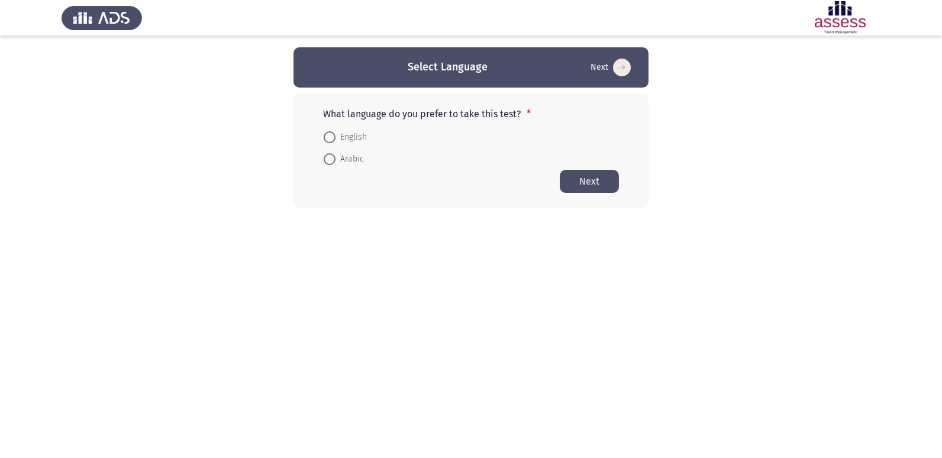
click at [328, 138] on span at bounding box center [330, 137] width 12 height 12
click at [328, 138] on input "English" at bounding box center [330, 137] width 12 height 12
radio input "true"
click at [578, 184] on button "Next" at bounding box center [589, 180] width 59 height 23
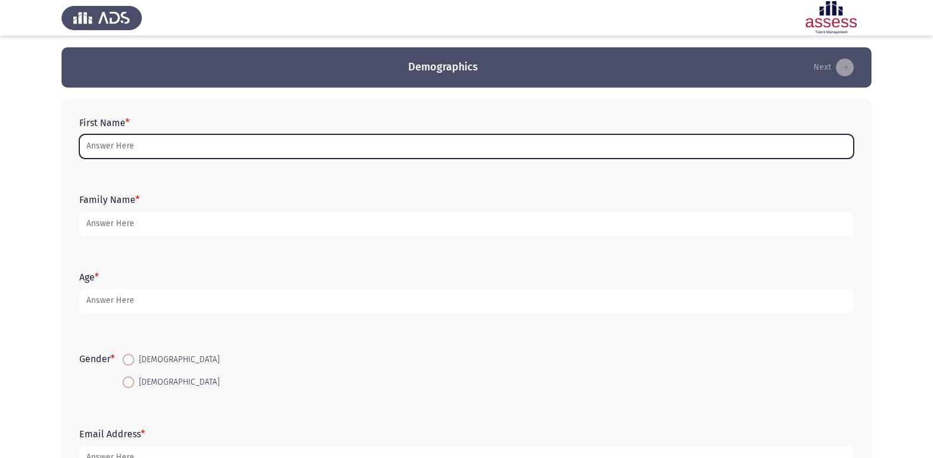
click at [244, 147] on input "First Name *" at bounding box center [466, 146] width 774 height 24
type input "l"
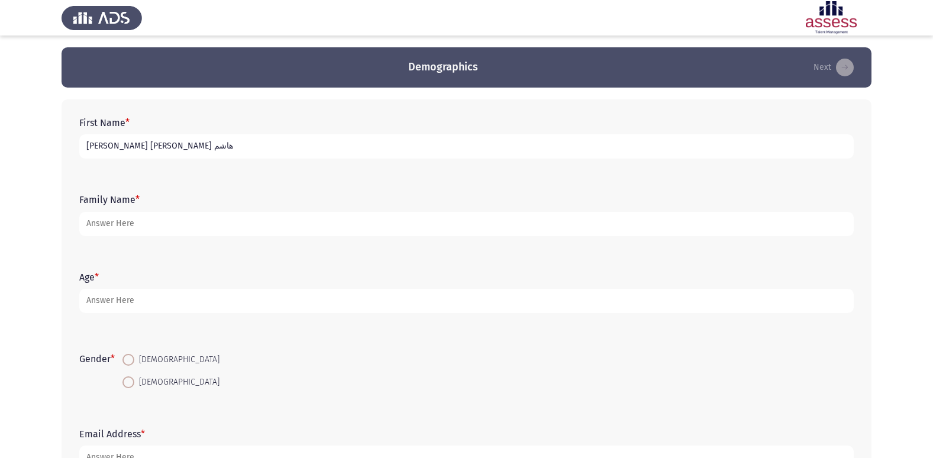
type input "[PERSON_NAME] [PERSON_NAME] هاشم"
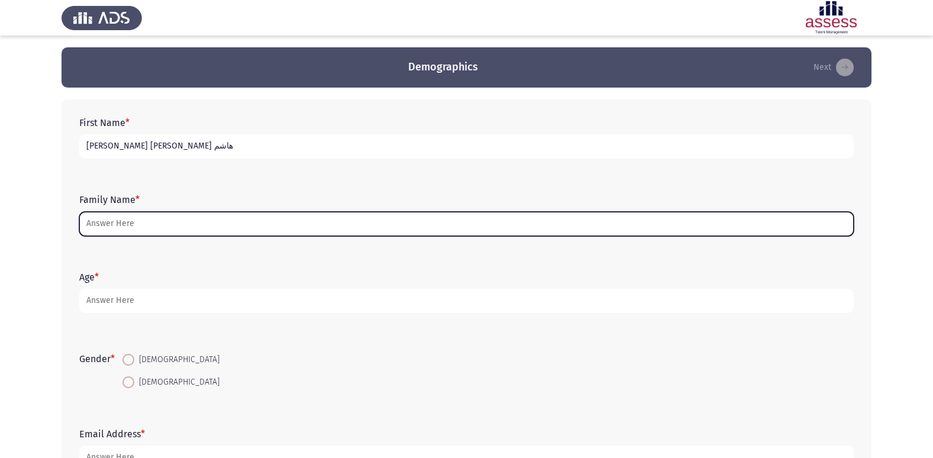
click at [272, 231] on input "Family Name *" at bounding box center [466, 224] width 774 height 24
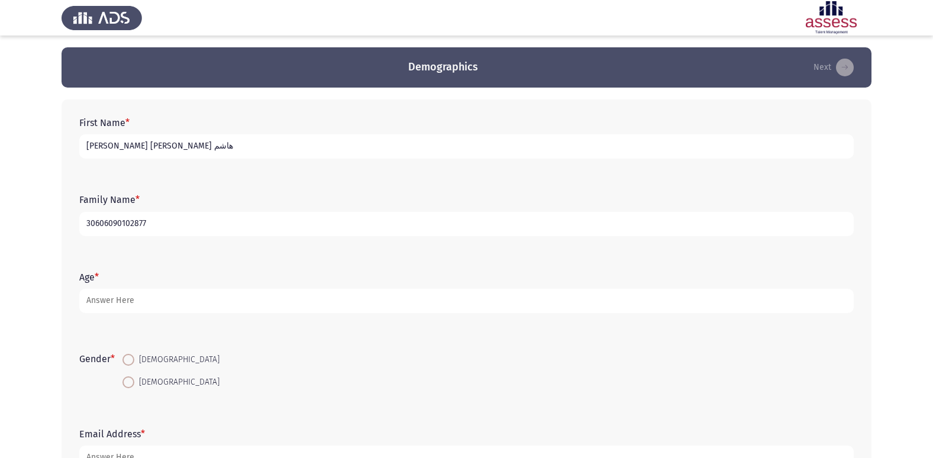
type input "30606090102877"
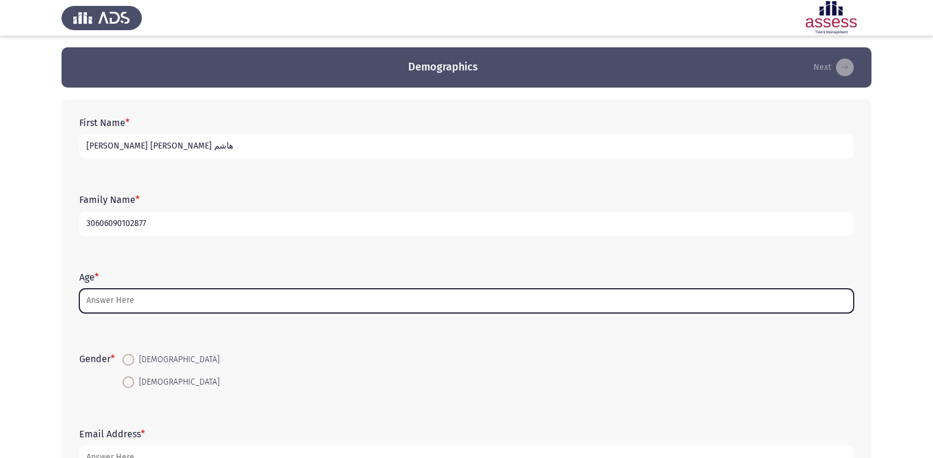
click at [286, 293] on input "Age *" at bounding box center [466, 301] width 774 height 24
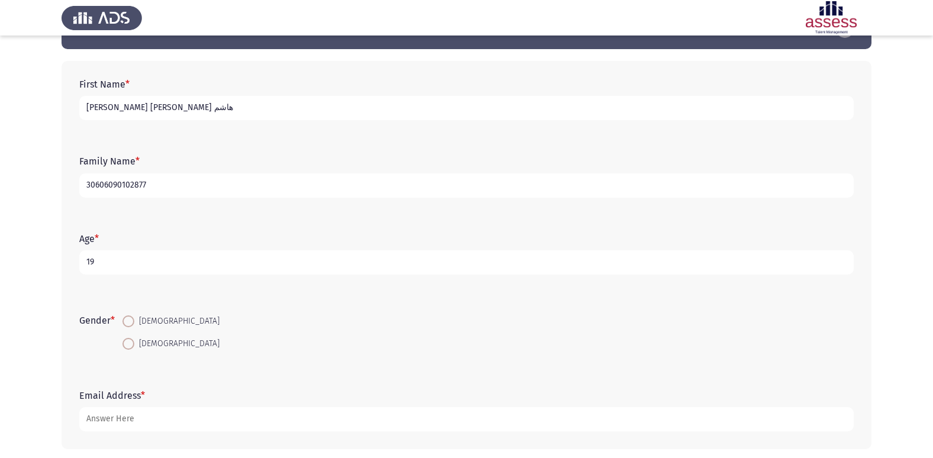
scroll to position [59, 0]
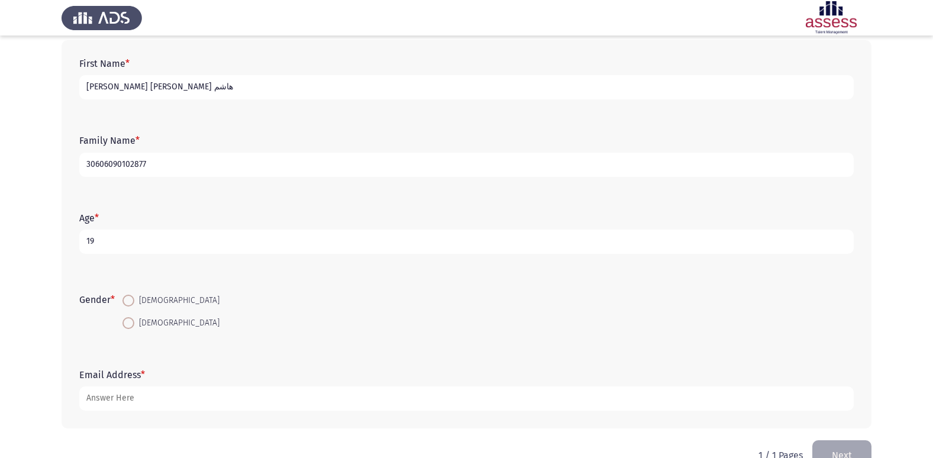
type input "19"
click at [131, 303] on span at bounding box center [128, 301] width 12 height 12
click at [131, 303] on input "[DEMOGRAPHIC_DATA]" at bounding box center [128, 301] width 12 height 12
radio input "true"
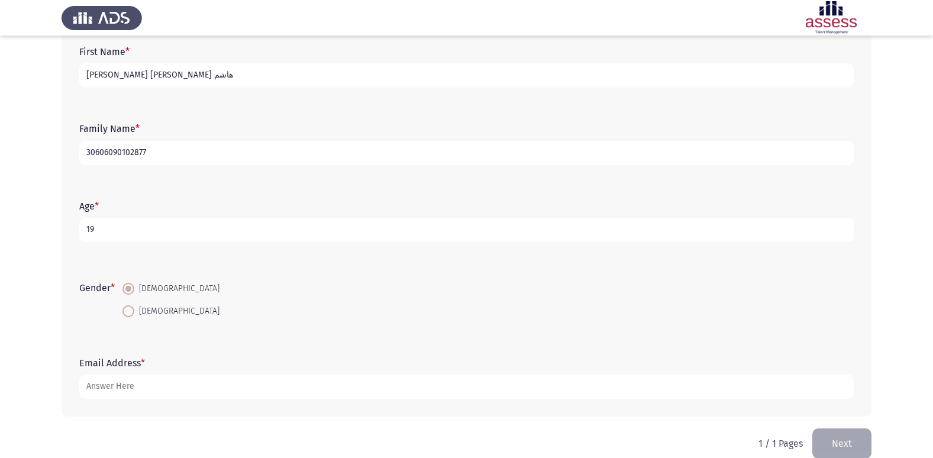
scroll to position [89, 0]
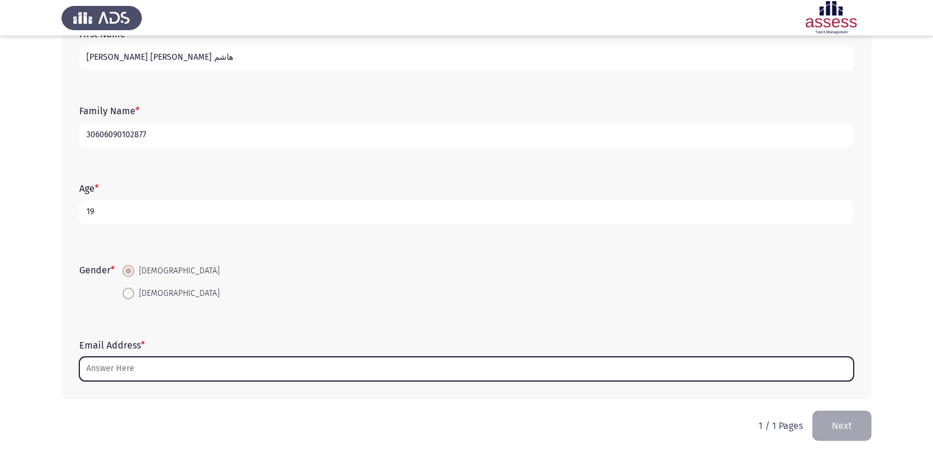
click at [238, 376] on input "Email Address *" at bounding box center [466, 369] width 774 height 24
type input "ة"
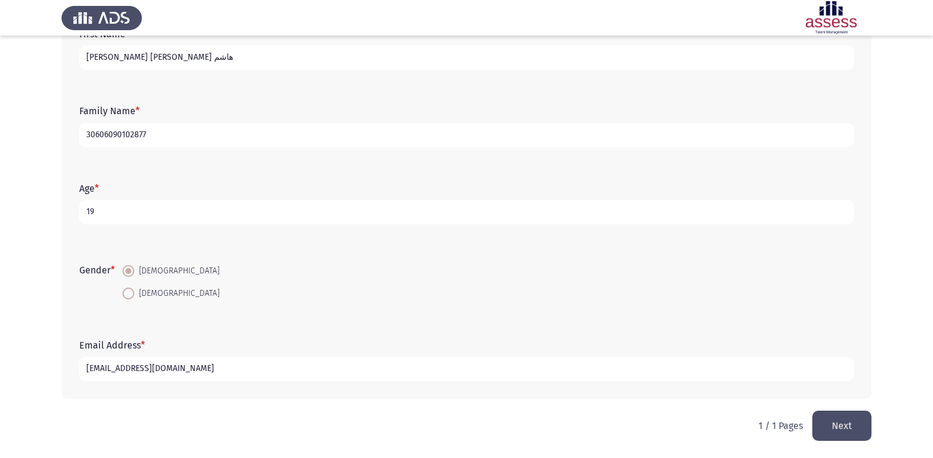
type input "[EMAIL_ADDRESS][DOMAIN_NAME]"
click at [847, 422] on button "Next" at bounding box center [841, 426] width 59 height 30
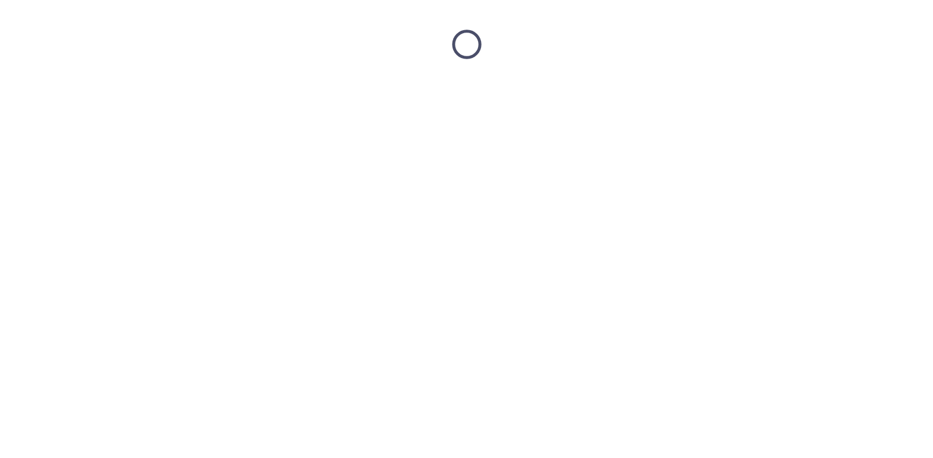
scroll to position [0, 0]
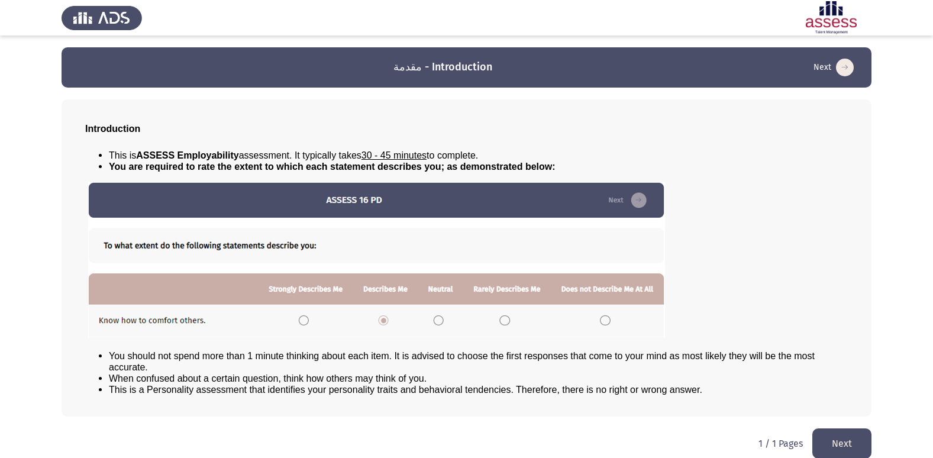
click at [841, 438] on button "Next" at bounding box center [841, 443] width 59 height 30
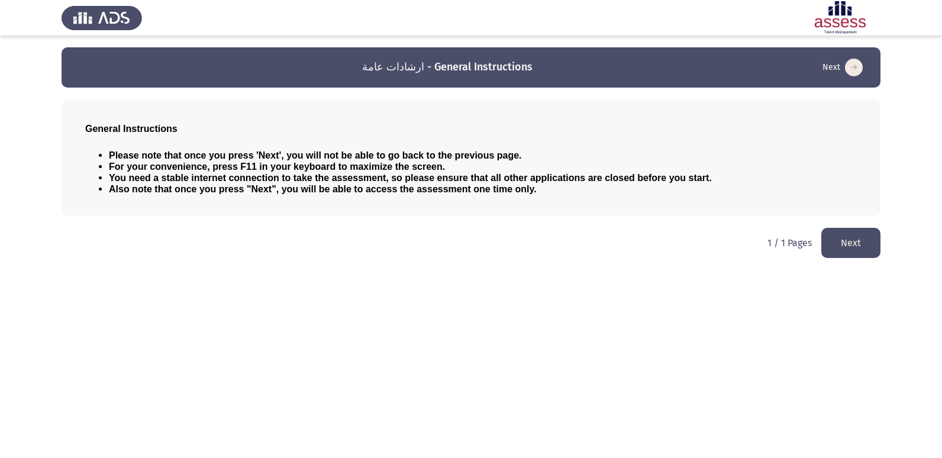
click at [858, 247] on button "Next" at bounding box center [850, 243] width 59 height 30
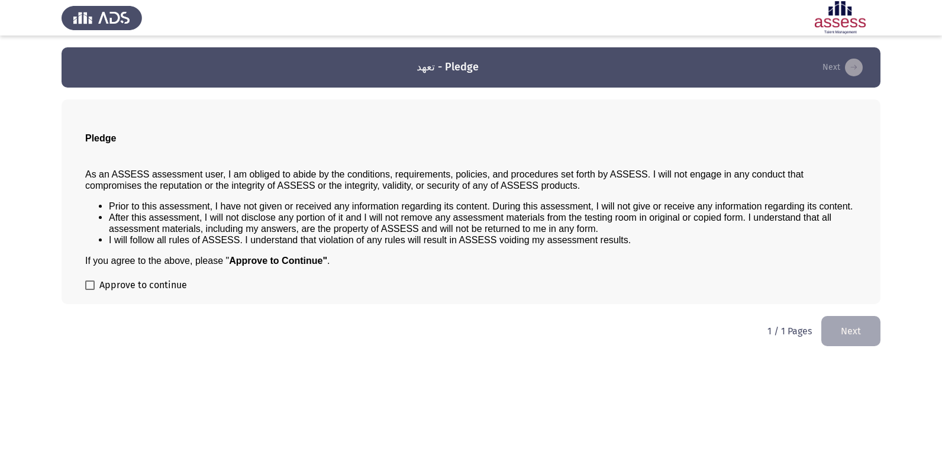
click at [96, 285] on label "Approve to continue" at bounding box center [136, 285] width 102 height 14
click at [90, 290] on input "Approve to continue" at bounding box center [89, 290] width 1 height 1
checkbox input "true"
click at [837, 335] on button "Next" at bounding box center [850, 331] width 59 height 30
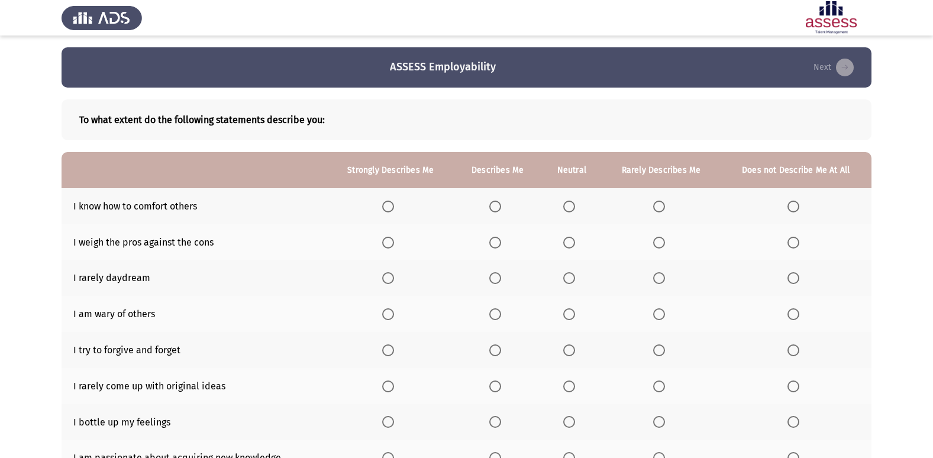
click at [387, 208] on span "Select an option" at bounding box center [388, 207] width 12 height 12
click at [387, 208] on input "Select an option" at bounding box center [388, 207] width 12 height 12
click at [570, 245] on span "Select an option" at bounding box center [569, 243] width 12 height 12
click at [570, 245] on input "Select an option" at bounding box center [569, 243] width 12 height 12
click at [403, 245] on th at bounding box center [390, 242] width 127 height 36
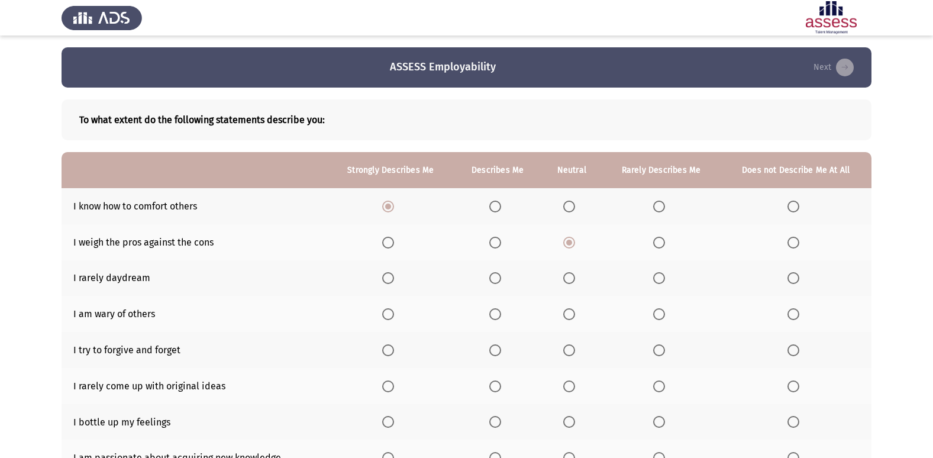
click at [393, 245] on span "Select an option" at bounding box center [388, 243] width 12 height 12
click at [393, 245] on input "Select an option" at bounding box center [388, 243] width 12 height 12
click at [571, 245] on span "Select an option" at bounding box center [569, 243] width 12 height 12
click at [571, 245] on input "Select an option" at bounding box center [569, 243] width 12 height 12
click at [569, 273] on span "Select an option" at bounding box center [569, 278] width 12 height 12
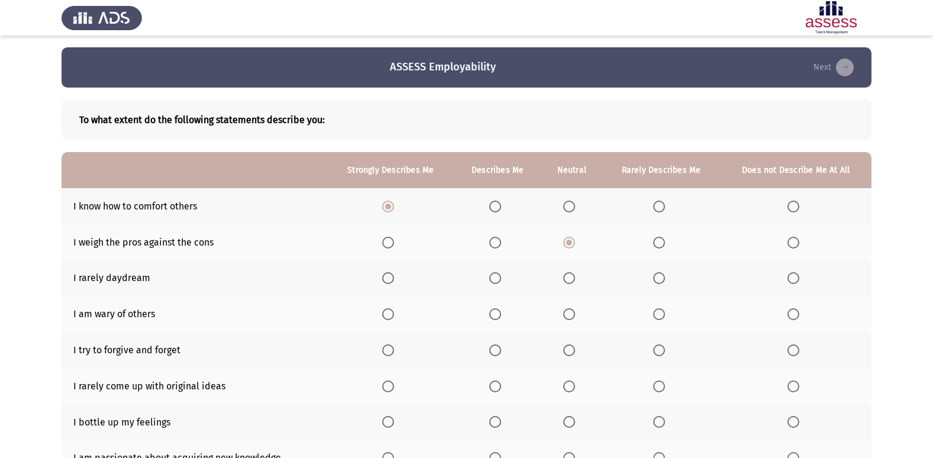
click at [569, 273] on input "Select an option" at bounding box center [569, 278] width 12 height 12
click at [569, 277] on span "Select an option" at bounding box center [569, 278] width 6 height 6
click at [569, 277] on input "Select an option" at bounding box center [569, 278] width 12 height 12
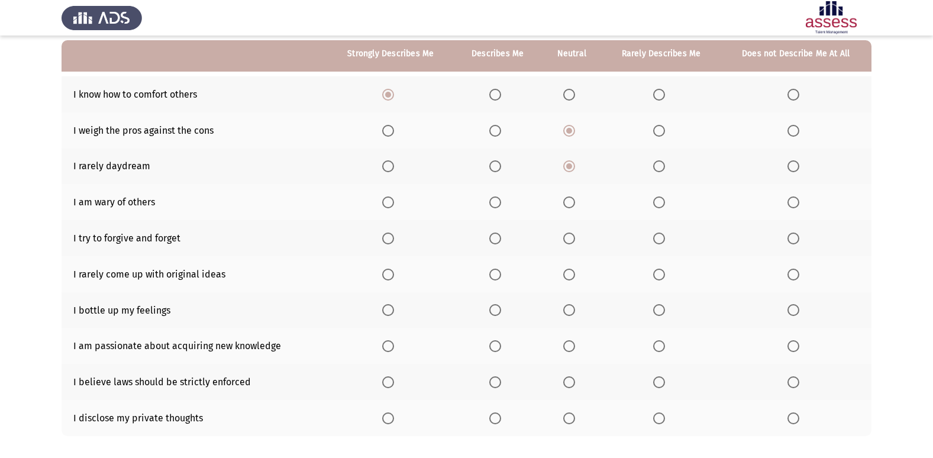
scroll to position [54, 0]
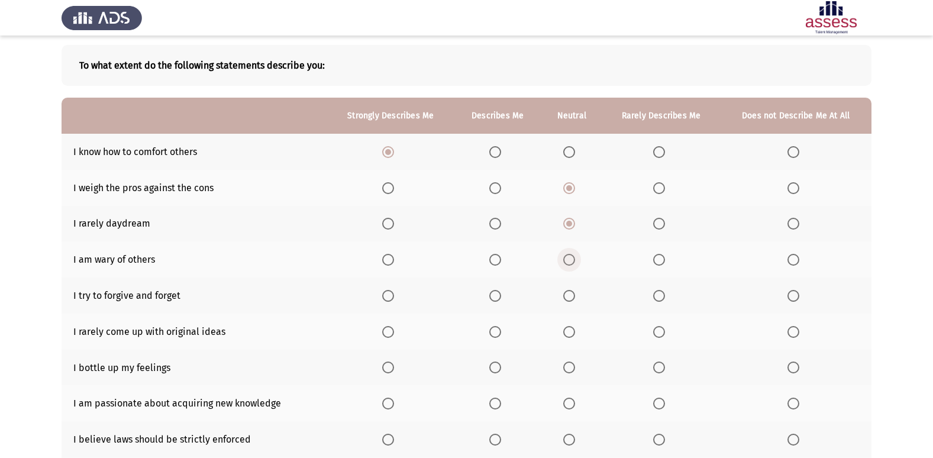
click at [567, 260] on span "Select an option" at bounding box center [569, 260] width 12 height 12
click at [567, 260] on input "Select an option" at bounding box center [569, 260] width 12 height 12
click at [389, 295] on span "Select an option" at bounding box center [388, 296] width 12 height 12
click at [389, 295] on input "Select an option" at bounding box center [388, 296] width 12 height 12
click at [569, 332] on span "Select an option" at bounding box center [569, 332] width 0 height 0
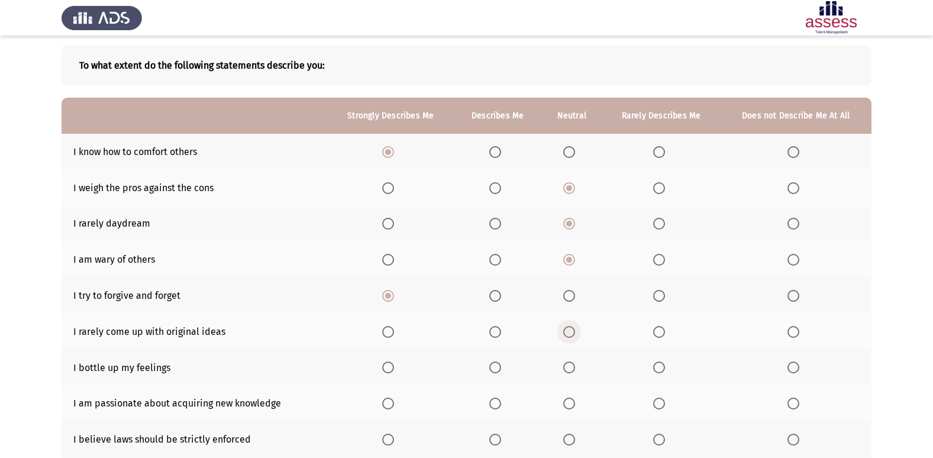
click at [570, 332] on input "Select an option" at bounding box center [569, 332] width 12 height 12
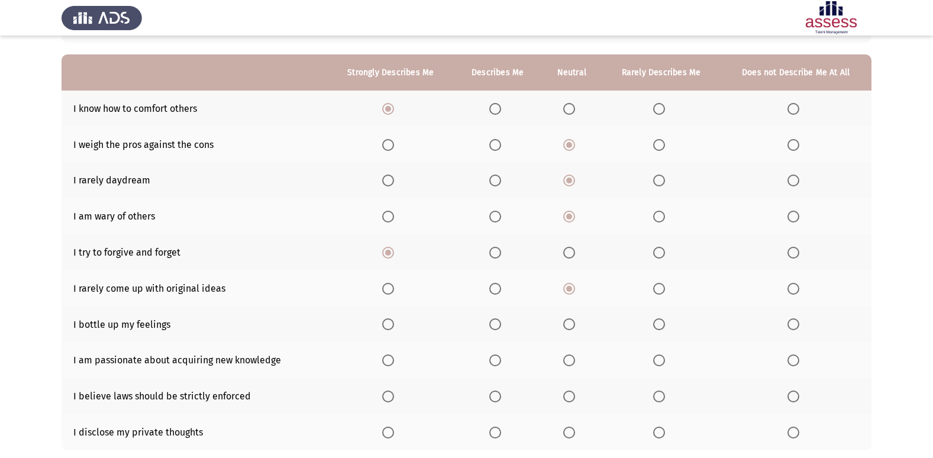
scroll to position [118, 0]
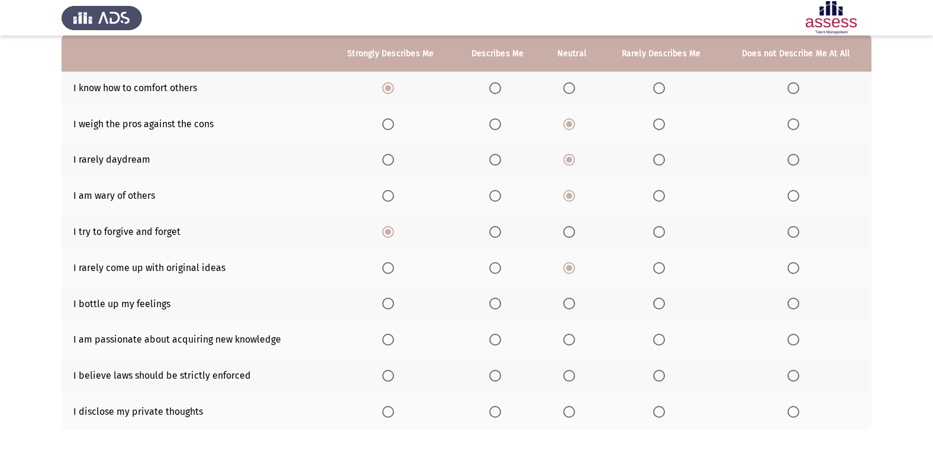
click at [496, 306] on span "Select an option" at bounding box center [495, 304] width 12 height 12
click at [496, 306] on input "Select an option" at bounding box center [495, 304] width 12 height 12
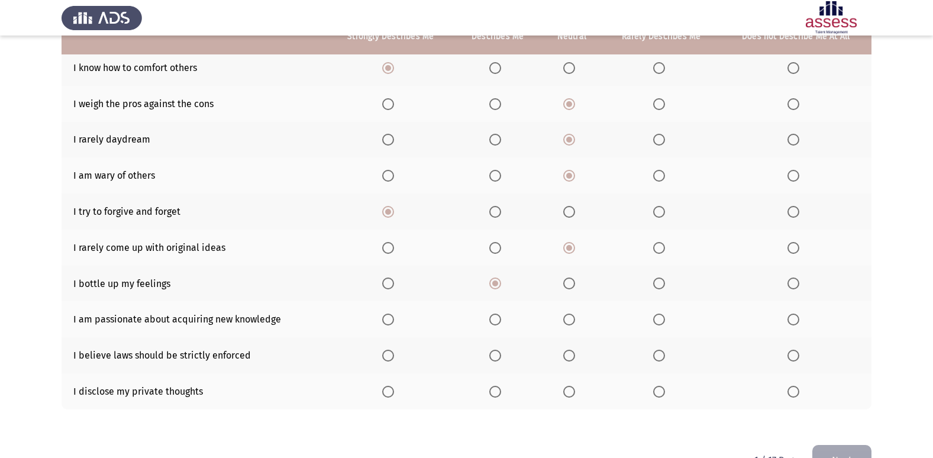
scroll to position [173, 0]
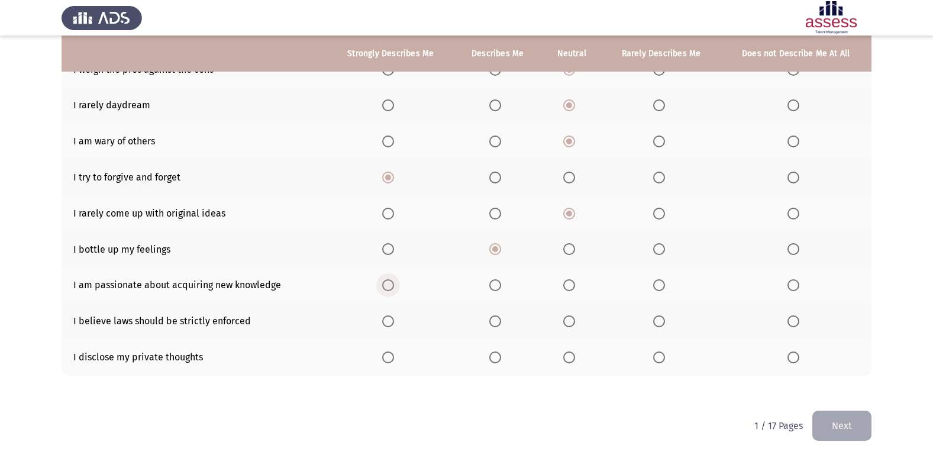
click at [389, 283] on span "Select an option" at bounding box center [388, 285] width 12 height 12
click at [389, 283] on input "Select an option" at bounding box center [388, 285] width 12 height 12
click at [574, 356] on span "Select an option" at bounding box center [569, 357] width 12 height 12
click at [574, 356] on input "Select an option" at bounding box center [569, 357] width 12 height 12
click at [494, 330] on th at bounding box center [498, 321] width 88 height 36
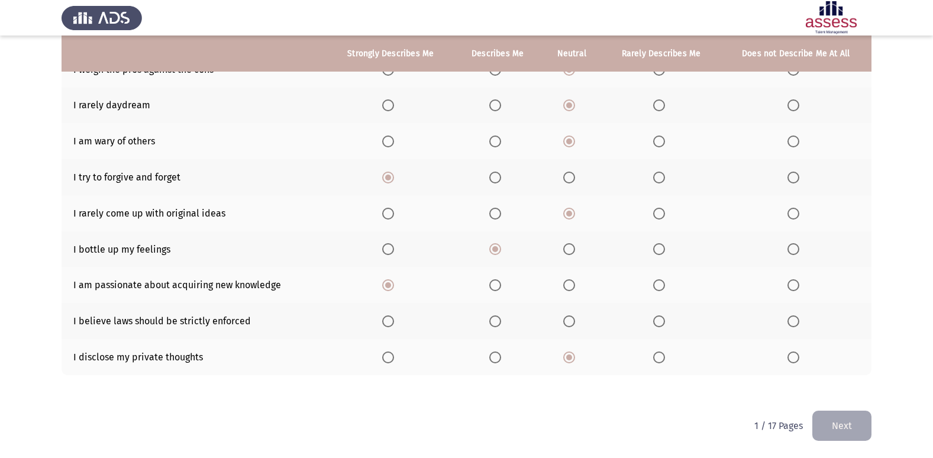
click at [496, 324] on span "Select an option" at bounding box center [495, 321] width 12 height 12
click at [496, 324] on input "Select an option" at bounding box center [495, 321] width 12 height 12
click at [845, 424] on button "Next" at bounding box center [841, 426] width 59 height 30
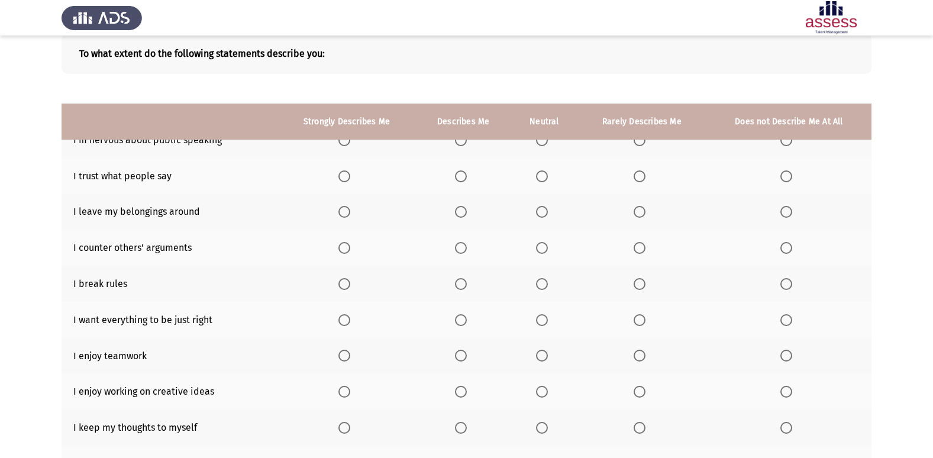
scroll to position [54, 0]
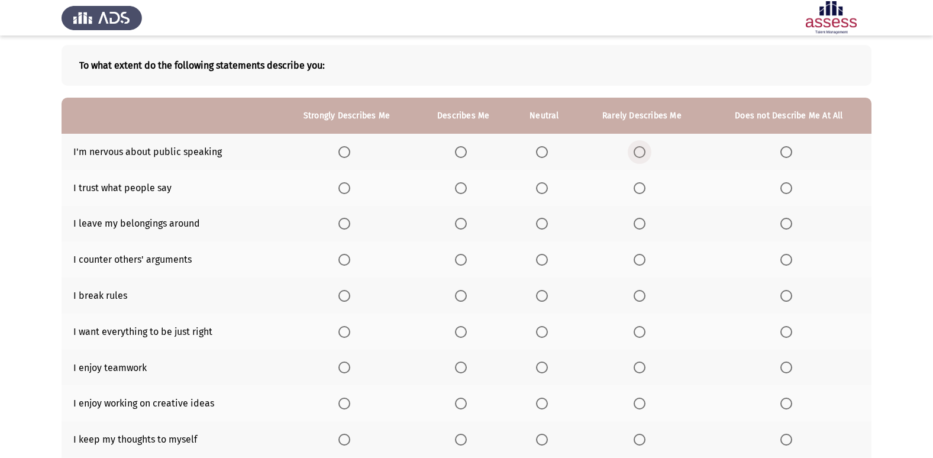
click at [642, 154] on span "Select an option" at bounding box center [640, 152] width 12 height 12
click at [642, 154] on input "Select an option" at bounding box center [640, 152] width 12 height 12
click at [548, 189] on span "Select an option" at bounding box center [542, 188] width 12 height 12
click at [548, 189] on input "Select an option" at bounding box center [542, 188] width 12 height 12
click at [461, 220] on span "Select an option" at bounding box center [461, 224] width 12 height 12
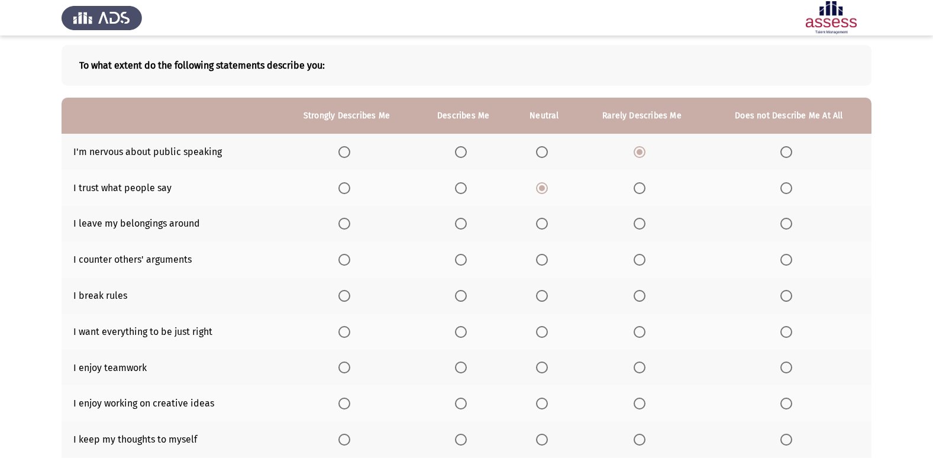
click at [461, 220] on input "Select an option" at bounding box center [461, 224] width 12 height 12
click at [548, 261] on span "Select an option" at bounding box center [542, 260] width 12 height 12
click at [548, 261] on input "Select an option" at bounding box center [542, 260] width 12 height 12
click at [784, 299] on span "Select an option" at bounding box center [786, 296] width 12 height 12
click at [784, 299] on input "Select an option" at bounding box center [786, 296] width 12 height 12
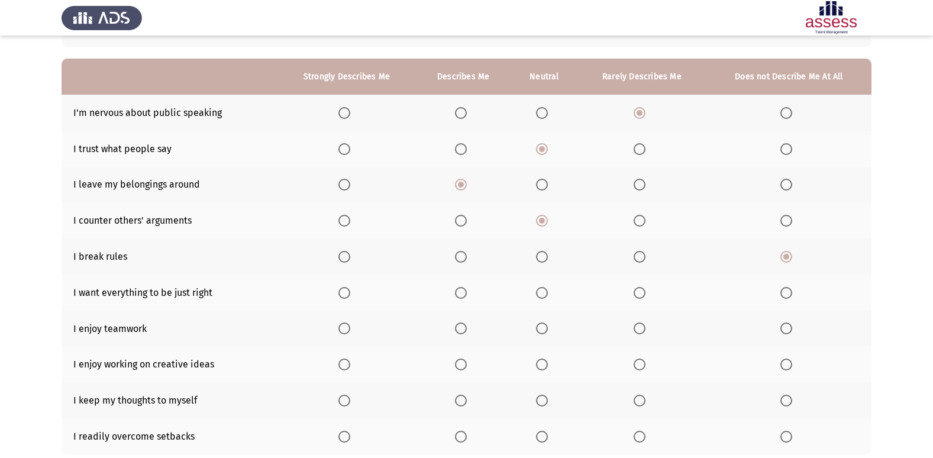
scroll to position [114, 0]
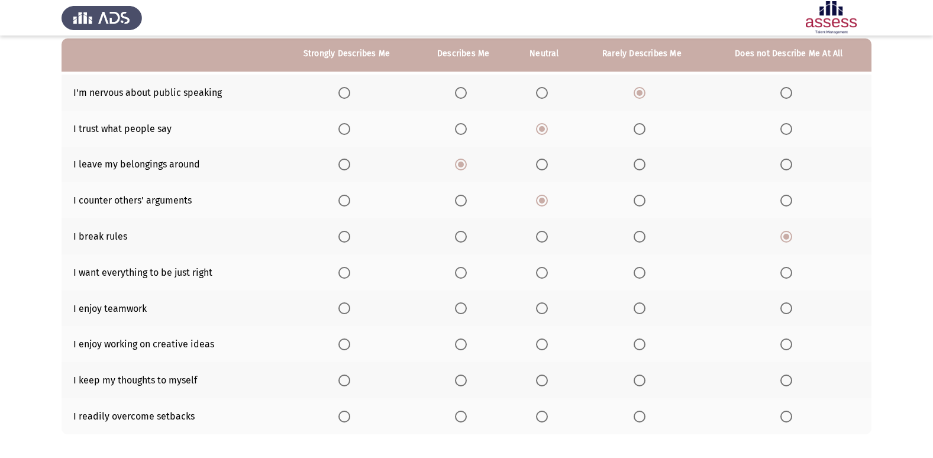
click at [338, 272] on th at bounding box center [346, 272] width 138 height 36
click at [347, 274] on span "Select an option" at bounding box center [344, 273] width 12 height 12
click at [347, 274] on input "Select an option" at bounding box center [344, 273] width 12 height 12
click at [347, 306] on span "Select an option" at bounding box center [344, 308] width 12 height 12
click at [347, 306] on input "Select an option" at bounding box center [344, 308] width 12 height 12
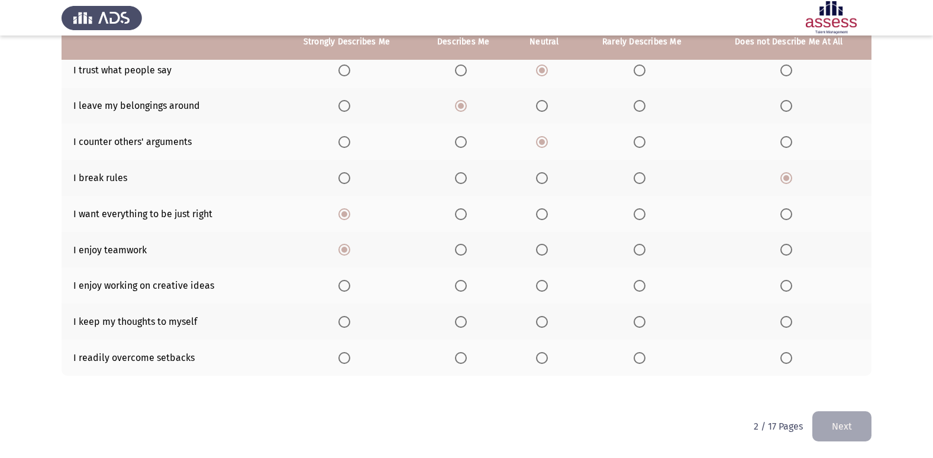
scroll to position [173, 0]
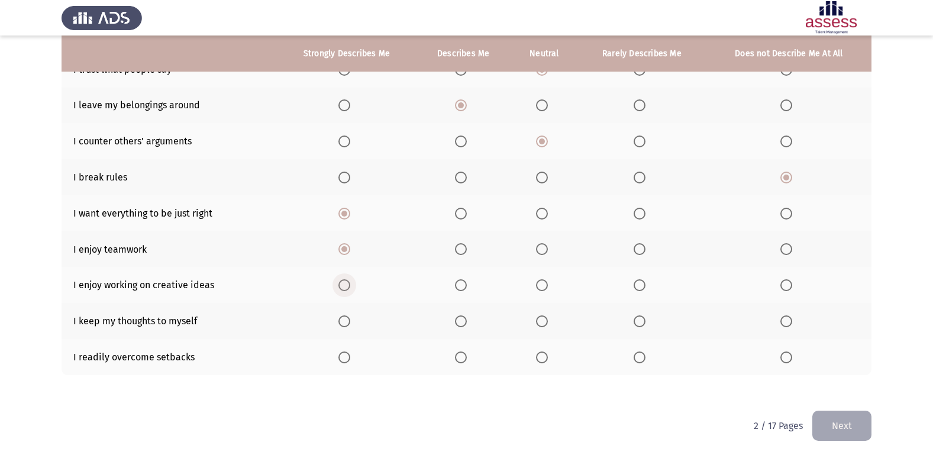
click at [350, 283] on span "Select an option" at bounding box center [344, 285] width 12 height 12
click at [350, 283] on input "Select an option" at bounding box center [344, 285] width 12 height 12
click at [788, 316] on span "Select an option" at bounding box center [786, 321] width 12 height 12
click at [788, 316] on input "Select an option" at bounding box center [786, 321] width 12 height 12
click at [540, 358] on span "Select an option" at bounding box center [542, 357] width 12 height 12
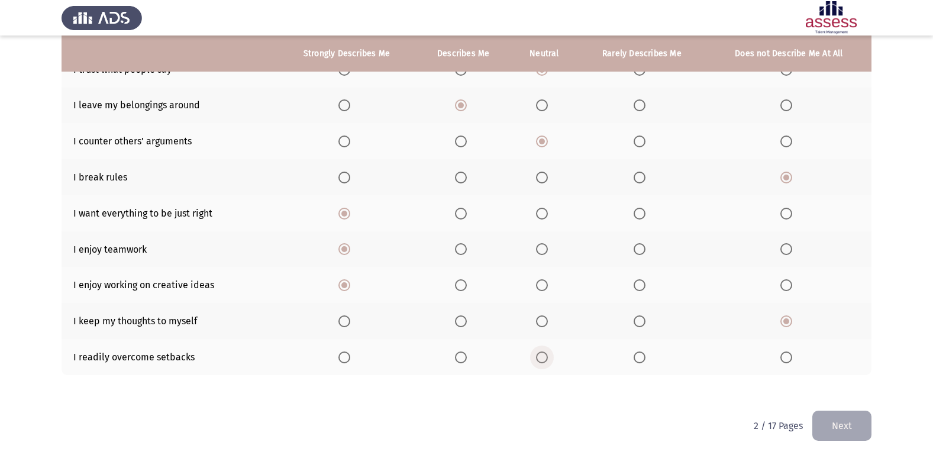
click at [540, 358] on input "Select an option" at bounding box center [542, 357] width 12 height 12
click at [843, 425] on button "Next" at bounding box center [841, 426] width 59 height 30
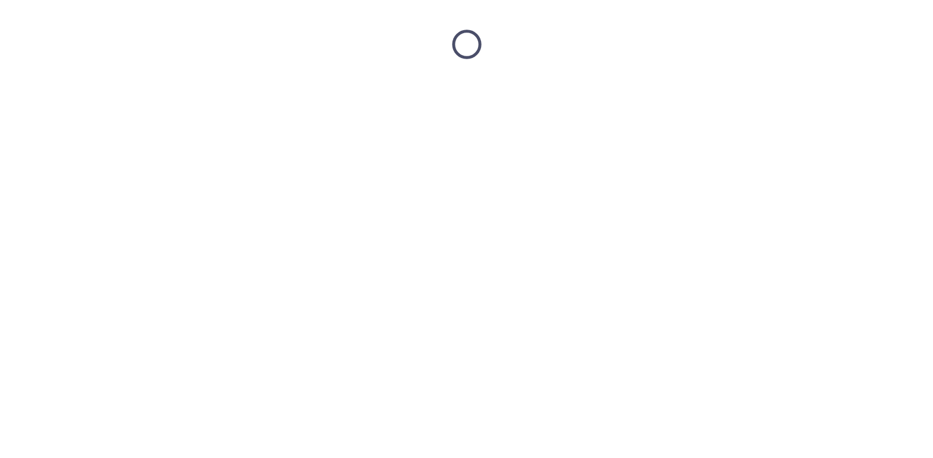
scroll to position [0, 0]
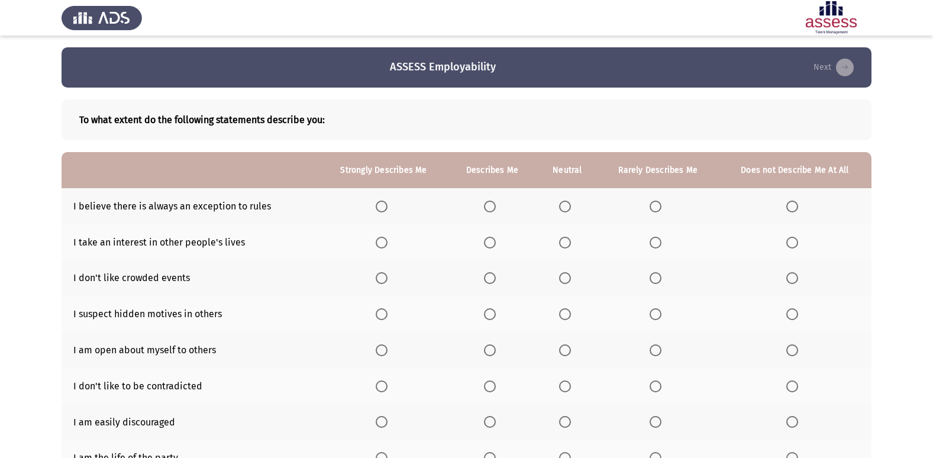
click at [657, 209] on span "Select an option" at bounding box center [656, 207] width 12 height 12
click at [657, 209] on input "Select an option" at bounding box center [656, 207] width 12 height 12
click at [789, 244] on span "Select an option" at bounding box center [792, 243] width 12 height 12
click at [789, 244] on input "Select an option" at bounding box center [792, 243] width 12 height 12
click at [490, 280] on span "Select an option" at bounding box center [490, 278] width 12 height 12
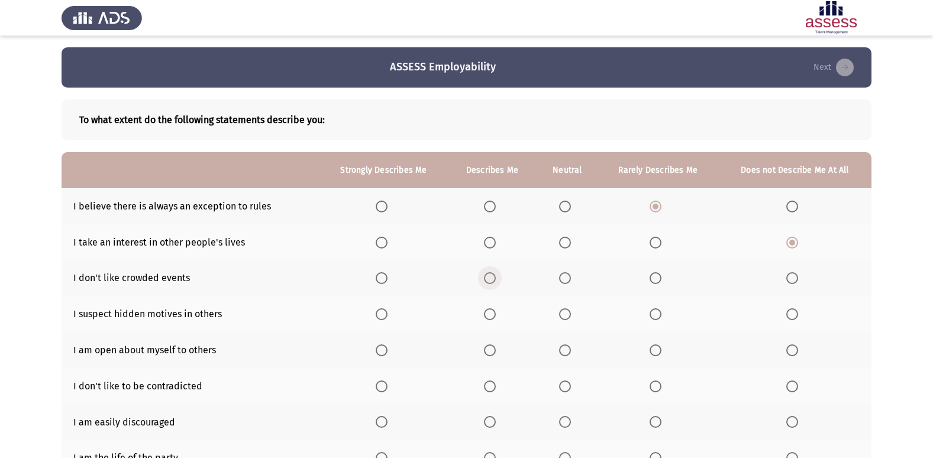
click at [490, 280] on input "Select an option" at bounding box center [490, 278] width 12 height 12
click at [566, 279] on span "Select an option" at bounding box center [565, 278] width 12 height 12
click at [566, 279] on input "Select an option" at bounding box center [565, 278] width 12 height 12
click at [581, 315] on th at bounding box center [568, 314] width 62 height 36
click at [570, 316] on span "Select an option" at bounding box center [565, 314] width 12 height 12
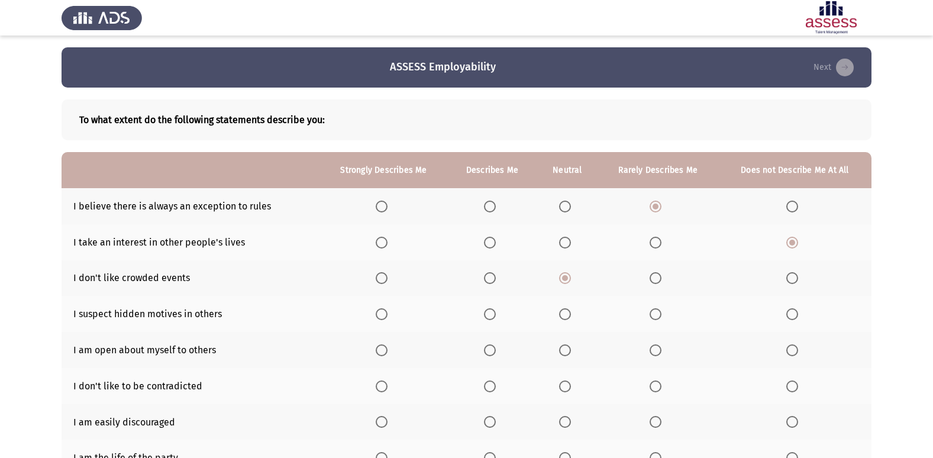
click at [570, 316] on input "Select an option" at bounding box center [565, 314] width 12 height 12
click at [487, 350] on span "Select an option" at bounding box center [490, 350] width 12 height 12
click at [487, 350] on input "Select an option" at bounding box center [490, 350] width 12 height 12
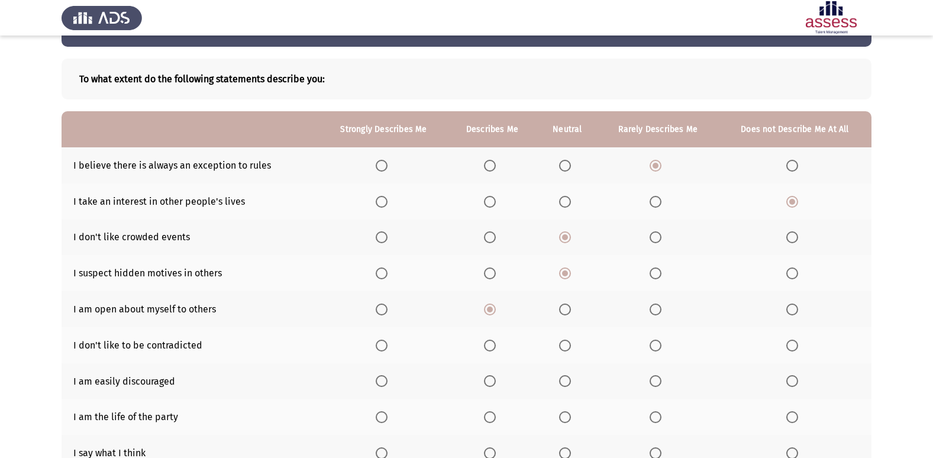
scroll to position [59, 0]
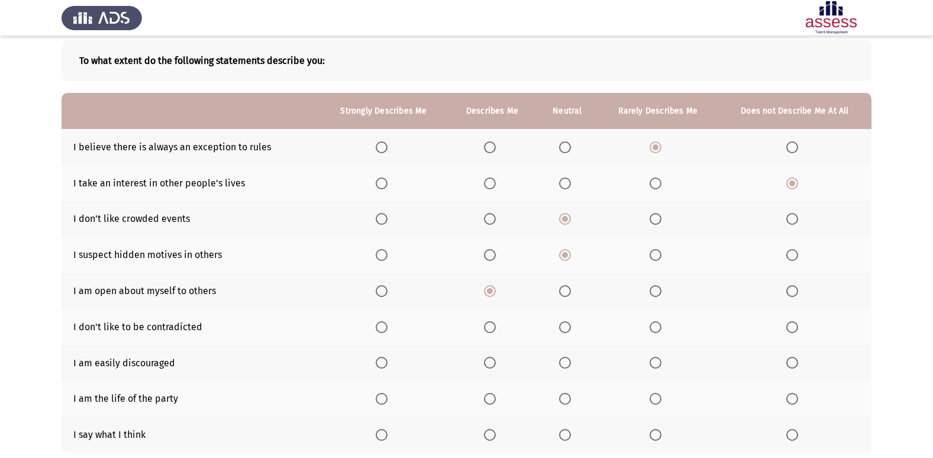
click at [564, 329] on span "Select an option" at bounding box center [565, 327] width 12 height 12
click at [564, 329] on input "Select an option" at bounding box center [565, 327] width 12 height 12
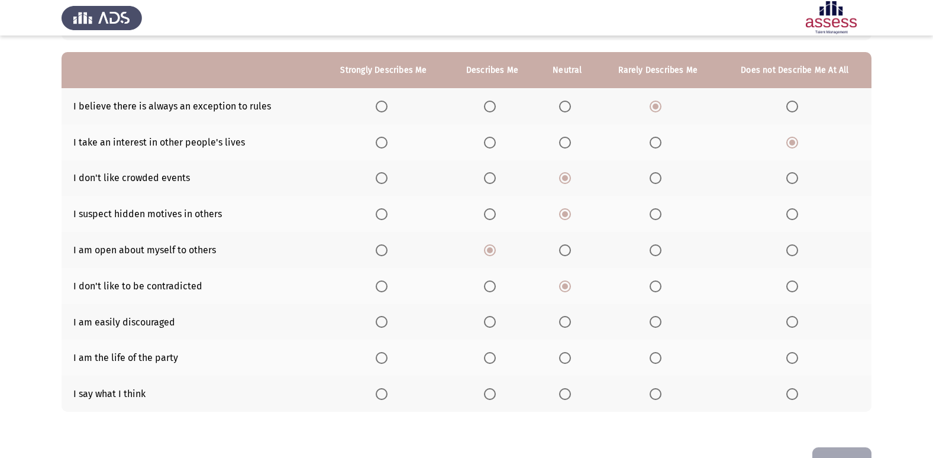
scroll to position [118, 0]
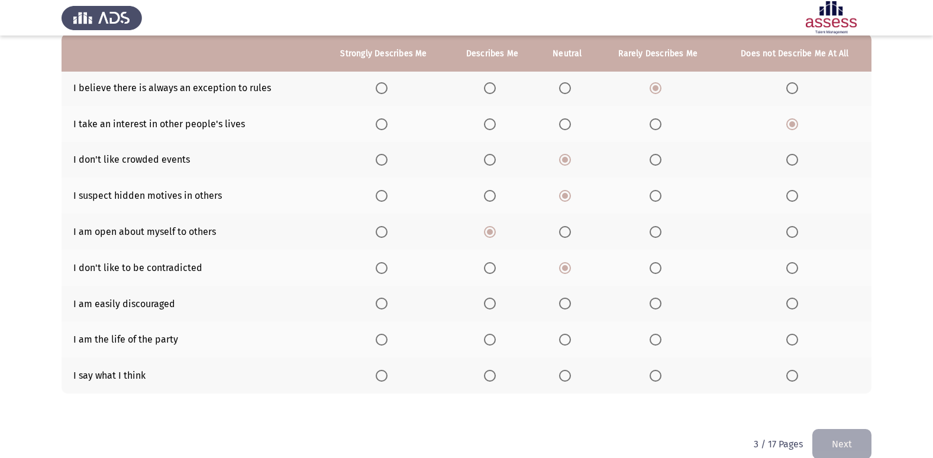
click at [792, 304] on span "Select an option" at bounding box center [792, 304] width 12 height 12
click at [792, 304] on input "Select an option" at bounding box center [792, 304] width 12 height 12
click at [560, 343] on span "Select an option" at bounding box center [565, 340] width 12 height 12
click at [560, 343] on input "Select an option" at bounding box center [565, 340] width 12 height 12
click at [384, 373] on span "Select an option" at bounding box center [382, 376] width 12 height 12
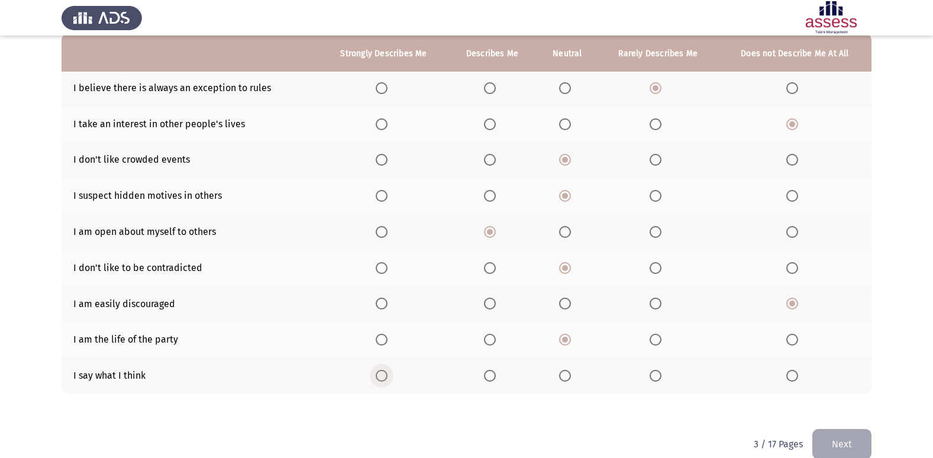
click at [384, 373] on input "Select an option" at bounding box center [382, 376] width 12 height 12
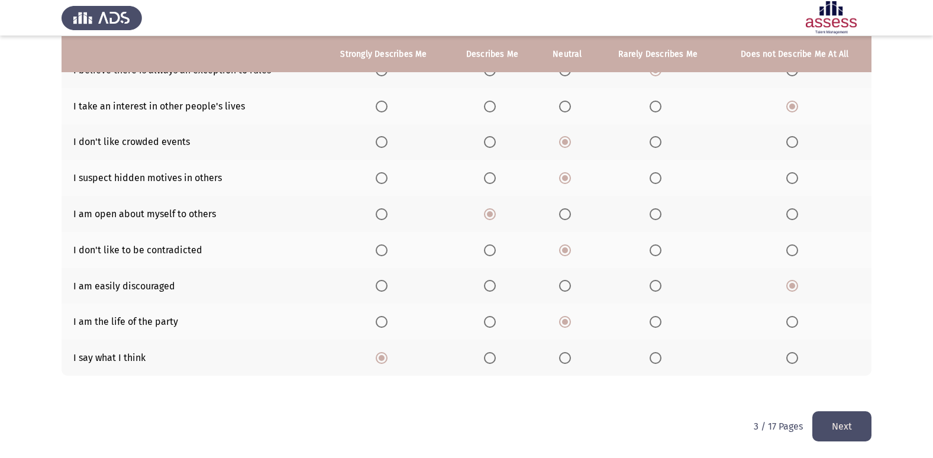
scroll to position [137, 0]
click at [840, 429] on button "Next" at bounding box center [841, 426] width 59 height 30
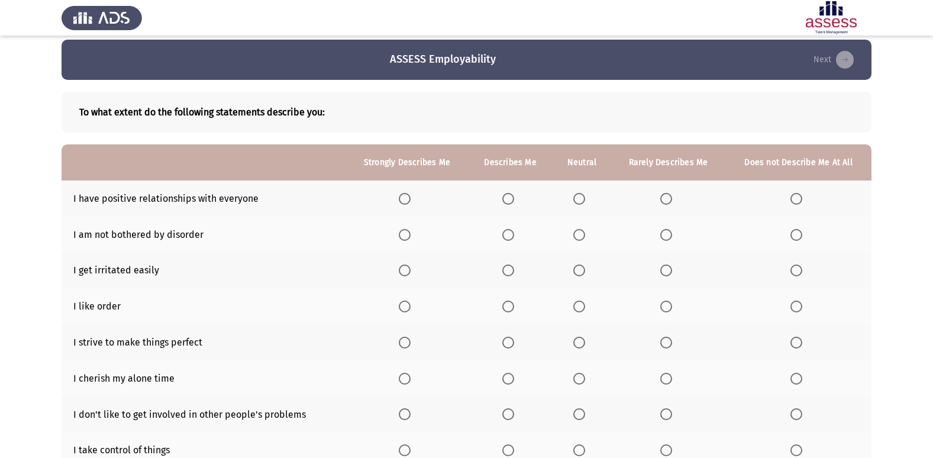
scroll to position [59, 0]
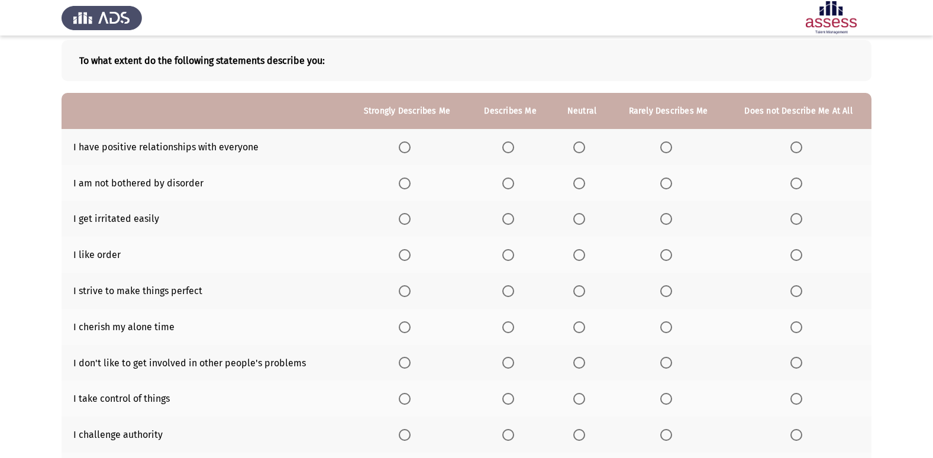
click at [411, 147] on span "Select an option" at bounding box center [405, 147] width 12 height 12
click at [411, 147] on input "Select an option" at bounding box center [405, 147] width 12 height 12
click at [580, 188] on span "Select an option" at bounding box center [579, 183] width 12 height 12
click at [580, 188] on input "Select an option" at bounding box center [579, 183] width 12 height 12
click at [665, 221] on span "Select an option" at bounding box center [666, 219] width 12 height 12
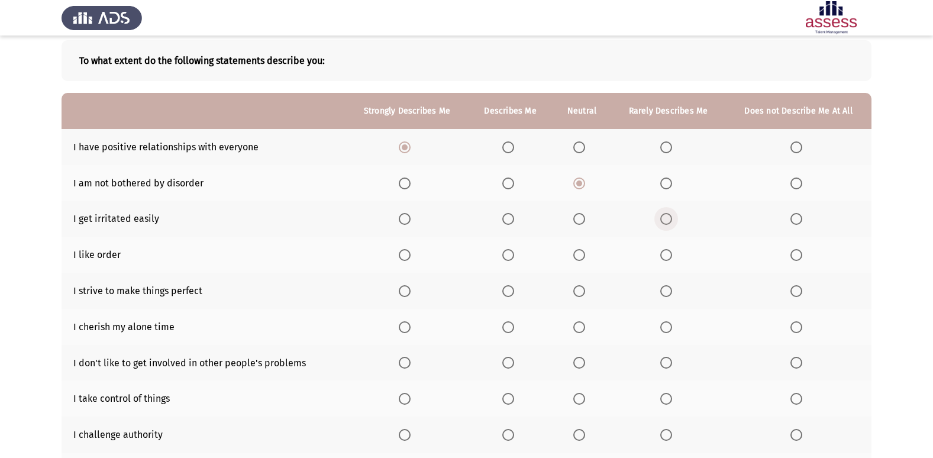
click at [665, 221] on input "Select an option" at bounding box center [666, 219] width 12 height 12
click at [576, 255] on span "Select an option" at bounding box center [579, 255] width 12 height 12
click at [576, 255] on input "Select an option" at bounding box center [579, 255] width 12 height 12
click at [399, 291] on span "Select an option" at bounding box center [405, 291] width 12 height 12
click at [399, 291] on input "Select an option" at bounding box center [405, 291] width 12 height 12
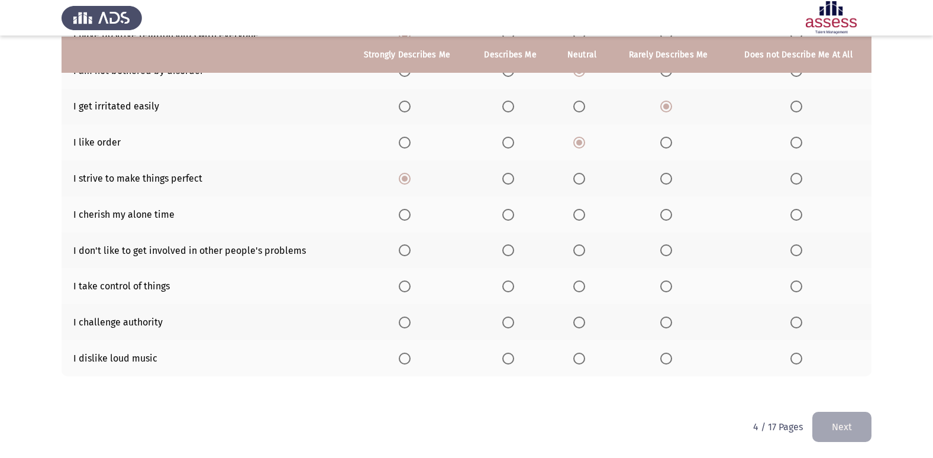
scroll to position [173, 0]
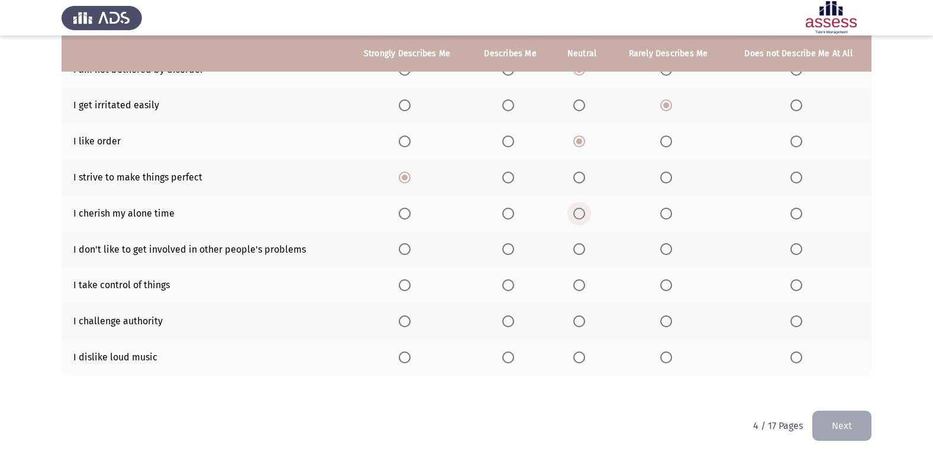
click at [587, 214] on label "Select an option" at bounding box center [581, 214] width 17 height 12
click at [585, 214] on input "Select an option" at bounding box center [579, 214] width 12 height 12
click at [660, 250] on span "Select an option" at bounding box center [666, 249] width 12 height 12
click at [660, 250] on input "Select an option" at bounding box center [666, 249] width 12 height 12
click at [402, 284] on span "Select an option" at bounding box center [405, 285] width 12 height 12
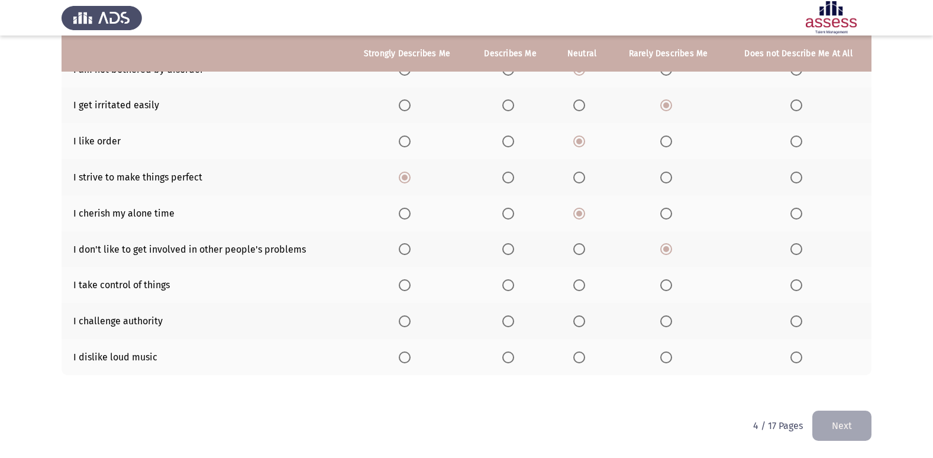
click at [402, 284] on input "Select an option" at bounding box center [405, 285] width 12 height 12
click at [668, 324] on span "Select an option" at bounding box center [666, 321] width 12 height 12
click at [668, 324] on input "Select an option" at bounding box center [666, 321] width 12 height 12
click at [411, 359] on span "Select an option" at bounding box center [405, 357] width 12 height 12
click at [411, 359] on input "Select an option" at bounding box center [405, 357] width 12 height 12
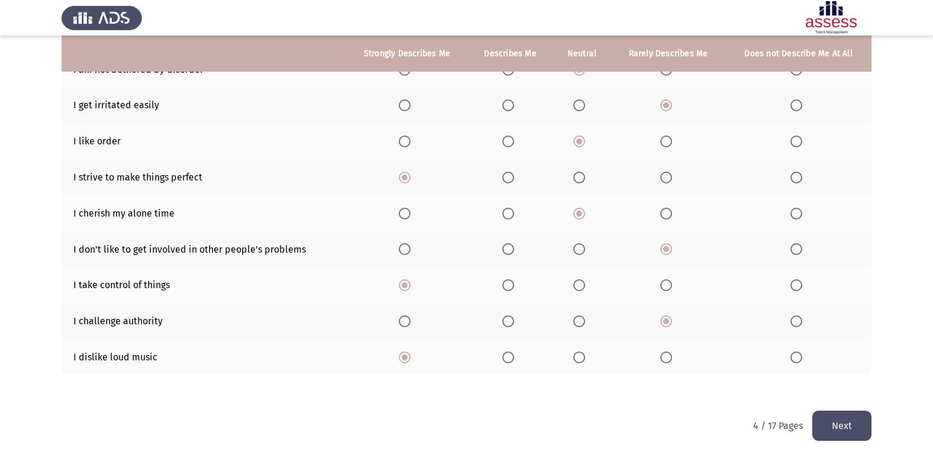
click at [842, 425] on button "Next" at bounding box center [841, 426] width 59 height 30
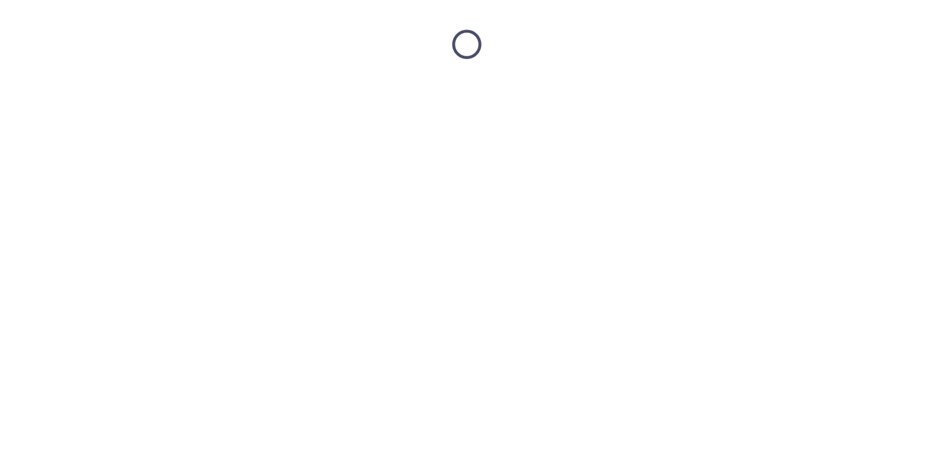
scroll to position [0, 0]
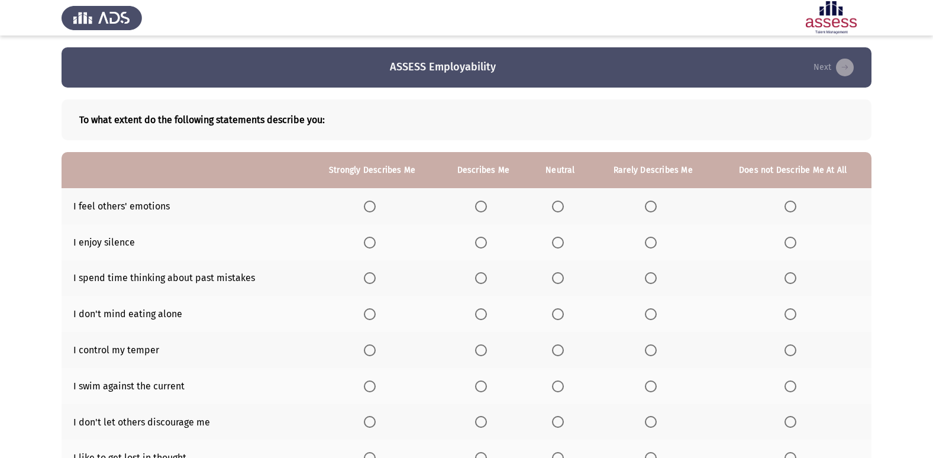
click at [653, 210] on span "Select an option" at bounding box center [651, 207] width 12 height 12
click at [653, 210] on input "Select an option" at bounding box center [651, 207] width 12 height 12
click at [556, 243] on span "Select an option" at bounding box center [558, 243] width 12 height 12
click at [556, 243] on input "Select an option" at bounding box center [558, 243] width 12 height 12
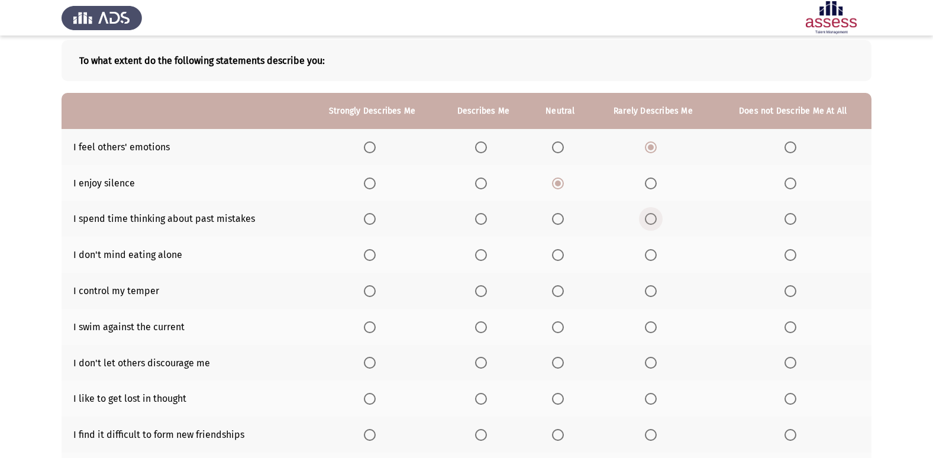
click at [654, 219] on span "Select an option" at bounding box center [651, 219] width 12 height 12
click at [654, 219] on input "Select an option" at bounding box center [651, 219] width 12 height 12
click at [790, 256] on span "Select an option" at bounding box center [790, 255] width 12 height 12
click at [790, 256] on input "Select an option" at bounding box center [790, 255] width 12 height 12
click at [476, 287] on span "Select an option" at bounding box center [481, 291] width 12 height 12
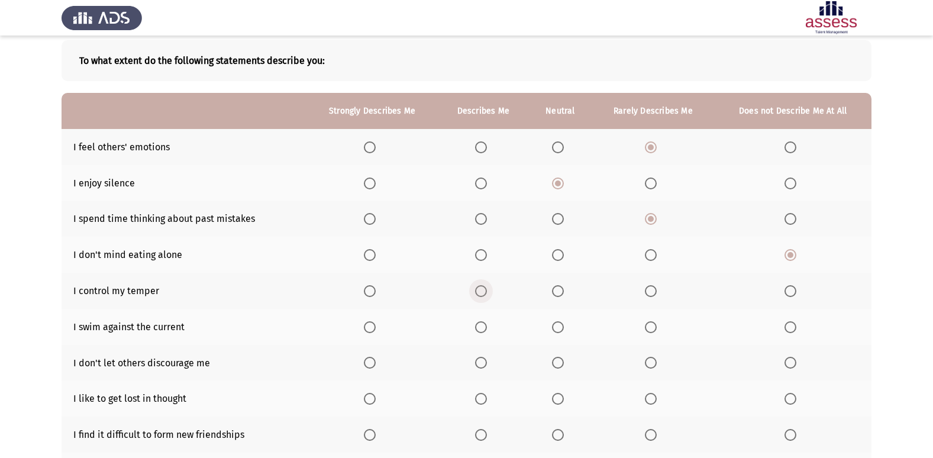
click at [476, 287] on input "Select an option" at bounding box center [481, 291] width 12 height 12
click at [789, 324] on span "Select an option" at bounding box center [790, 327] width 12 height 12
click at [789, 324] on input "Select an option" at bounding box center [790, 327] width 12 height 12
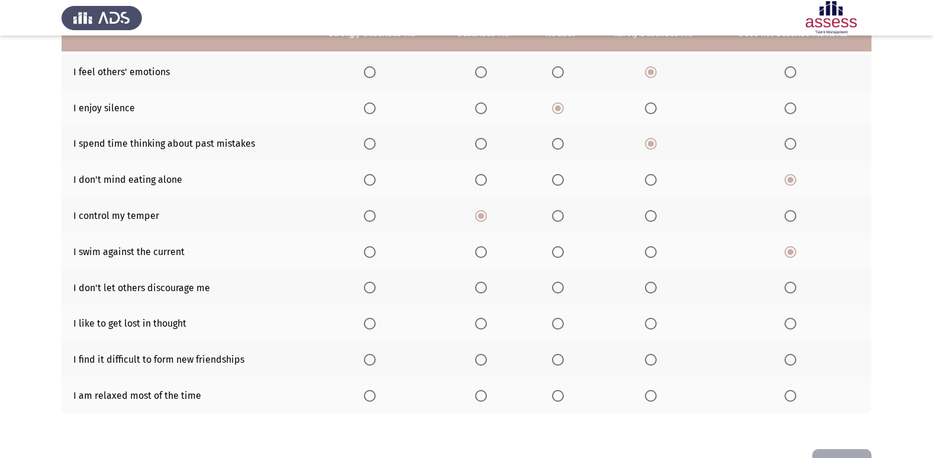
scroll to position [114, 0]
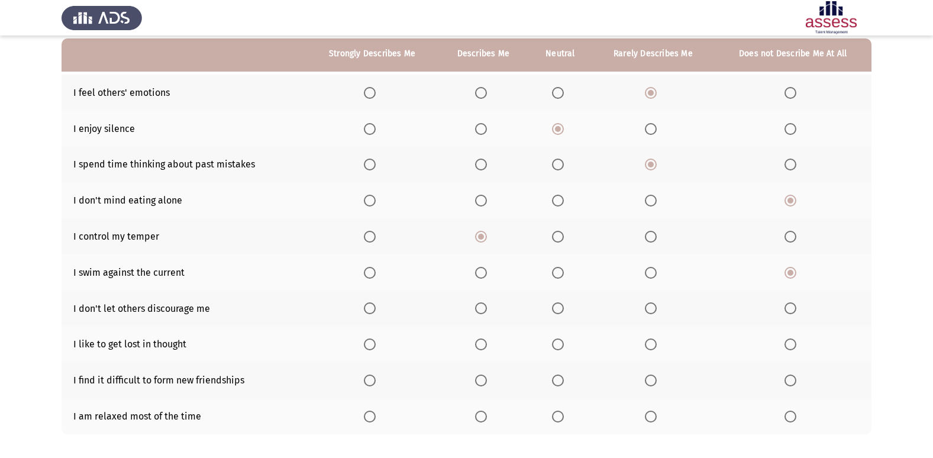
click at [367, 309] on span "Select an option" at bounding box center [370, 308] width 12 height 12
click at [367, 309] on input "Select an option" at bounding box center [370, 308] width 12 height 12
click at [484, 347] on span "Select an option" at bounding box center [481, 344] width 12 height 12
click at [484, 347] on input "Select an option" at bounding box center [481, 344] width 12 height 12
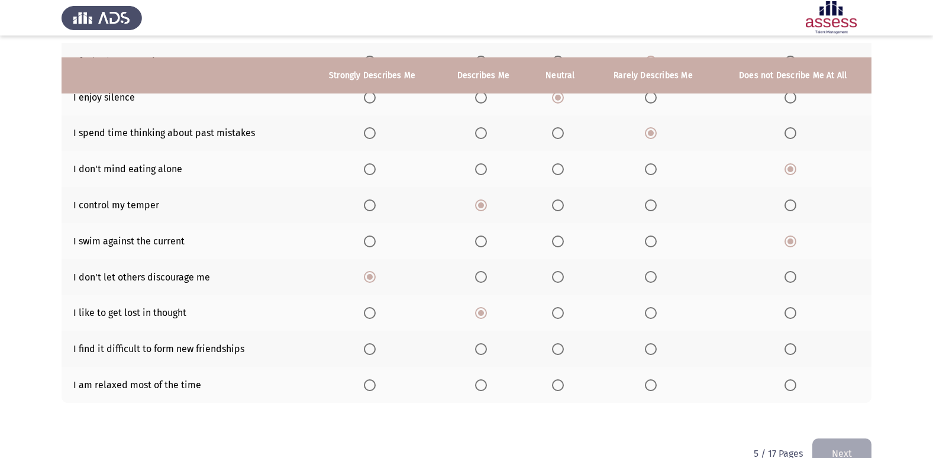
scroll to position [173, 0]
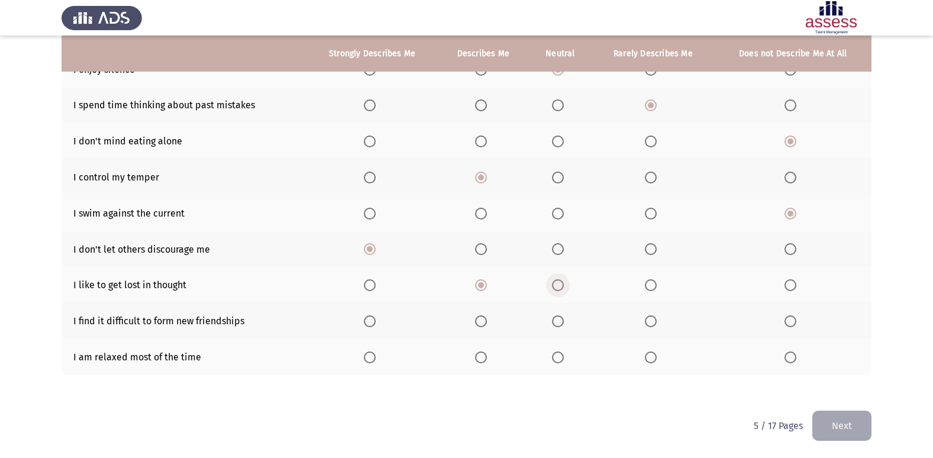
click at [557, 285] on span "Select an option" at bounding box center [558, 285] width 12 height 12
click at [557, 285] on input "Select an option" at bounding box center [558, 285] width 12 height 12
click at [792, 324] on span "Select an option" at bounding box center [790, 321] width 12 height 12
click at [792, 324] on input "Select an option" at bounding box center [790, 321] width 12 height 12
click at [371, 356] on span "Select an option" at bounding box center [370, 357] width 12 height 12
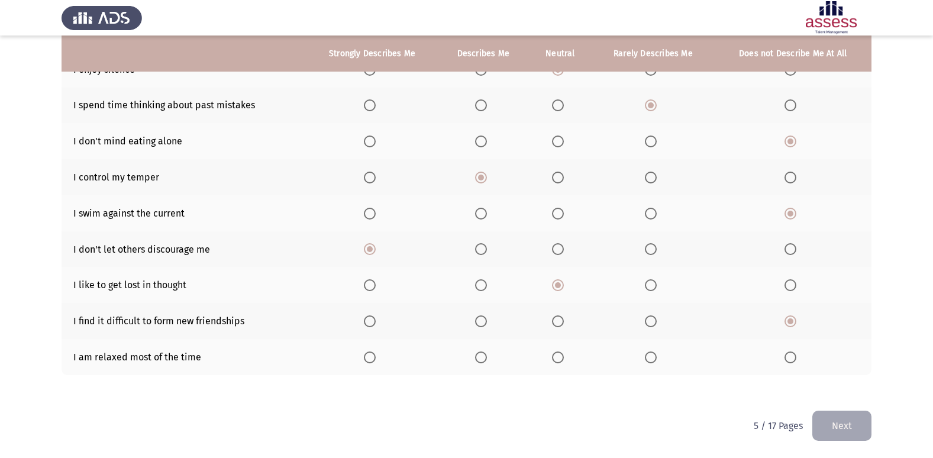
click at [371, 356] on input "Select an option" at bounding box center [370, 357] width 12 height 12
click at [835, 422] on button "Next" at bounding box center [841, 426] width 59 height 30
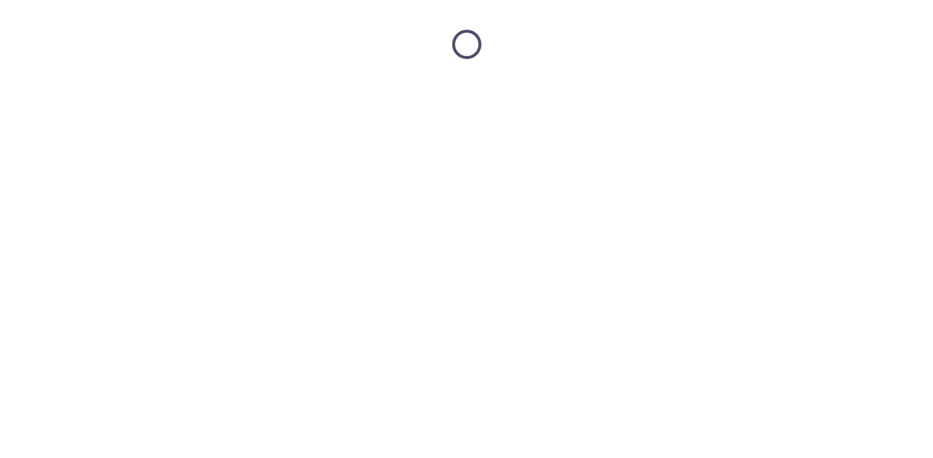
scroll to position [0, 0]
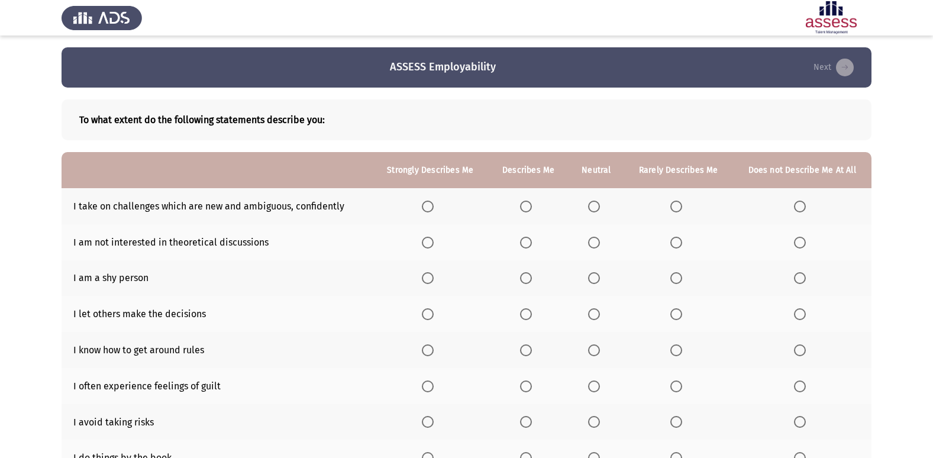
click at [592, 209] on span "Select an option" at bounding box center [594, 207] width 12 height 12
click at [592, 209] on input "Select an option" at bounding box center [594, 207] width 12 height 12
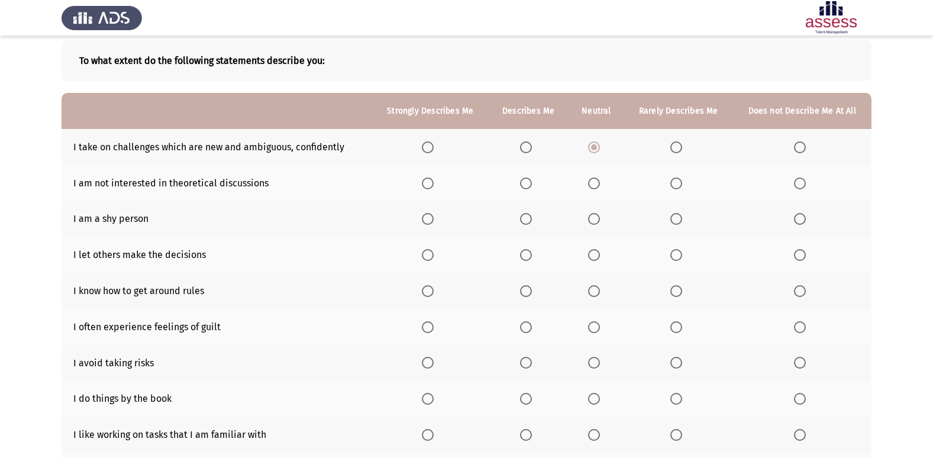
click at [594, 182] on span "Select an option" at bounding box center [594, 183] width 12 height 12
click at [594, 182] on input "Select an option" at bounding box center [594, 183] width 12 height 12
click at [801, 221] on span "Select an option" at bounding box center [800, 219] width 12 height 12
click at [801, 221] on input "Select an option" at bounding box center [800, 219] width 12 height 12
click at [524, 258] on span "Select an option" at bounding box center [526, 255] width 12 height 12
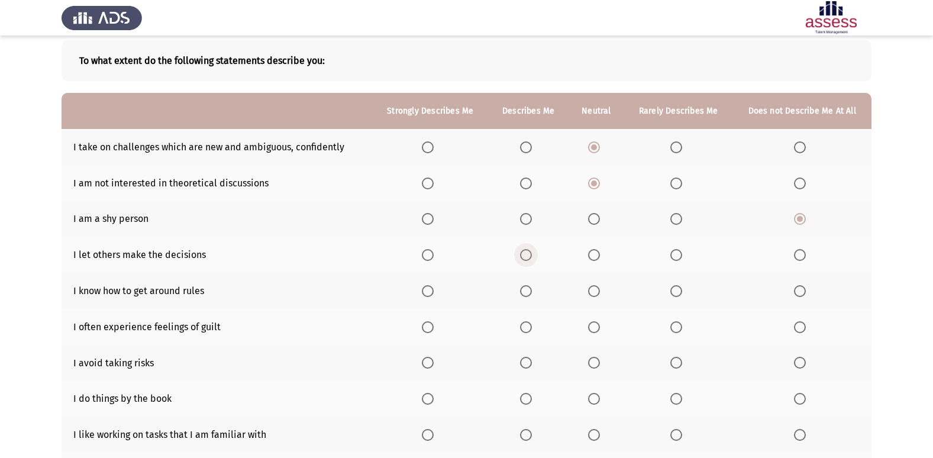
click at [524, 258] on input "Select an option" at bounding box center [526, 255] width 12 height 12
click at [525, 295] on span "Select an option" at bounding box center [526, 291] width 12 height 12
click at [525, 295] on input "Select an option" at bounding box center [526, 291] width 12 height 12
click at [593, 331] on span "Select an option" at bounding box center [594, 327] width 12 height 12
click at [593, 331] on input "Select an option" at bounding box center [594, 327] width 12 height 12
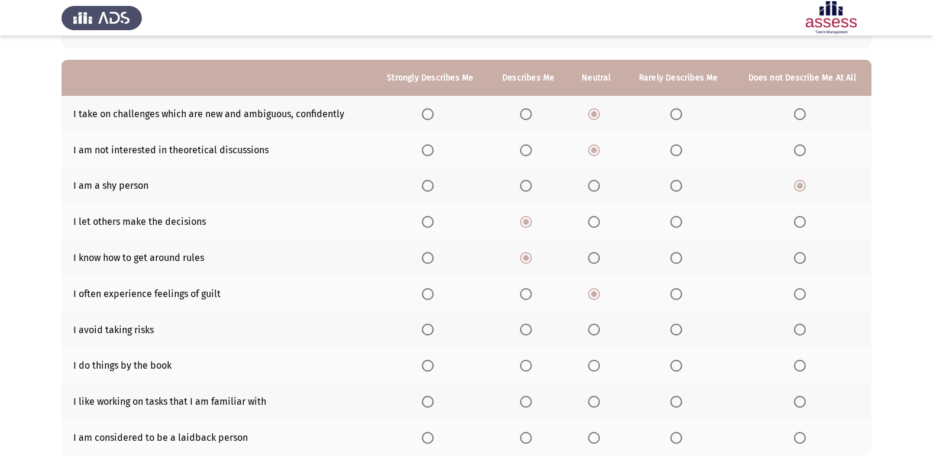
scroll to position [118, 0]
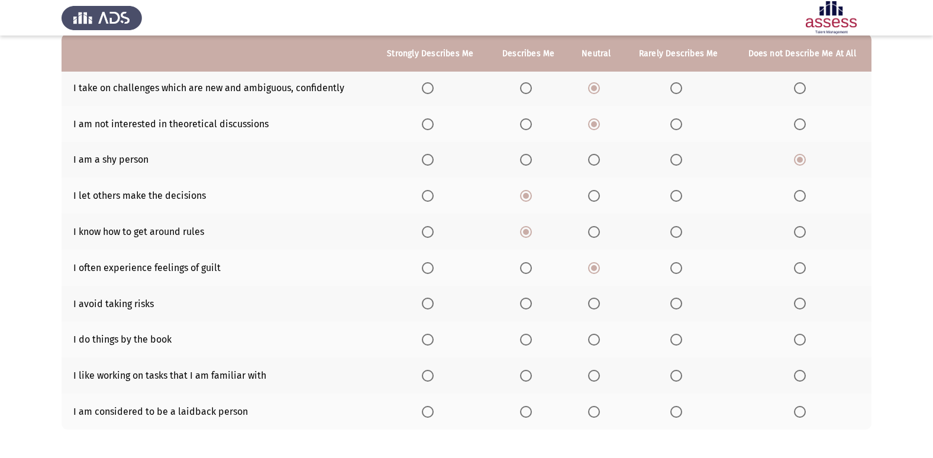
click at [676, 304] on span "Select an option" at bounding box center [676, 304] width 12 height 12
click at [676, 304] on input "Select an option" at bounding box center [676, 304] width 12 height 12
click at [592, 337] on span "Select an option" at bounding box center [594, 340] width 12 height 12
click at [592, 337] on input "Select an option" at bounding box center [594, 340] width 12 height 12
click at [524, 375] on span "Select an option" at bounding box center [526, 376] width 12 height 12
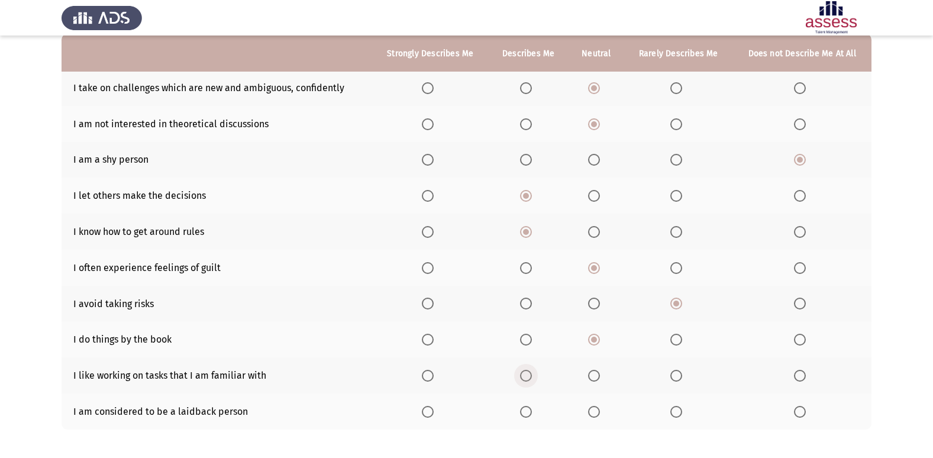
click at [524, 375] on input "Select an option" at bounding box center [526, 376] width 12 height 12
click at [592, 409] on span "Select an option" at bounding box center [594, 412] width 12 height 12
click at [592, 409] on input "Select an option" at bounding box center [594, 412] width 12 height 12
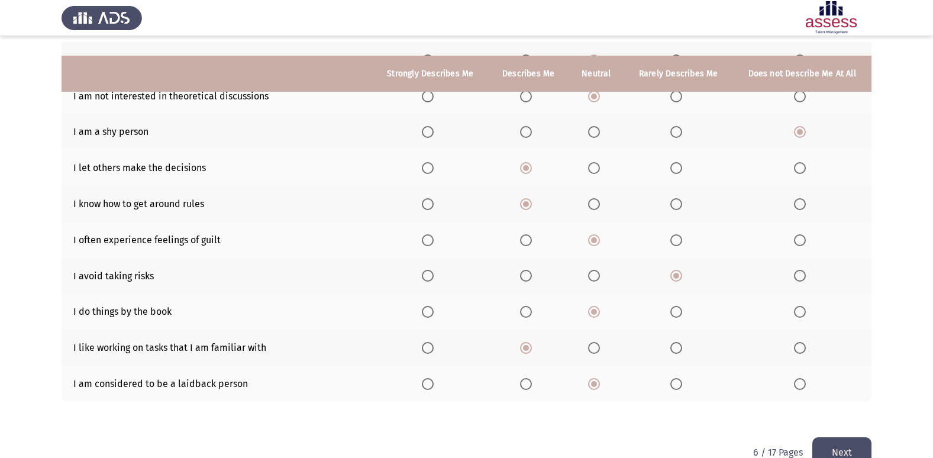
scroll to position [173, 0]
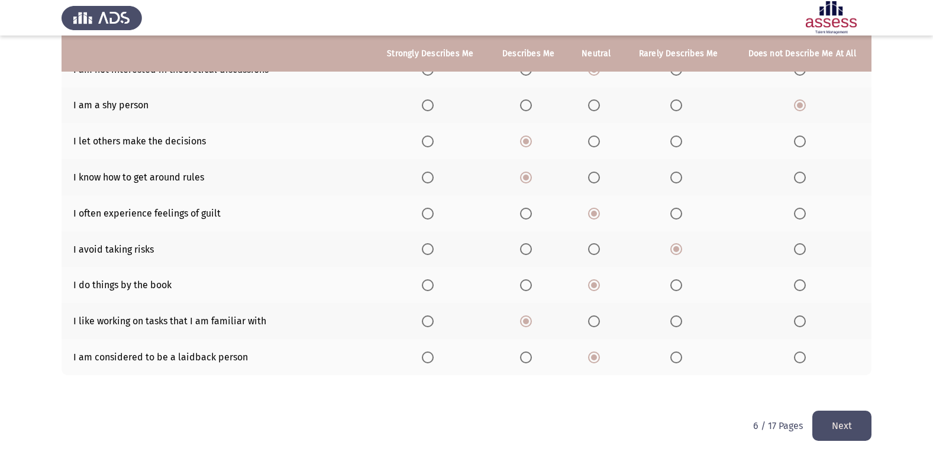
click at [853, 426] on button "Next" at bounding box center [841, 426] width 59 height 30
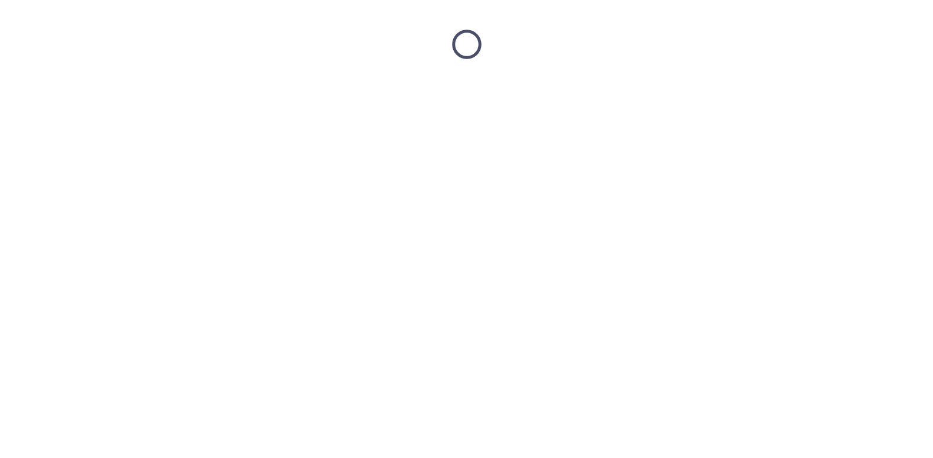
scroll to position [0, 0]
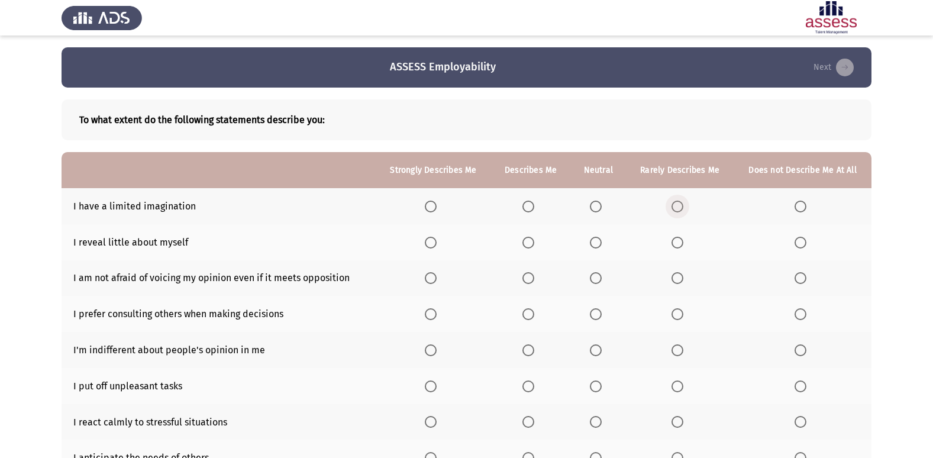
click at [675, 204] on span "Select an option" at bounding box center [677, 207] width 12 height 12
click at [675, 204] on input "Select an option" at bounding box center [677, 207] width 12 height 12
click at [597, 243] on span "Select an option" at bounding box center [596, 243] width 12 height 12
click at [597, 243] on input "Select an option" at bounding box center [596, 243] width 12 height 12
click at [432, 278] on span "Select an option" at bounding box center [431, 278] width 12 height 12
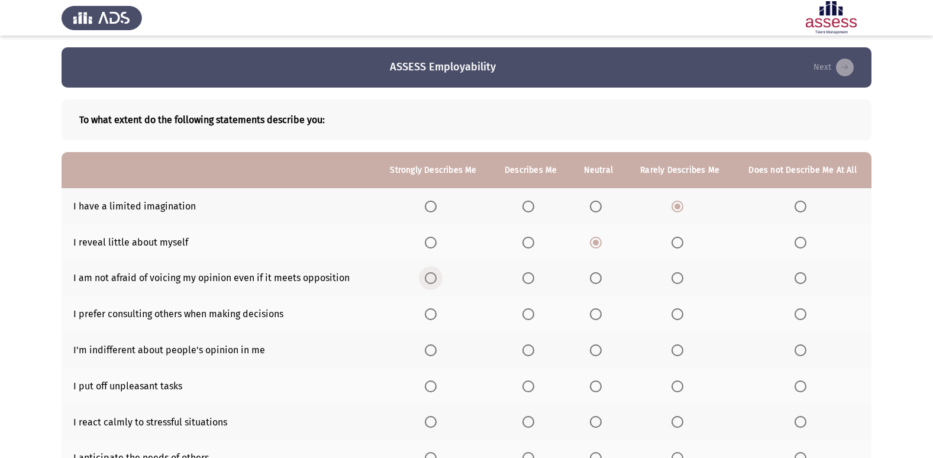
click at [432, 278] on input "Select an option" at bounding box center [431, 278] width 12 height 12
click at [599, 313] on span "Select an option" at bounding box center [596, 314] width 12 height 12
click at [599, 313] on input "Select an option" at bounding box center [596, 314] width 12 height 12
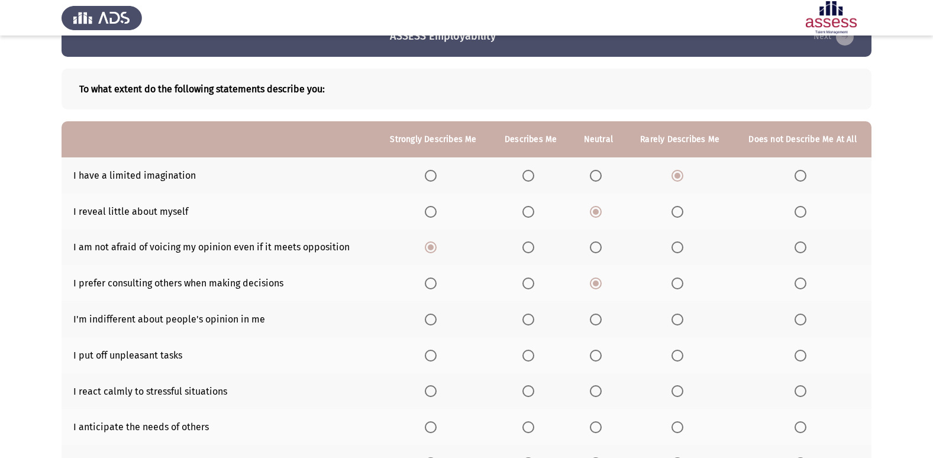
scroll to position [59, 0]
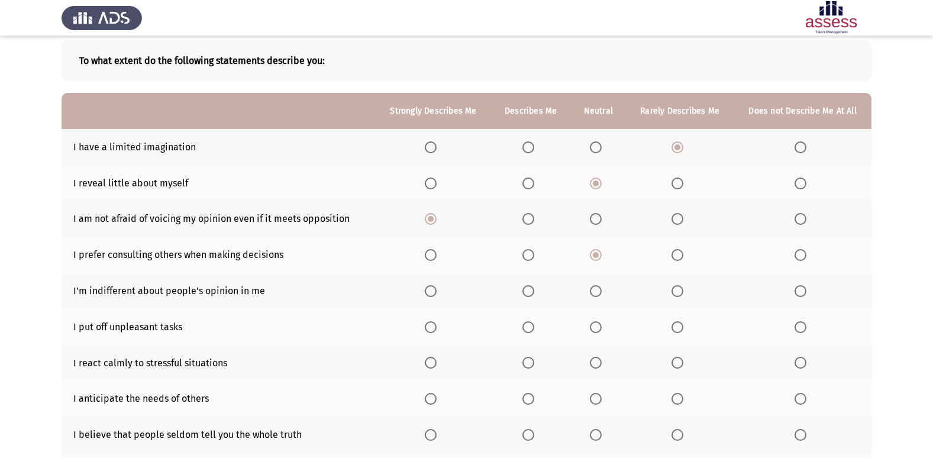
click at [600, 292] on span "Select an option" at bounding box center [596, 291] width 12 height 12
click at [600, 292] on input "Select an option" at bounding box center [596, 291] width 12 height 12
click at [599, 325] on span "Select an option" at bounding box center [596, 327] width 12 height 12
click at [599, 325] on input "Select an option" at bounding box center [596, 327] width 12 height 12
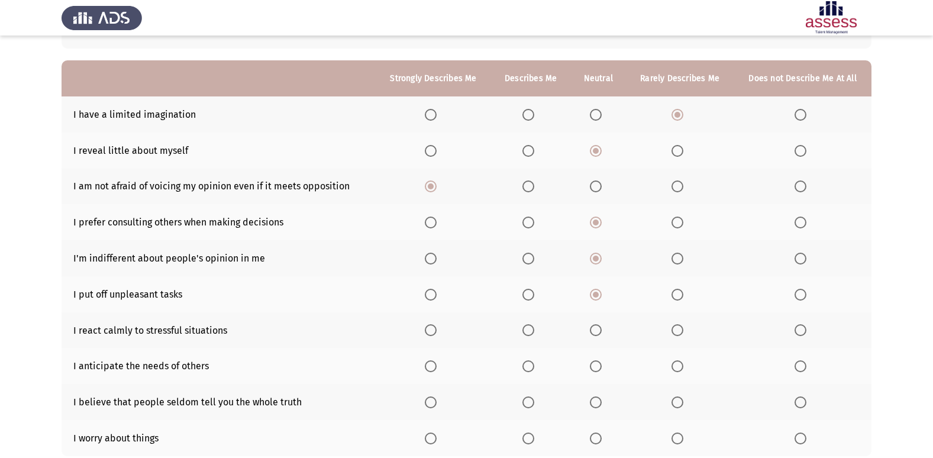
scroll to position [118, 0]
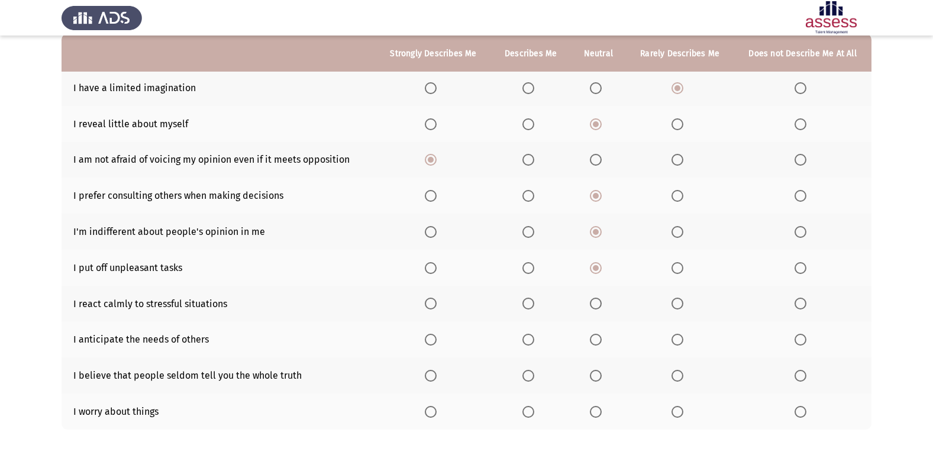
click at [432, 306] on span "Select an option" at bounding box center [431, 304] width 12 height 12
click at [432, 306] on input "Select an option" at bounding box center [431, 304] width 12 height 12
click at [599, 338] on span "Select an option" at bounding box center [596, 340] width 12 height 12
click at [599, 338] on input "Select an option" at bounding box center [596, 340] width 12 height 12
click at [596, 374] on span "Select an option" at bounding box center [596, 376] width 12 height 12
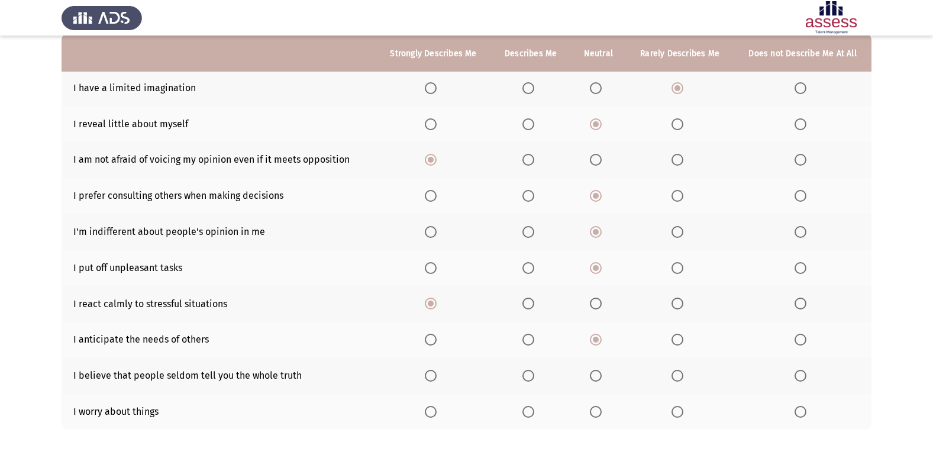
click at [596, 374] on input "Select an option" at bounding box center [596, 376] width 12 height 12
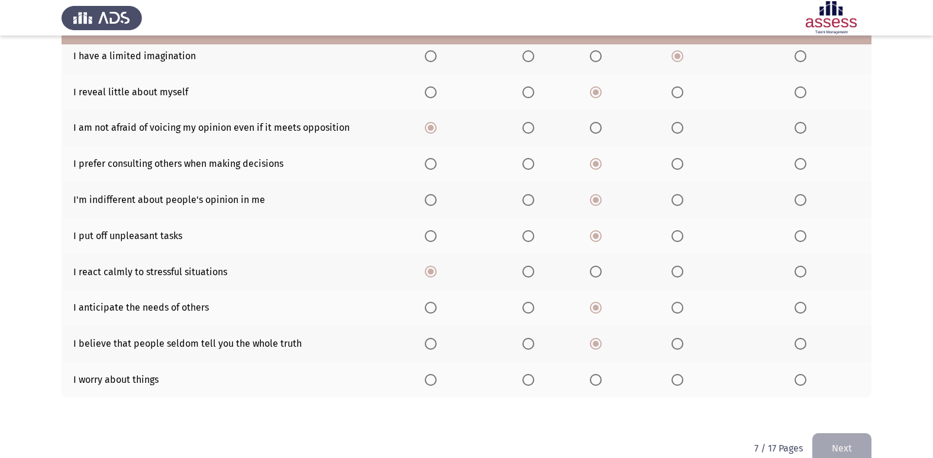
scroll to position [114, 0]
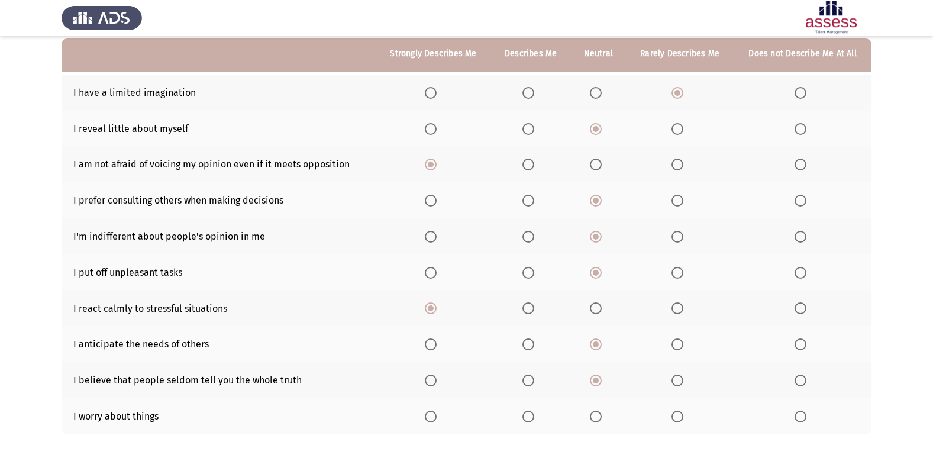
click at [534, 416] on span "Select an option" at bounding box center [528, 417] width 12 height 12
click at [534, 416] on input "Select an option" at bounding box center [528, 417] width 12 height 12
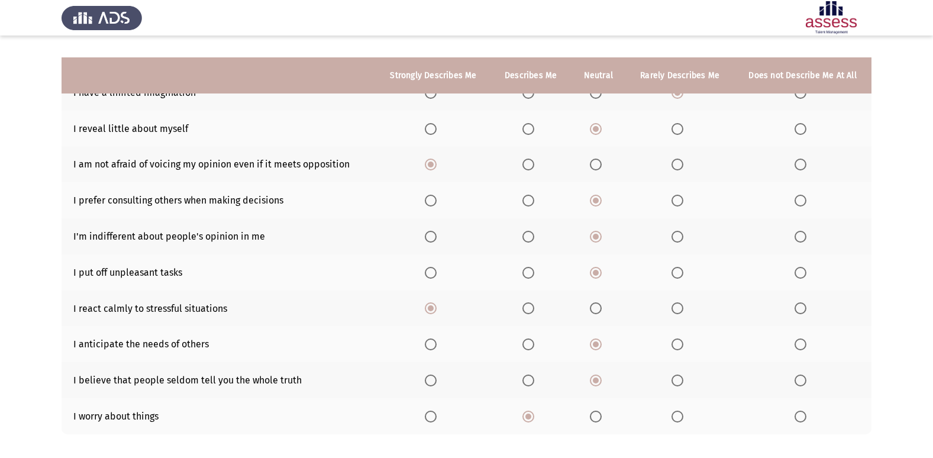
scroll to position [173, 0]
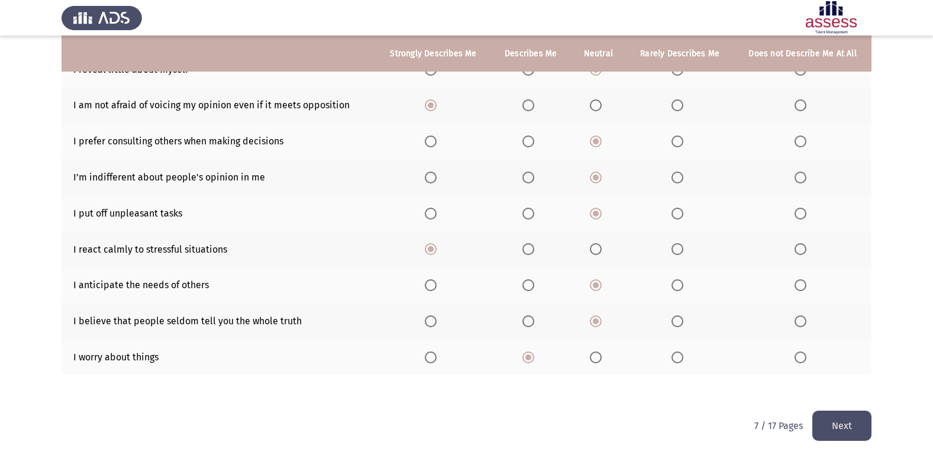
click at [841, 424] on button "Next" at bounding box center [841, 426] width 59 height 30
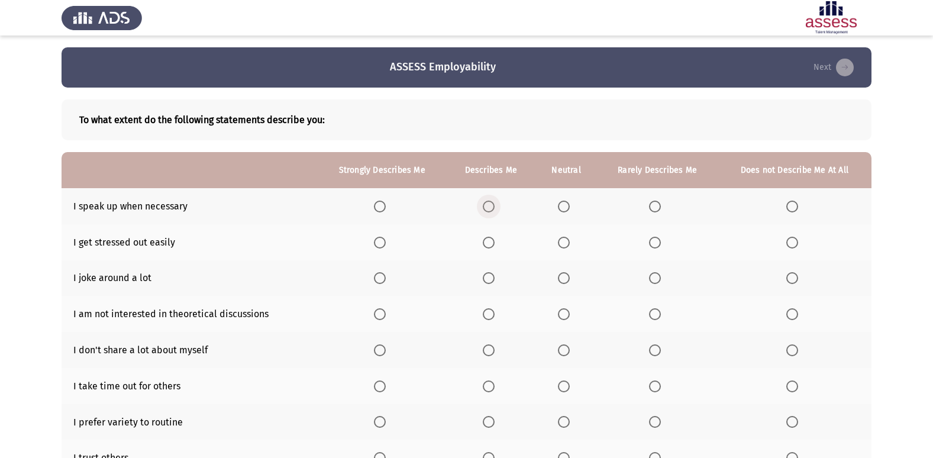
click at [489, 204] on span "Select an option" at bounding box center [489, 207] width 12 height 12
click at [489, 204] on input "Select an option" at bounding box center [489, 207] width 12 height 12
click at [562, 241] on span "Select an option" at bounding box center [564, 243] width 12 height 12
click at [562, 241] on input "Select an option" at bounding box center [564, 243] width 12 height 12
click at [653, 282] on span "Select an option" at bounding box center [655, 278] width 12 height 12
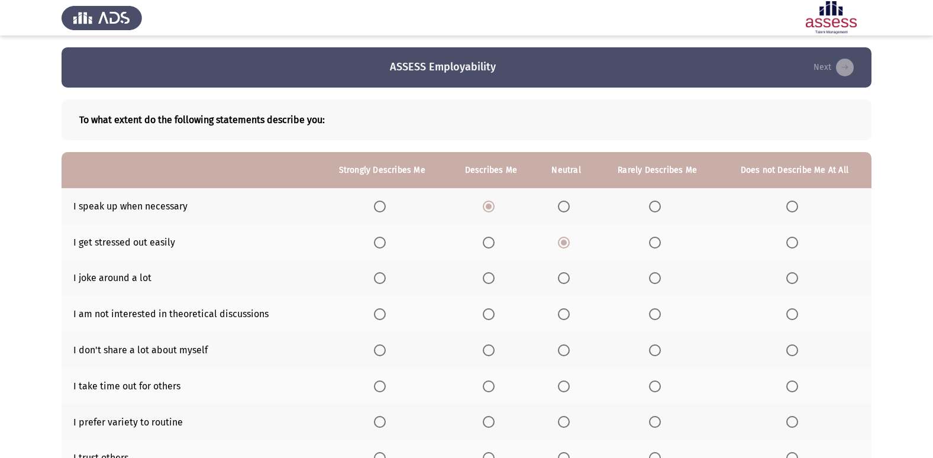
click at [653, 282] on input "Select an option" at bounding box center [655, 278] width 12 height 12
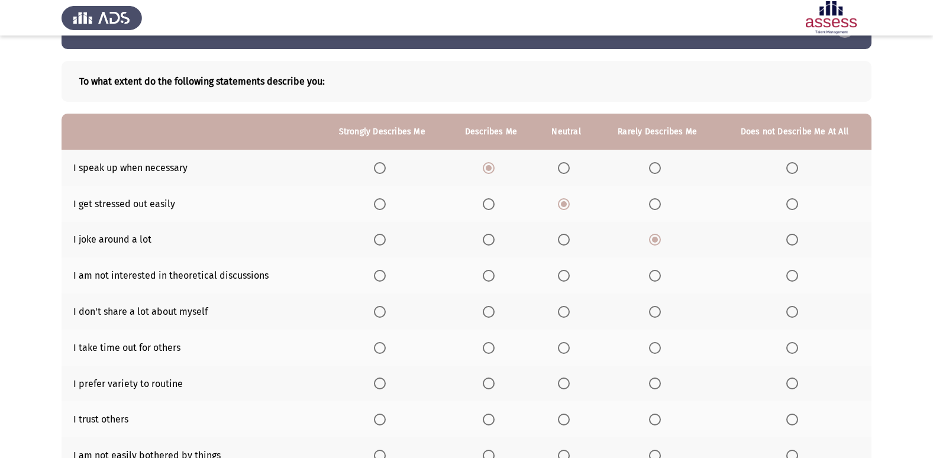
scroll to position [59, 0]
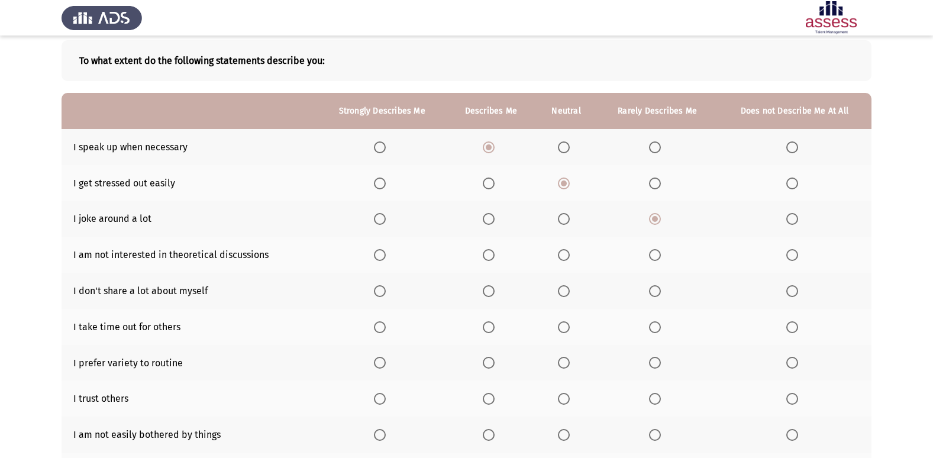
click at [555, 250] on th at bounding box center [566, 255] width 62 height 36
click at [564, 259] on span "Select an option" at bounding box center [564, 255] width 12 height 12
click at [564, 259] on input "Select an option" at bounding box center [564, 255] width 12 height 12
click at [567, 294] on span "Select an option" at bounding box center [564, 291] width 12 height 12
click at [567, 294] on input "Select an option" at bounding box center [564, 291] width 12 height 12
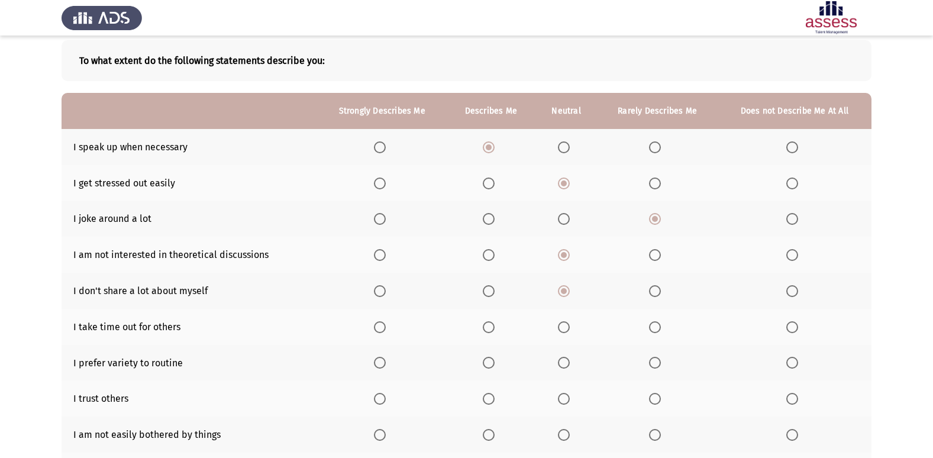
scroll to position [118, 0]
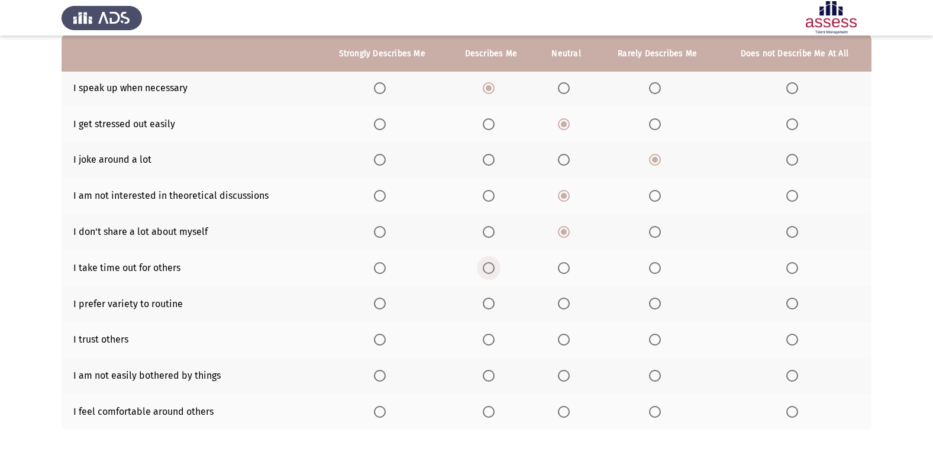
click at [487, 271] on span "Select an option" at bounding box center [489, 268] width 12 height 12
click at [487, 271] on input "Select an option" at bounding box center [489, 268] width 12 height 12
click at [375, 304] on span "Select an option" at bounding box center [380, 304] width 12 height 12
click at [375, 304] on input "Select an option" at bounding box center [380, 304] width 12 height 12
click at [482, 303] on th at bounding box center [491, 304] width 89 height 36
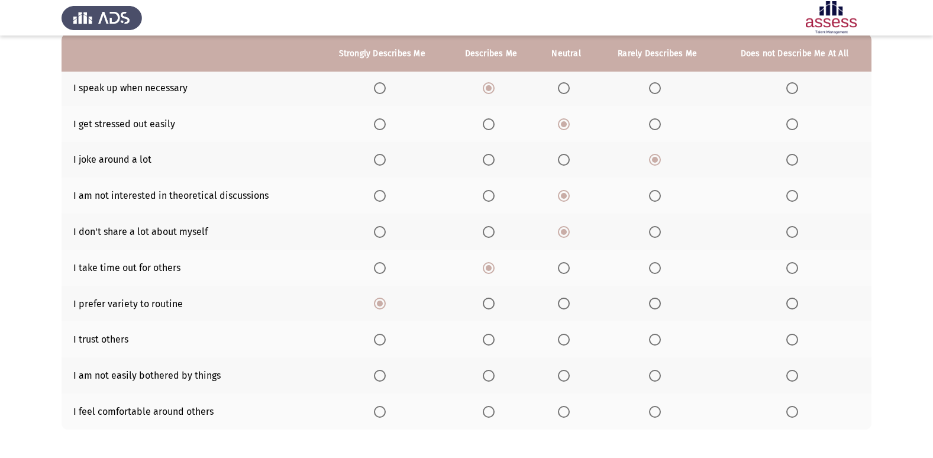
click at [486, 304] on span "Select an option" at bounding box center [489, 304] width 12 height 12
click at [486, 304] on input "Select an option" at bounding box center [489, 304] width 12 height 12
click at [562, 341] on span "Select an option" at bounding box center [564, 340] width 12 height 12
click at [562, 341] on input "Select an option" at bounding box center [564, 340] width 12 height 12
click at [487, 376] on span "Select an option" at bounding box center [489, 376] width 12 height 12
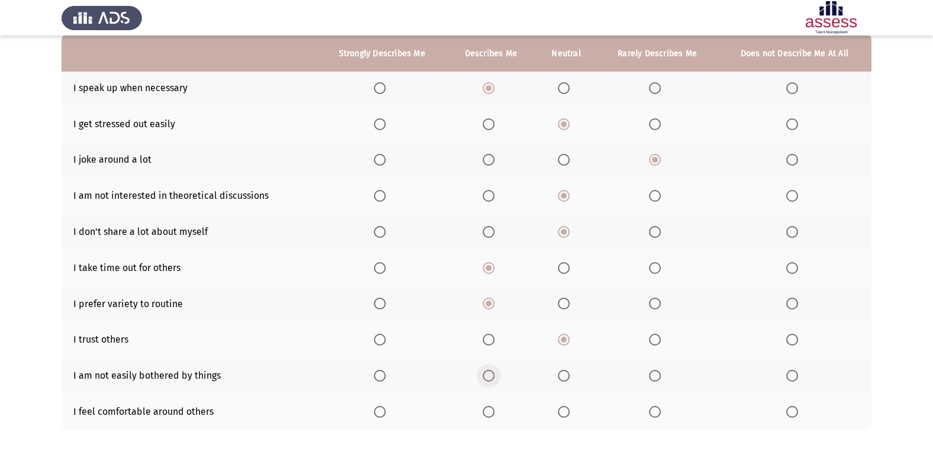
click at [487, 376] on input "Select an option" at bounding box center [489, 376] width 12 height 12
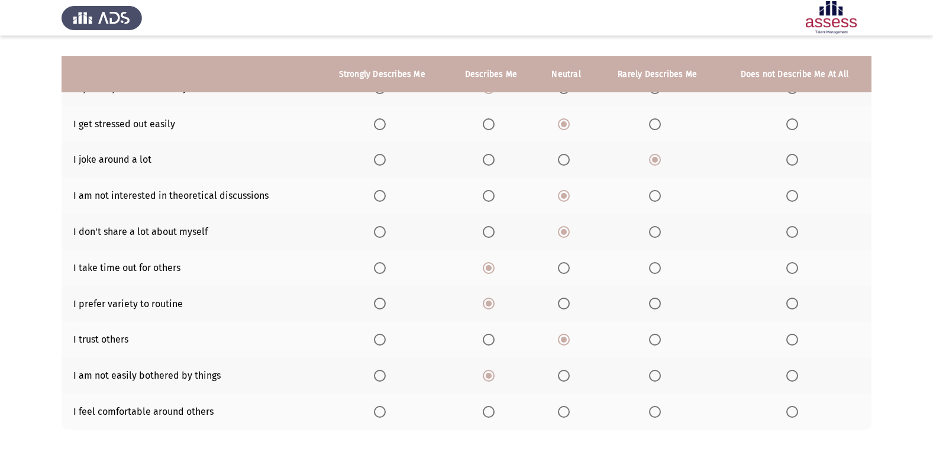
scroll to position [173, 0]
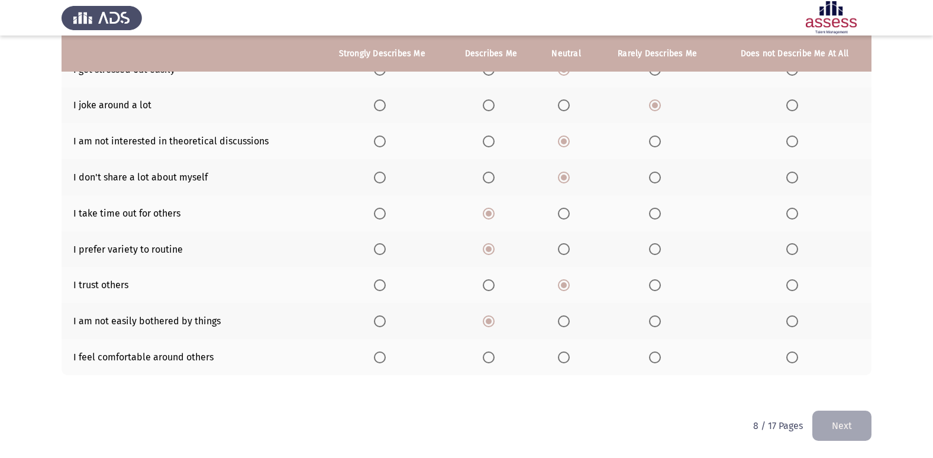
click at [377, 352] on span "Select an option" at bounding box center [380, 357] width 12 height 12
click at [377, 352] on input "Select an option" at bounding box center [380, 357] width 12 height 12
click at [841, 424] on button "Next" at bounding box center [841, 426] width 59 height 30
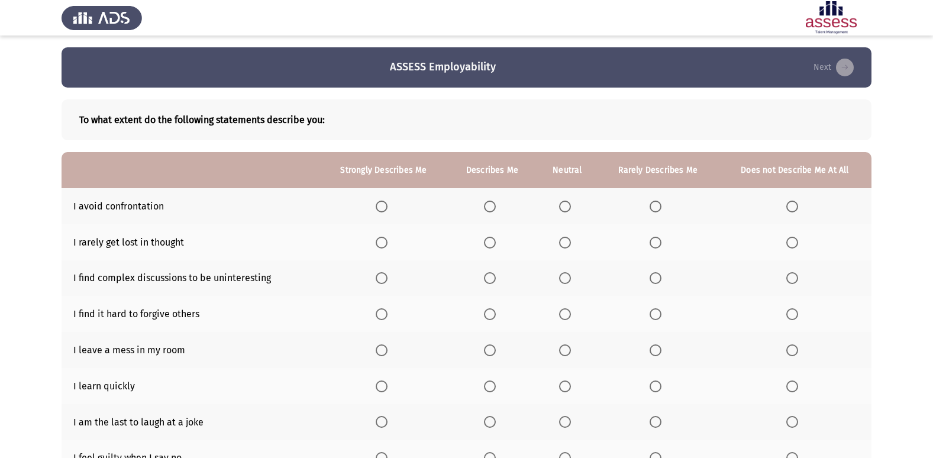
click at [564, 214] on th at bounding box center [568, 206] width 62 height 36
click at [563, 211] on span "Select an option" at bounding box center [565, 207] width 12 height 12
click at [563, 211] on input "Select an option" at bounding box center [565, 207] width 12 height 12
click at [568, 243] on span "Select an option" at bounding box center [565, 243] width 12 height 12
click at [568, 243] on input "Select an option" at bounding box center [565, 243] width 12 height 12
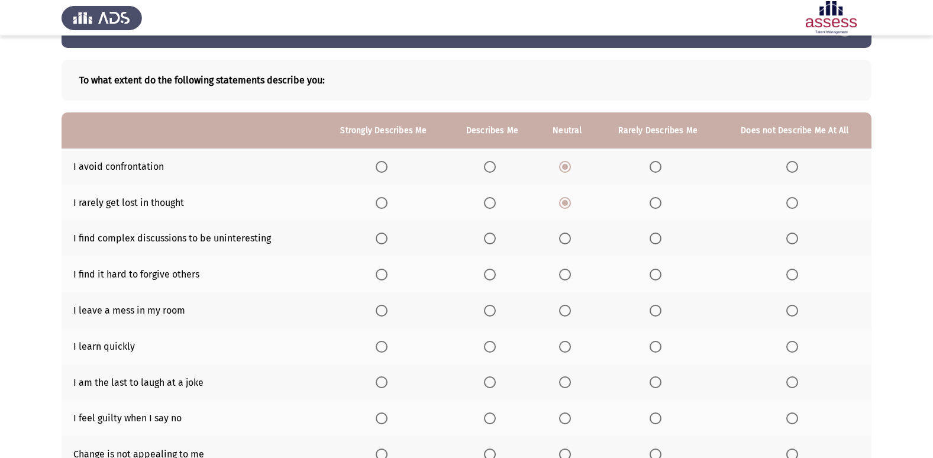
scroll to position [59, 0]
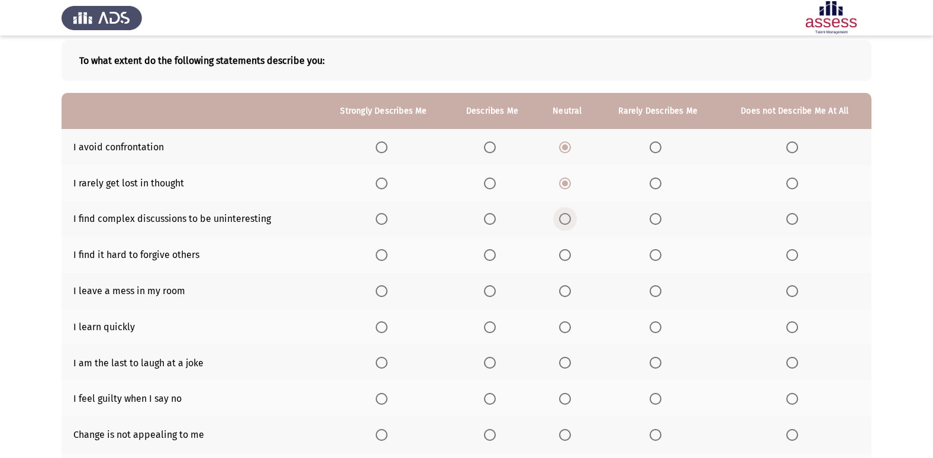
click at [568, 219] on span "Select an option" at bounding box center [565, 219] width 12 height 12
click at [568, 219] on input "Select an option" at bounding box center [565, 219] width 12 height 12
click at [796, 257] on span "Select an option" at bounding box center [792, 255] width 12 height 12
click at [796, 257] on input "Select an option" at bounding box center [792, 255] width 12 height 12
click at [562, 293] on span "Select an option" at bounding box center [565, 291] width 12 height 12
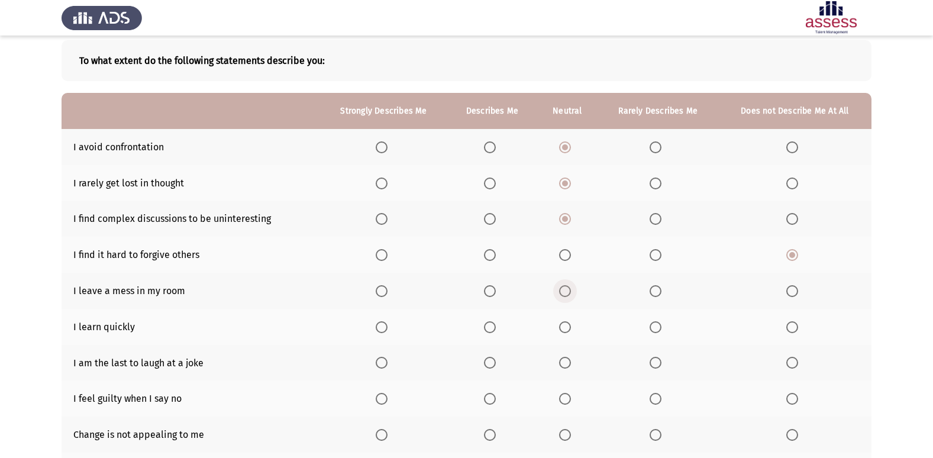
click at [562, 293] on input "Select an option" at bounding box center [565, 291] width 12 height 12
click at [489, 327] on span "Select an option" at bounding box center [490, 327] width 12 height 12
click at [489, 327] on input "Select an option" at bounding box center [490, 327] width 12 height 12
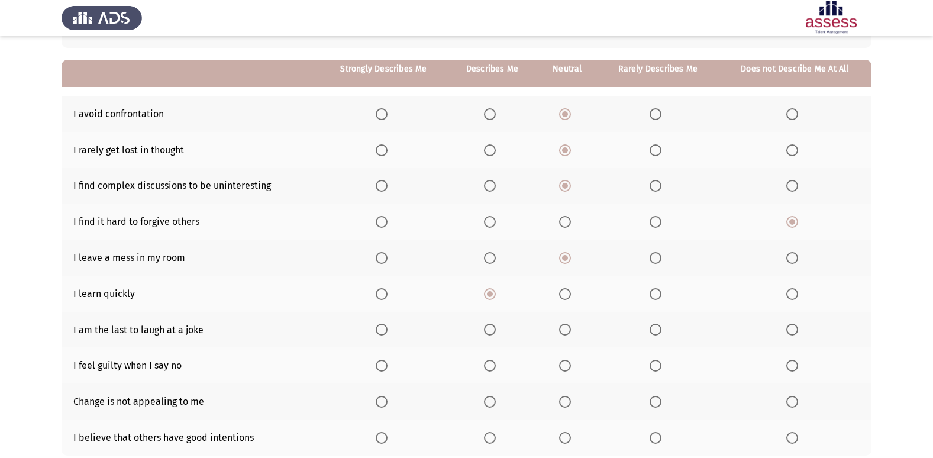
scroll to position [118, 0]
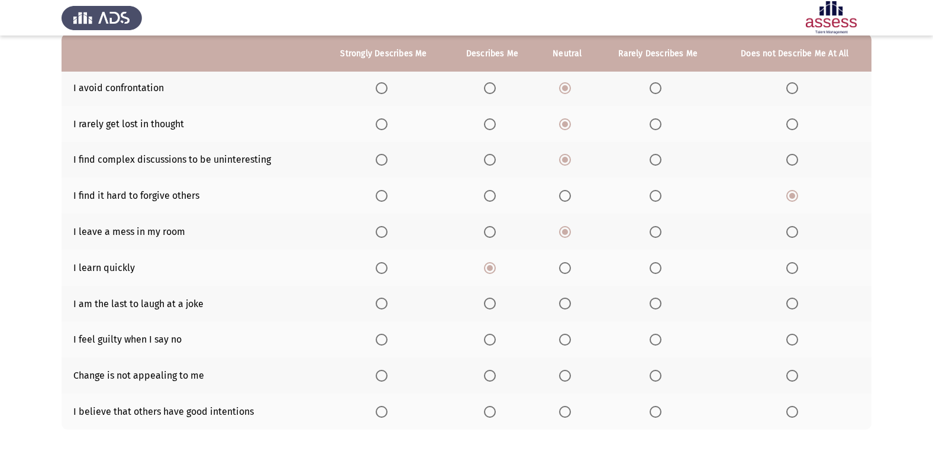
click at [383, 266] on span "Select an option" at bounding box center [382, 268] width 12 height 12
click at [383, 266] on input "Select an option" at bounding box center [382, 268] width 12 height 12
click at [566, 308] on span "Select an option" at bounding box center [565, 304] width 12 height 12
click at [566, 308] on input "Select an option" at bounding box center [565, 304] width 12 height 12
click at [654, 340] on span "Select an option" at bounding box center [656, 340] width 12 height 12
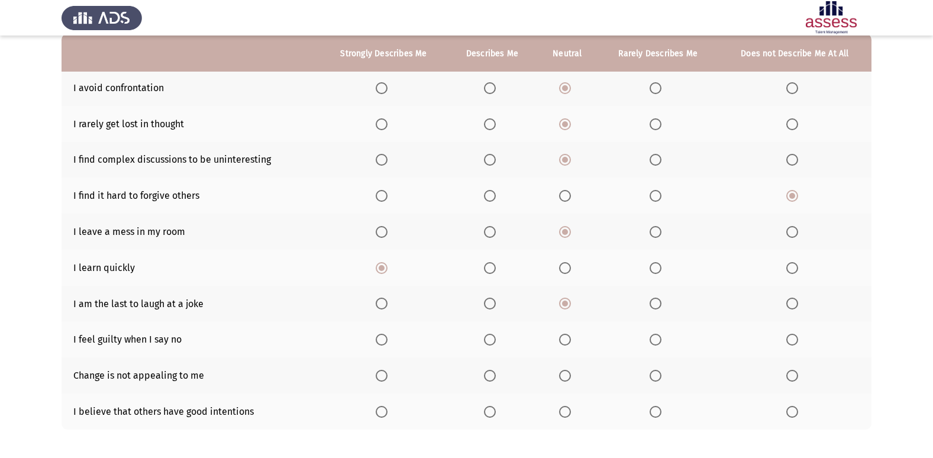
click at [654, 340] on input "Select an option" at bounding box center [656, 340] width 12 height 12
click at [654, 374] on span "Select an option" at bounding box center [656, 376] width 12 height 12
click at [654, 374] on input "Select an option" at bounding box center [656, 376] width 12 height 12
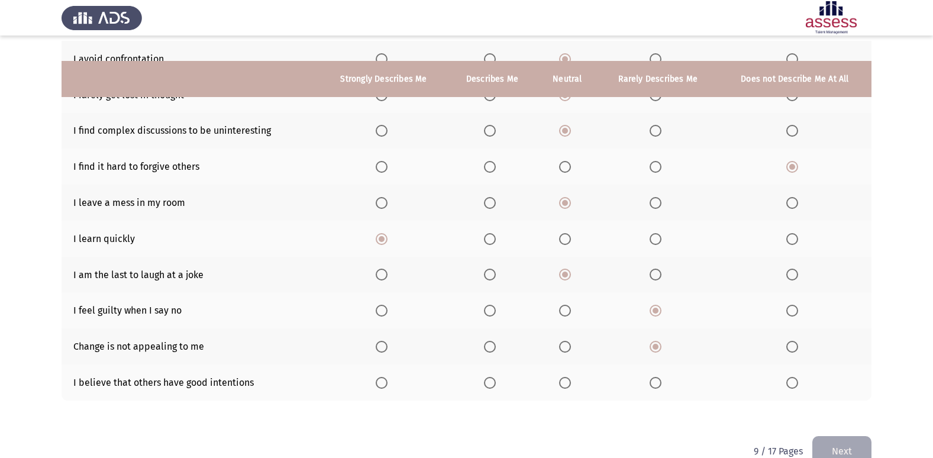
scroll to position [173, 0]
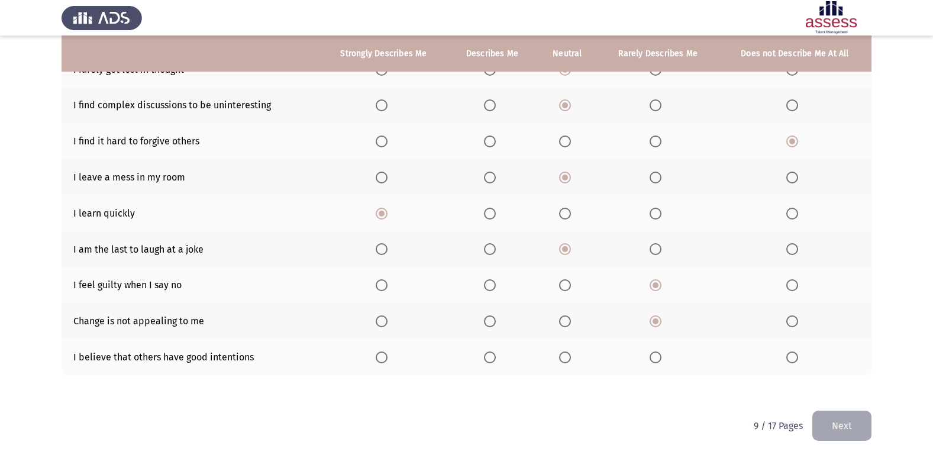
click at [564, 357] on span "Select an option" at bounding box center [565, 357] width 12 height 12
click at [564, 357] on input "Select an option" at bounding box center [565, 357] width 12 height 12
click at [839, 424] on button "Next" at bounding box center [841, 426] width 59 height 30
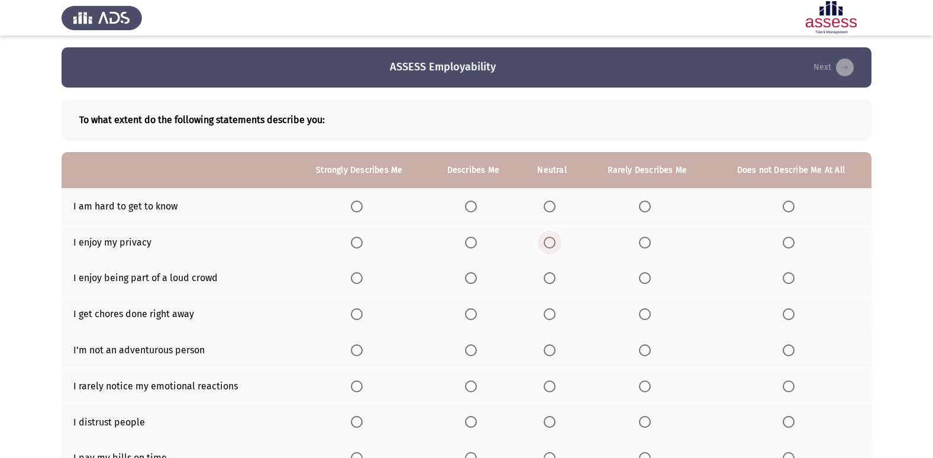
click at [550, 241] on span "Select an option" at bounding box center [550, 243] width 12 height 12
click at [550, 241] on input "Select an option" at bounding box center [550, 243] width 12 height 12
click at [648, 206] on span "Select an option" at bounding box center [645, 207] width 12 height 12
click at [648, 206] on input "Select an option" at bounding box center [645, 207] width 12 height 12
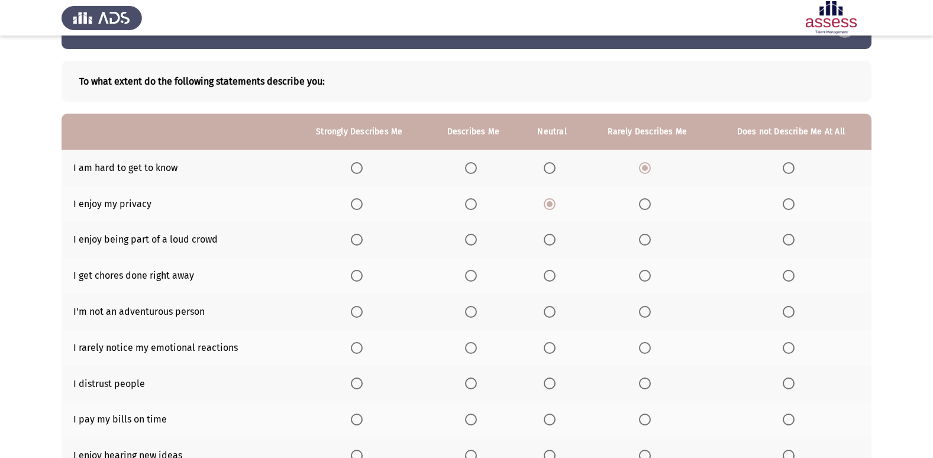
scroll to position [59, 0]
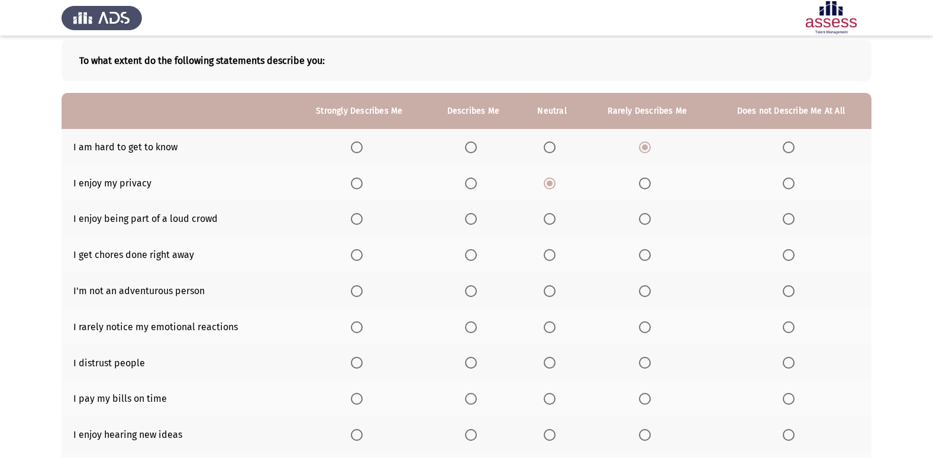
click at [645, 222] on span "Select an option" at bounding box center [645, 219] width 12 height 12
click at [645, 222] on input "Select an option" at bounding box center [645, 219] width 12 height 12
click at [788, 219] on span "Select an option" at bounding box center [789, 219] width 12 height 12
click at [788, 219] on input "Select an option" at bounding box center [789, 219] width 12 height 12
click at [548, 257] on span "Select an option" at bounding box center [550, 255] width 12 height 12
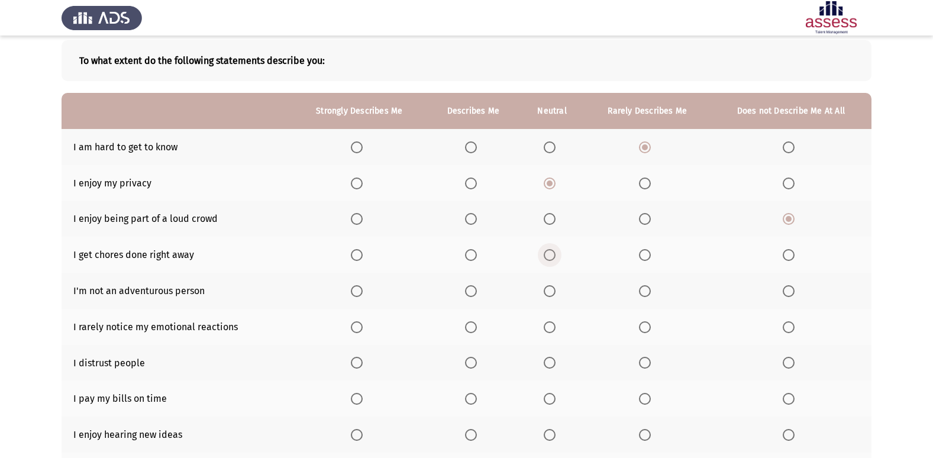
click at [548, 257] on input "Select an option" at bounding box center [550, 255] width 12 height 12
click at [547, 293] on span "Select an option" at bounding box center [550, 291] width 12 height 12
click at [547, 293] on input "Select an option" at bounding box center [550, 291] width 12 height 12
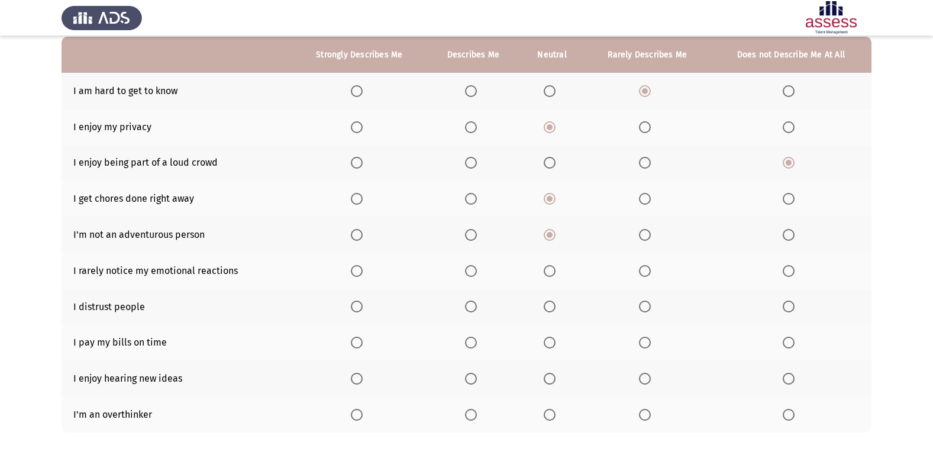
scroll to position [118, 0]
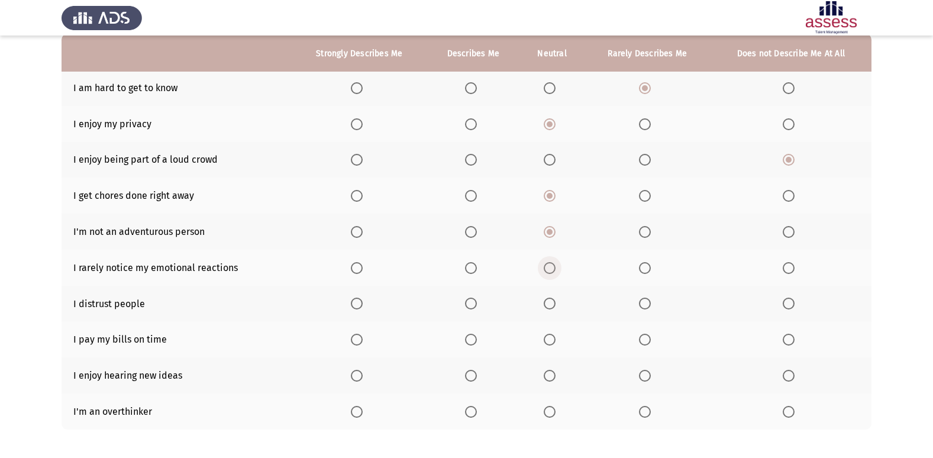
click at [548, 273] on span "Select an option" at bounding box center [550, 268] width 12 height 12
click at [548, 273] on input "Select an option" at bounding box center [550, 268] width 12 height 12
click at [548, 302] on span "Select an option" at bounding box center [550, 304] width 12 height 12
click at [548, 302] on input "Select an option" at bounding box center [550, 304] width 12 height 12
click at [358, 338] on span "Select an option" at bounding box center [357, 340] width 12 height 12
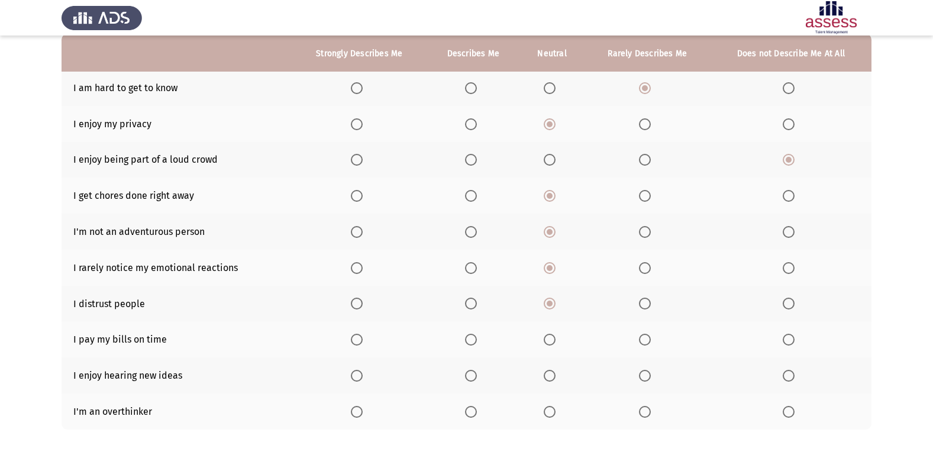
click at [358, 338] on input "Select an option" at bounding box center [357, 340] width 12 height 12
click at [351, 378] on th at bounding box center [359, 375] width 135 height 36
click at [353, 372] on span "Select an option" at bounding box center [357, 376] width 12 height 12
click at [353, 372] on input "Select an option" at bounding box center [357, 376] width 12 height 12
click at [356, 413] on span "Select an option" at bounding box center [357, 412] width 12 height 12
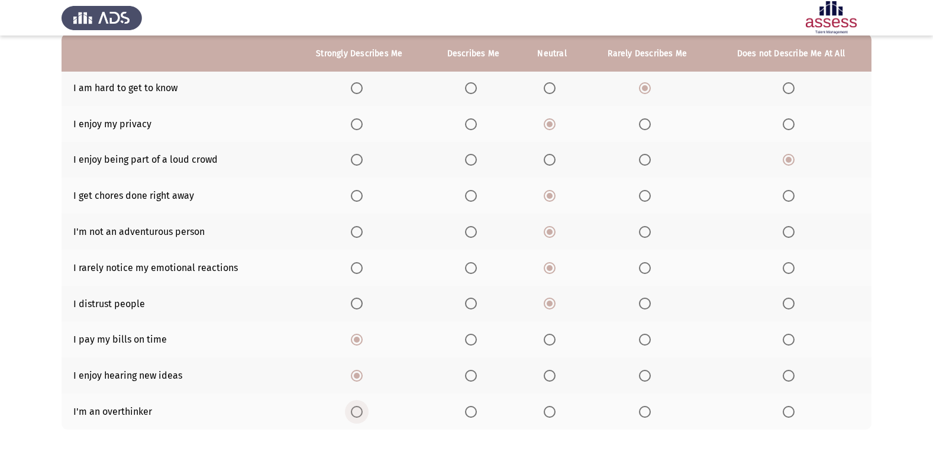
click at [356, 413] on input "Select an option" at bounding box center [357, 412] width 12 height 12
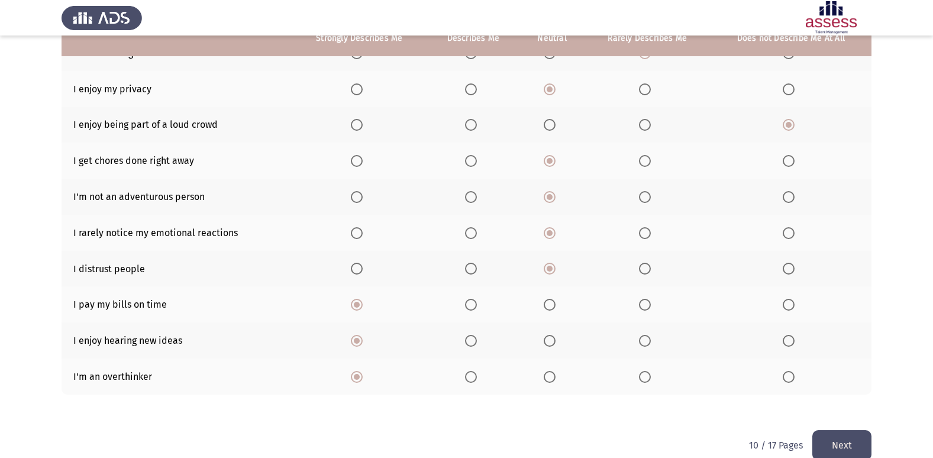
scroll to position [173, 0]
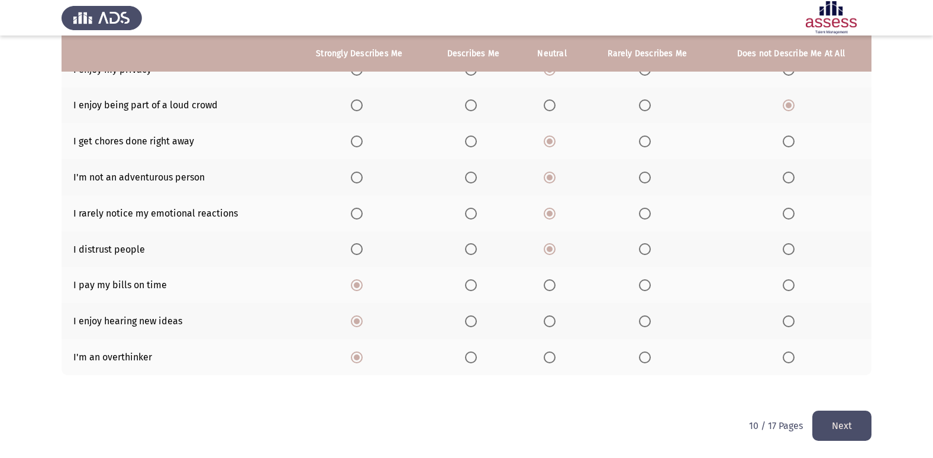
click at [855, 427] on button "Next" at bounding box center [841, 426] width 59 height 30
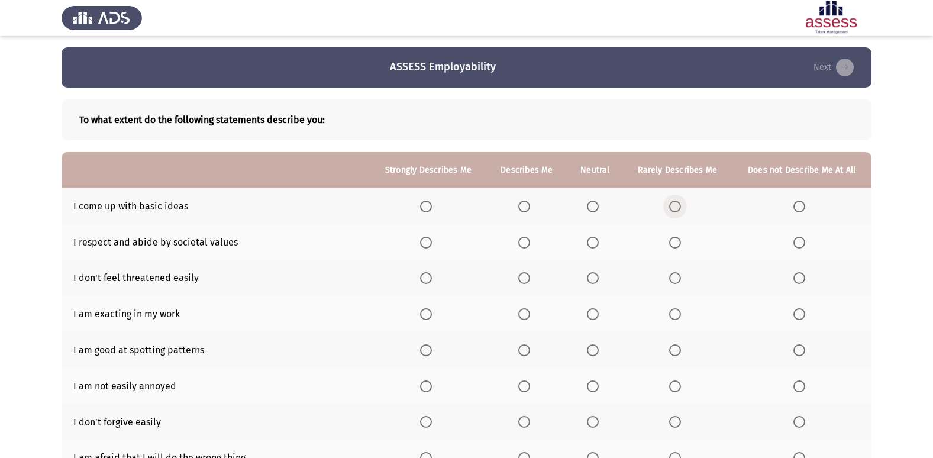
click at [678, 206] on span "Select an option" at bounding box center [675, 207] width 12 height 12
click at [678, 206] on input "Select an option" at bounding box center [675, 207] width 12 height 12
click at [599, 243] on label "Select an option" at bounding box center [595, 243] width 17 height 12
click at [599, 243] on input "Select an option" at bounding box center [593, 243] width 12 height 12
click at [527, 279] on span "Select an option" at bounding box center [524, 278] width 12 height 12
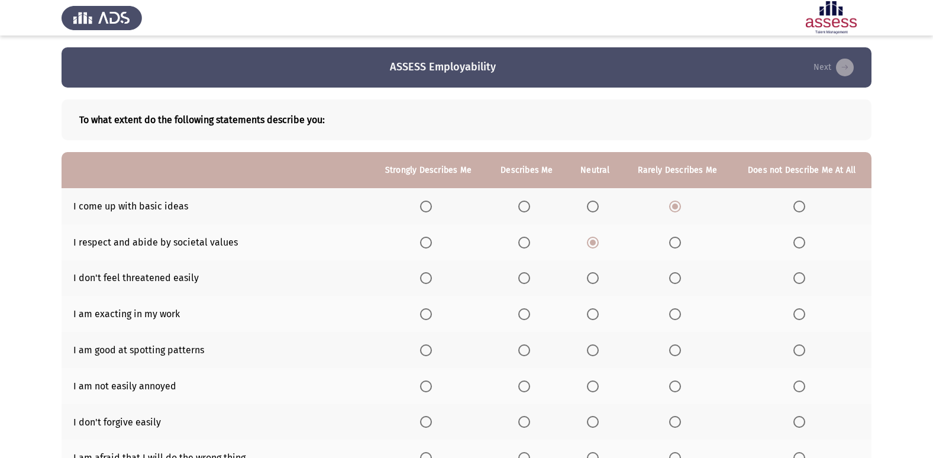
click at [527, 279] on input "Select an option" at bounding box center [524, 278] width 12 height 12
drag, startPoint x: 93, startPoint y: 315, endPoint x: 143, endPoint y: 311, distance: 49.9
click at [143, 311] on td "I am exacting in my work" at bounding box center [216, 314] width 308 height 36
click at [597, 316] on span "Select an option" at bounding box center [593, 314] width 12 height 12
click at [597, 316] on input "Select an option" at bounding box center [593, 314] width 12 height 12
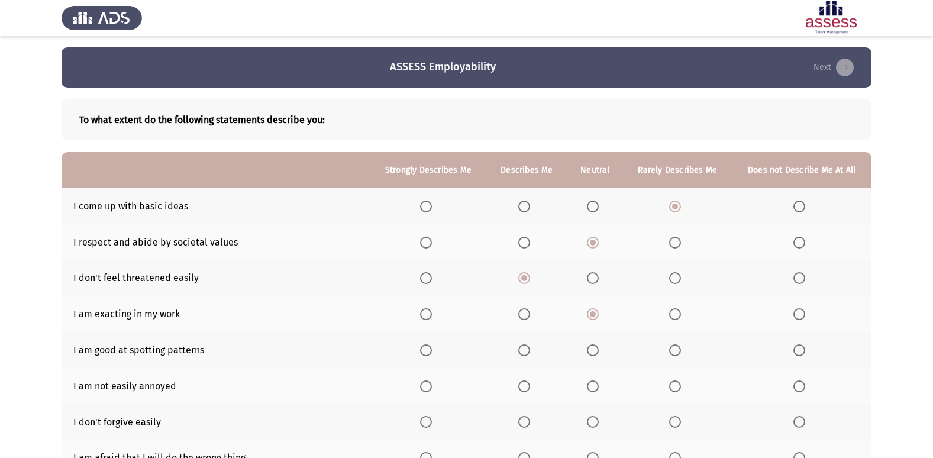
click at [522, 350] on span "Select an option" at bounding box center [524, 350] width 12 height 12
click at [522, 350] on input "Select an option" at bounding box center [524, 350] width 12 height 12
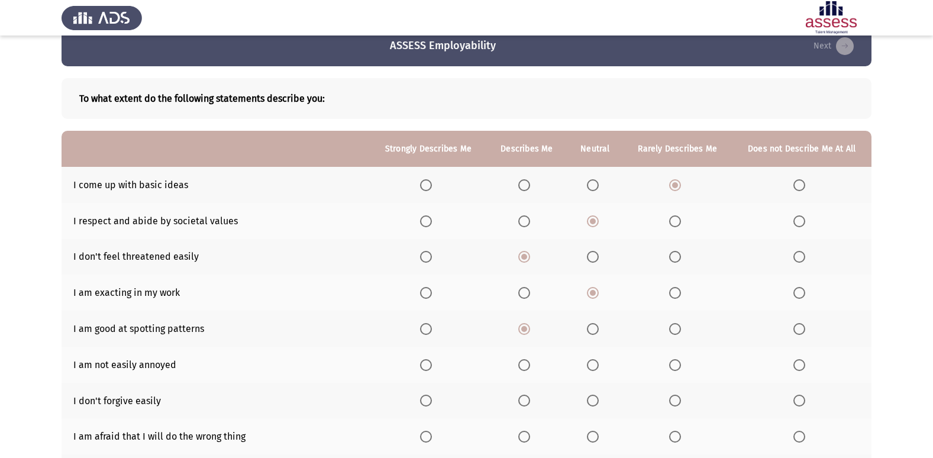
scroll to position [59, 0]
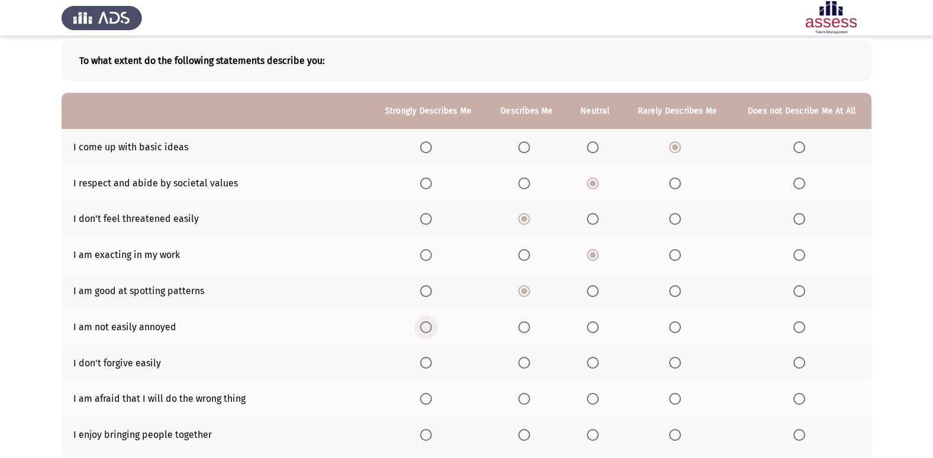
click at [428, 327] on span "Select an option" at bounding box center [426, 327] width 12 height 12
click at [428, 327] on input "Select an option" at bounding box center [426, 327] width 12 height 12
click at [797, 364] on span "Select an option" at bounding box center [799, 363] width 12 height 12
click at [797, 364] on input "Select an option" at bounding box center [799, 363] width 12 height 12
click at [526, 398] on span "Select an option" at bounding box center [524, 399] width 12 height 12
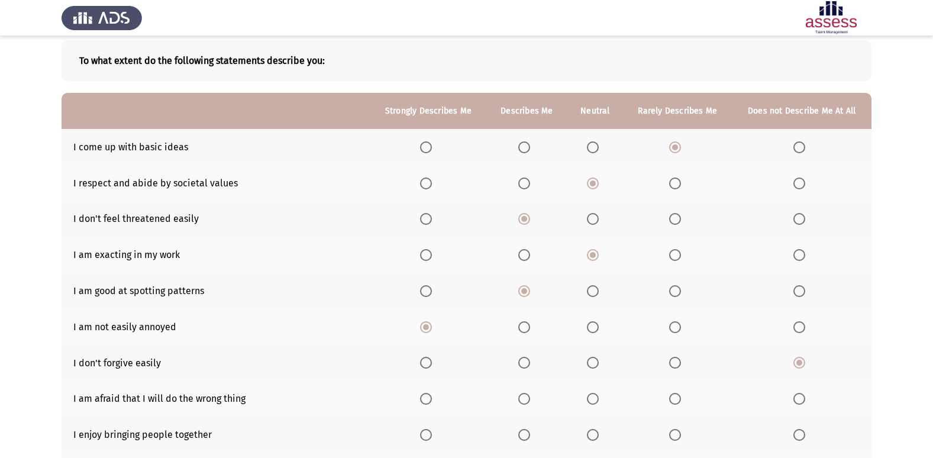
click at [526, 398] on input "Select an option" at bounding box center [524, 399] width 12 height 12
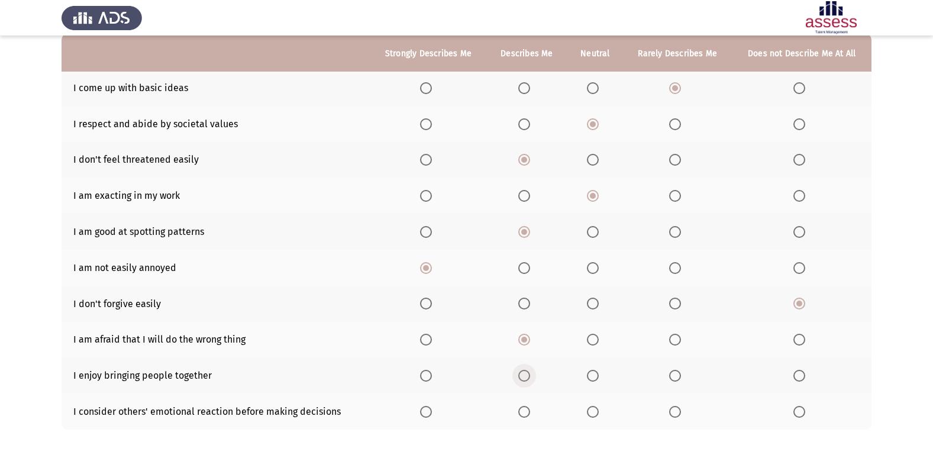
click at [529, 377] on span "Select an option" at bounding box center [524, 376] width 12 height 12
click at [529, 377] on input "Select an option" at bounding box center [524, 376] width 12 height 12
click at [424, 409] on span "Select an option" at bounding box center [426, 412] width 12 height 12
click at [424, 409] on input "Select an option" at bounding box center [426, 412] width 12 height 12
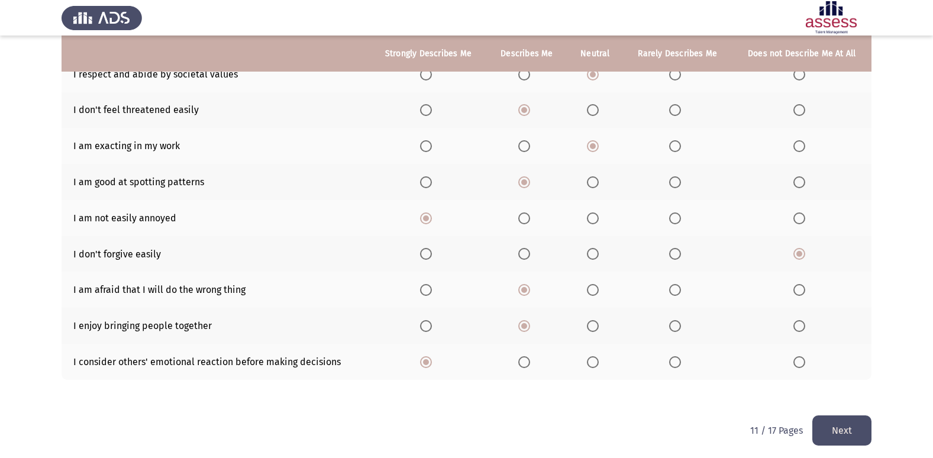
scroll to position [173, 0]
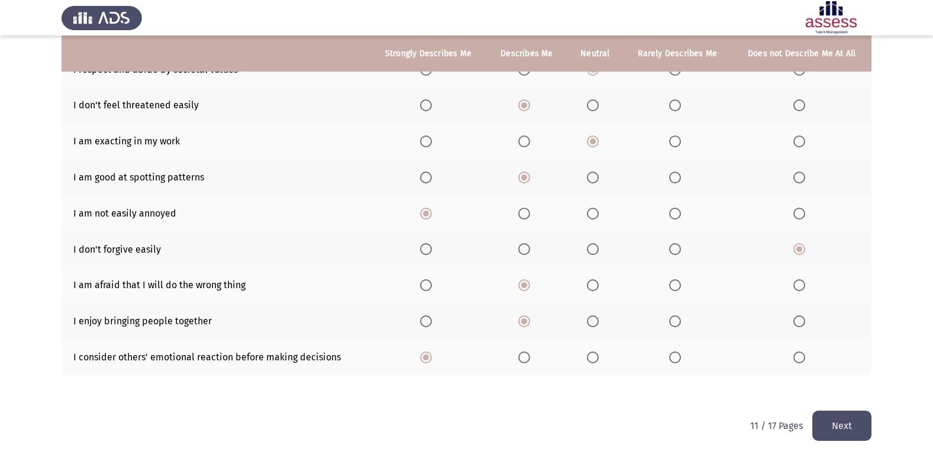
click at [836, 422] on button "Next" at bounding box center [841, 426] width 59 height 30
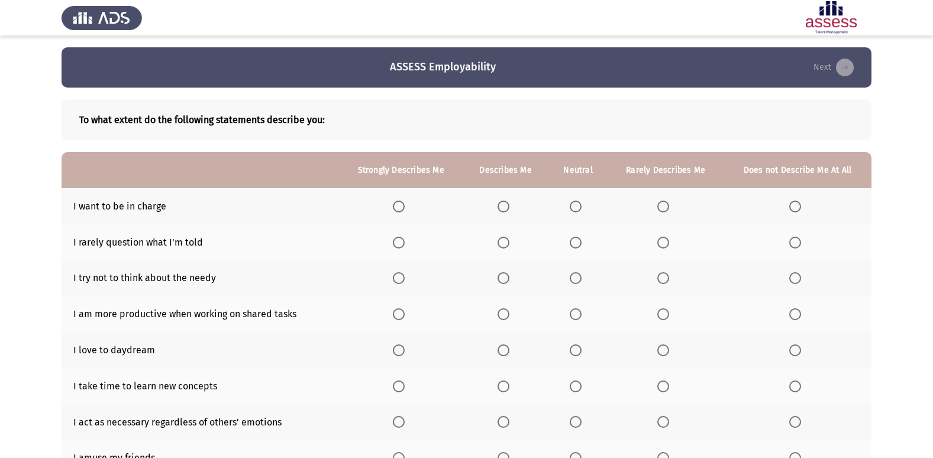
click at [505, 208] on span "Select an option" at bounding box center [503, 207] width 12 height 12
click at [505, 208] on input "Select an option" at bounding box center [503, 207] width 12 height 12
click at [664, 245] on span "Select an option" at bounding box center [663, 243] width 12 height 12
click at [664, 245] on input "Select an option" at bounding box center [663, 243] width 12 height 12
click at [579, 274] on span "Select an option" at bounding box center [576, 278] width 12 height 12
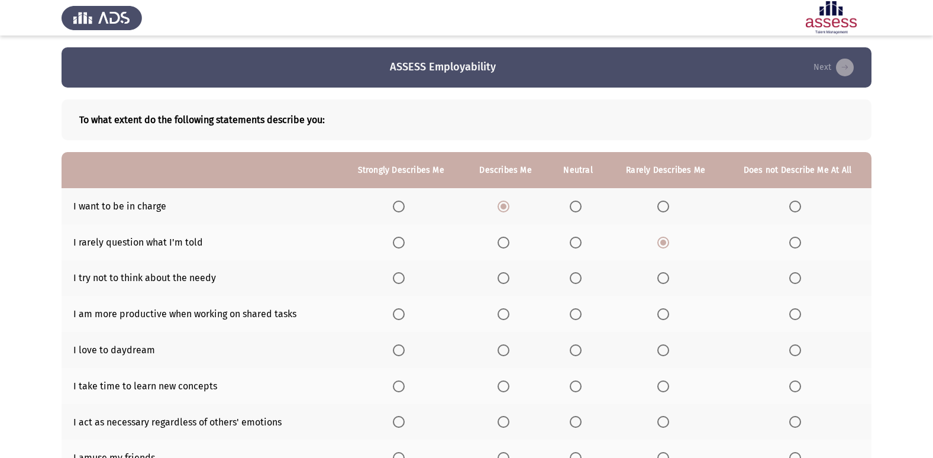
click at [579, 274] on input "Select an option" at bounding box center [576, 278] width 12 height 12
click at [403, 309] on span "Select an option" at bounding box center [399, 314] width 12 height 12
click at [403, 309] on input "Select an option" at bounding box center [399, 314] width 12 height 12
click at [574, 350] on span "Select an option" at bounding box center [576, 350] width 12 height 12
click at [574, 350] on input "Select an option" at bounding box center [576, 350] width 12 height 12
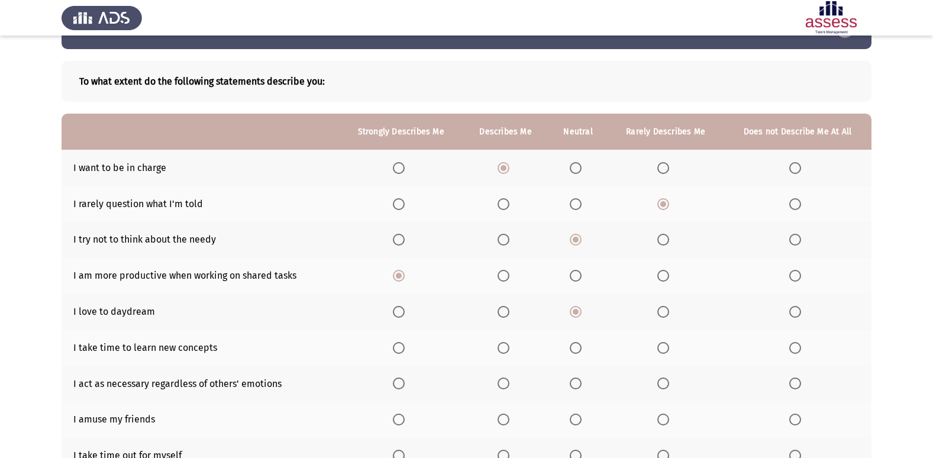
scroll to position [59, 0]
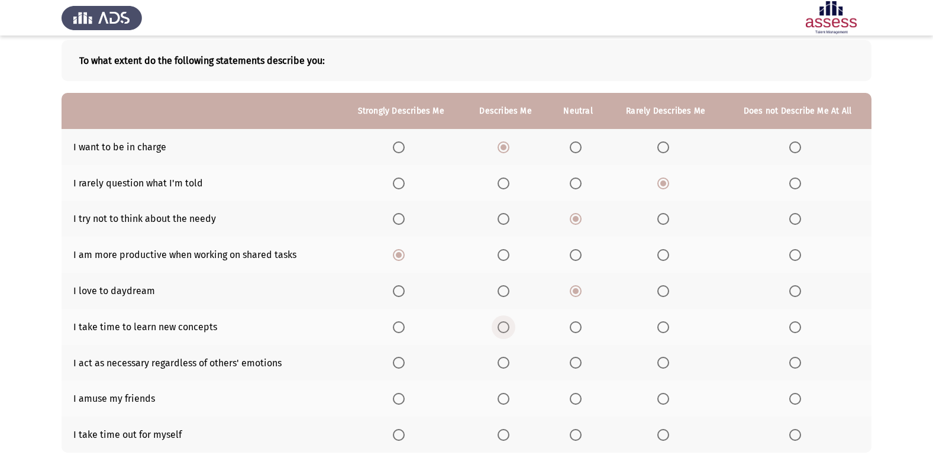
click at [503, 324] on span "Select an option" at bounding box center [503, 327] width 12 height 12
click at [503, 324] on input "Select an option" at bounding box center [503, 327] width 12 height 12
click at [577, 361] on span "Select an option" at bounding box center [576, 363] width 12 height 12
click at [577, 361] on input "Select an option" at bounding box center [576, 363] width 12 height 12
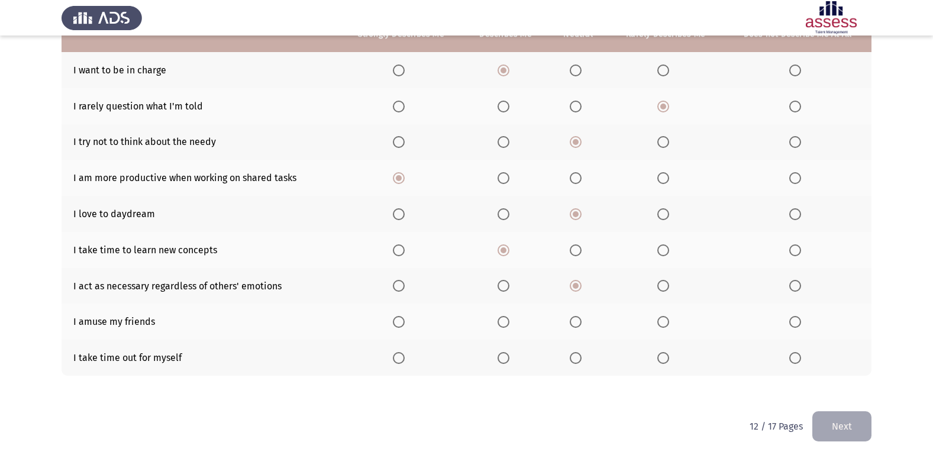
scroll to position [137, 0]
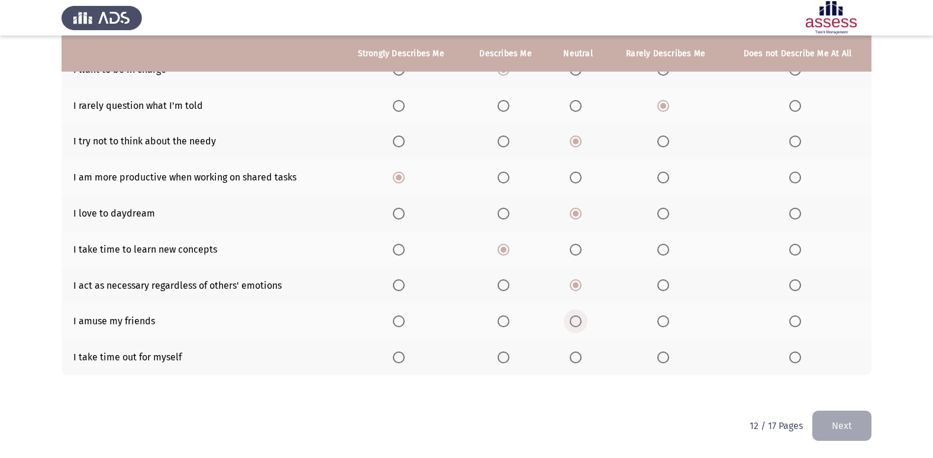
click at [577, 324] on span "Select an option" at bounding box center [576, 321] width 12 height 12
click at [577, 324] on input "Select an option" at bounding box center [576, 321] width 12 height 12
click at [502, 360] on span "Select an option" at bounding box center [503, 357] width 12 height 12
click at [502, 360] on input "Select an option" at bounding box center [503, 357] width 12 height 12
click at [852, 426] on button "Next" at bounding box center [841, 426] width 59 height 30
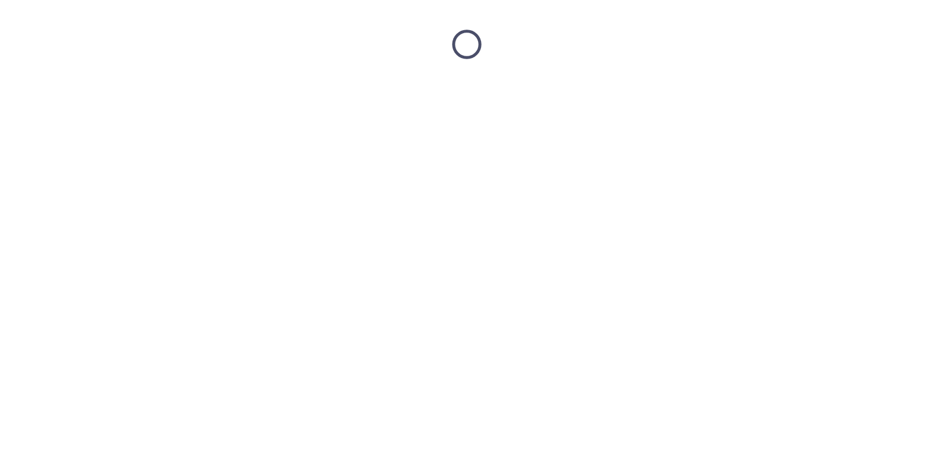
scroll to position [0, 0]
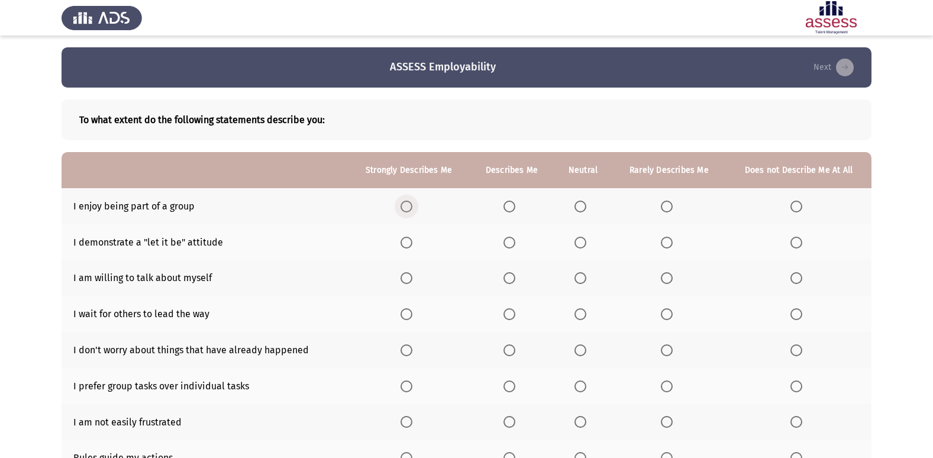
click at [405, 209] on span "Select an option" at bounding box center [406, 207] width 12 height 12
click at [405, 209] on input "Select an option" at bounding box center [406, 207] width 12 height 12
click at [665, 244] on span "Select an option" at bounding box center [667, 243] width 12 height 12
click at [665, 244] on input "Select an option" at bounding box center [667, 243] width 12 height 12
click at [579, 280] on span "Select an option" at bounding box center [580, 278] width 12 height 12
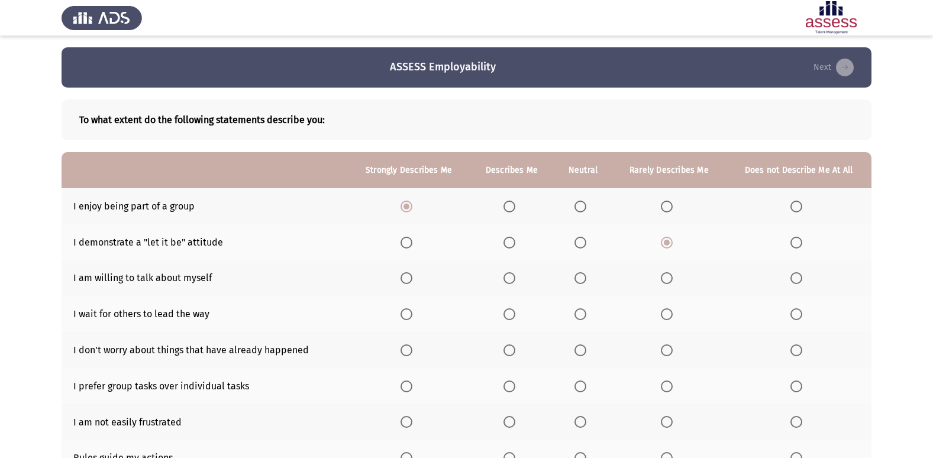
click at [579, 280] on input "Select an option" at bounding box center [580, 278] width 12 height 12
click at [671, 314] on span "Select an option" at bounding box center [667, 314] width 12 height 12
click at [671, 314] on input "Select an option" at bounding box center [667, 314] width 12 height 12
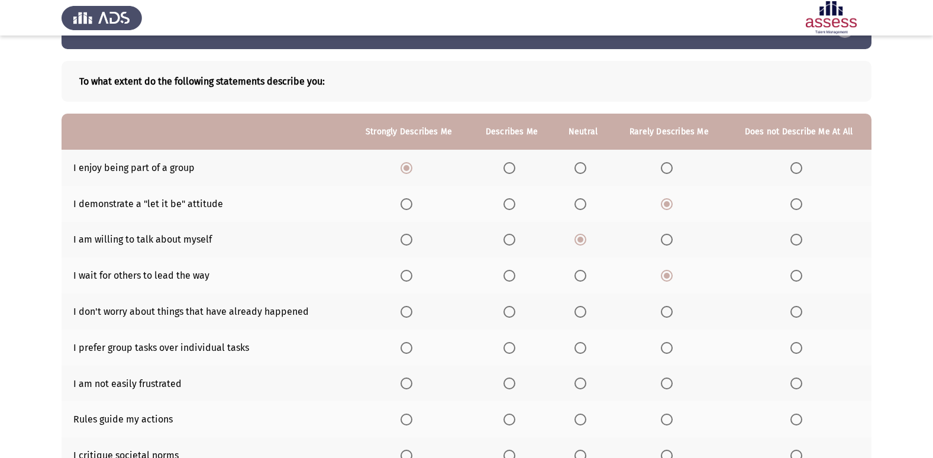
scroll to position [59, 0]
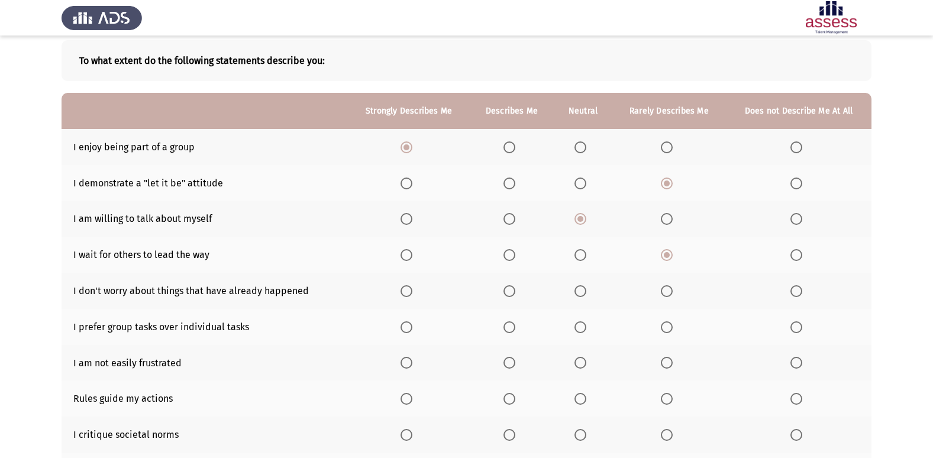
click at [586, 292] on span "Select an option" at bounding box center [580, 291] width 12 height 12
click at [586, 292] on input "Select an option" at bounding box center [580, 291] width 12 height 12
click at [398, 327] on th at bounding box center [409, 327] width 122 height 36
click at [403, 331] on span "Select an option" at bounding box center [406, 327] width 12 height 12
click at [403, 331] on input "Select an option" at bounding box center [406, 327] width 12 height 12
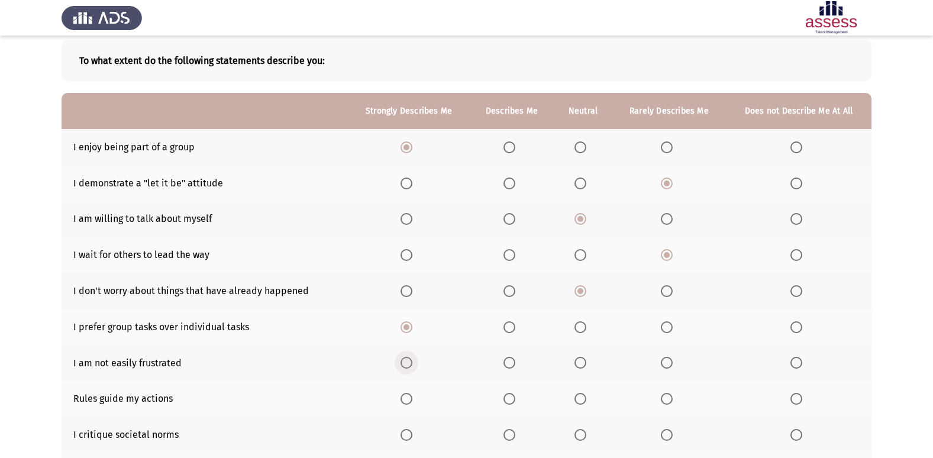
click at [407, 363] on span "Select an option" at bounding box center [406, 363] width 12 height 12
click at [407, 363] on input "Select an option" at bounding box center [406, 363] width 12 height 12
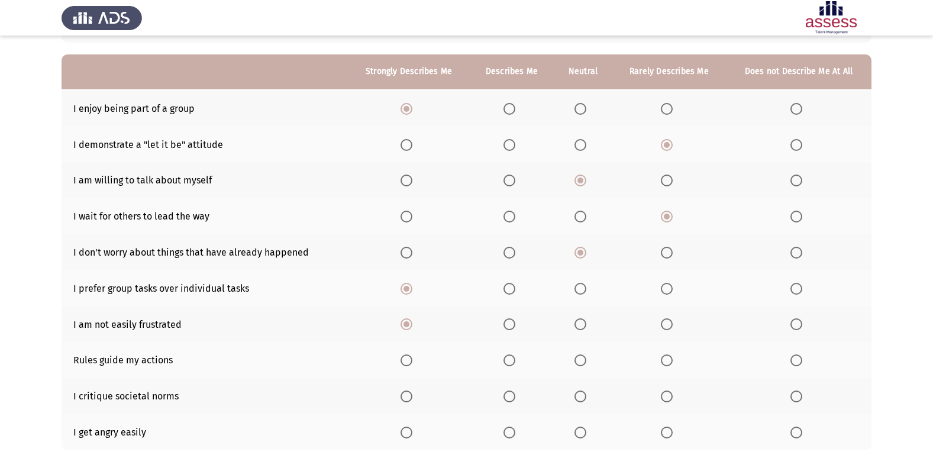
scroll to position [118, 0]
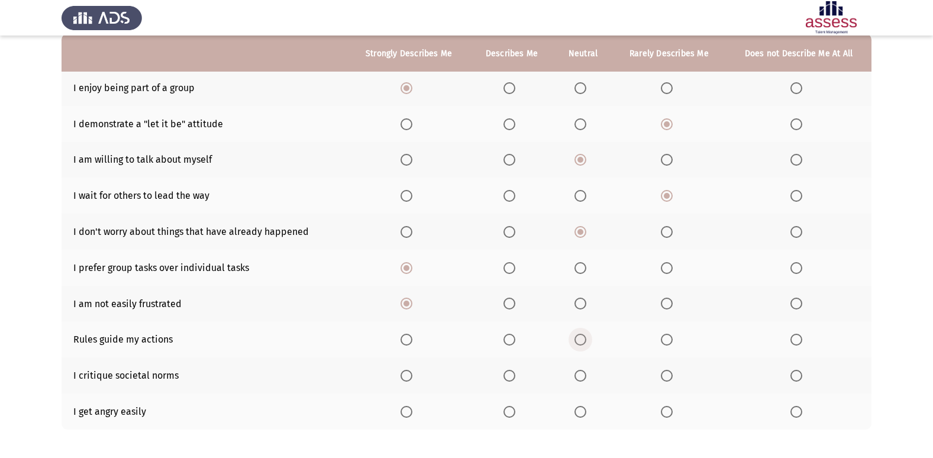
click at [579, 336] on span "Select an option" at bounding box center [580, 340] width 12 height 12
click at [579, 336] on input "Select an option" at bounding box center [580, 340] width 12 height 12
click at [586, 372] on span "Select an option" at bounding box center [580, 376] width 12 height 12
click at [586, 372] on input "Select an option" at bounding box center [580, 376] width 12 height 12
click at [796, 415] on span "Select an option" at bounding box center [796, 412] width 12 height 12
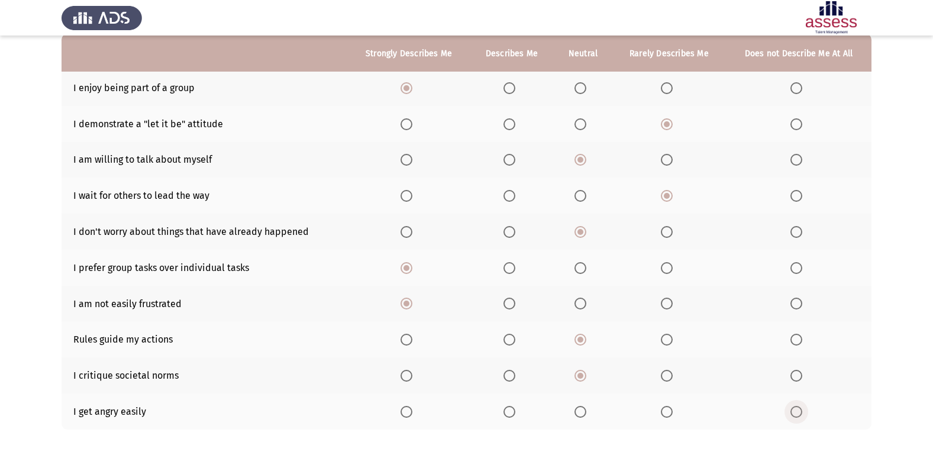
click at [796, 415] on input "Select an option" at bounding box center [796, 412] width 12 height 12
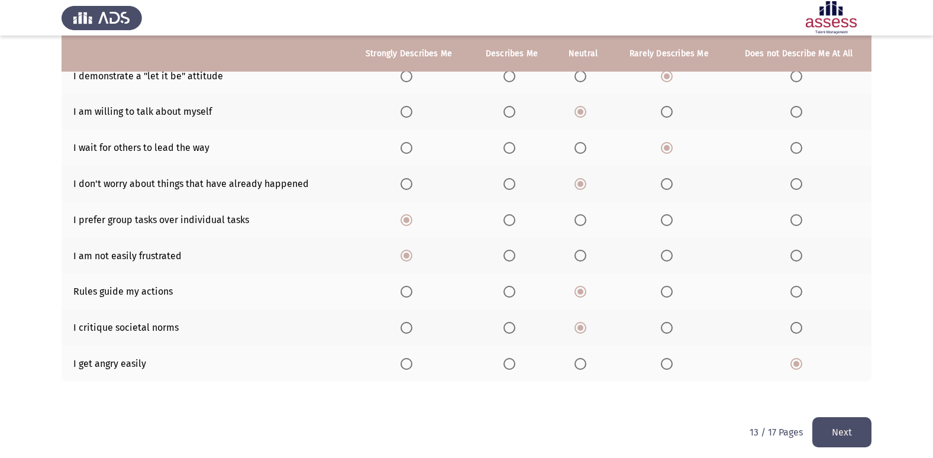
scroll to position [173, 0]
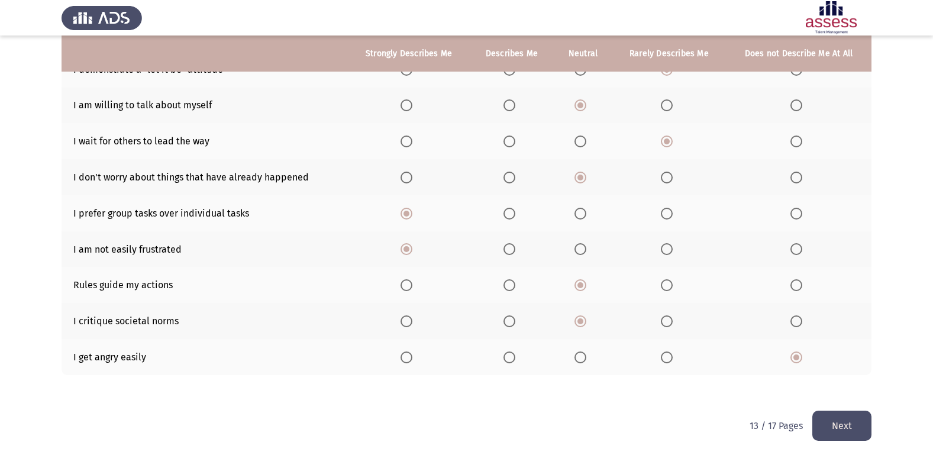
click at [852, 425] on button "Next" at bounding box center [841, 426] width 59 height 30
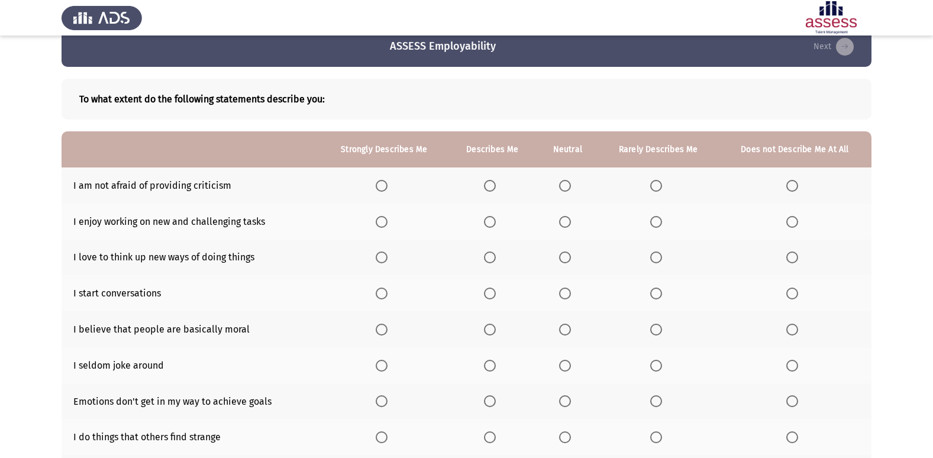
scroll to position [0, 0]
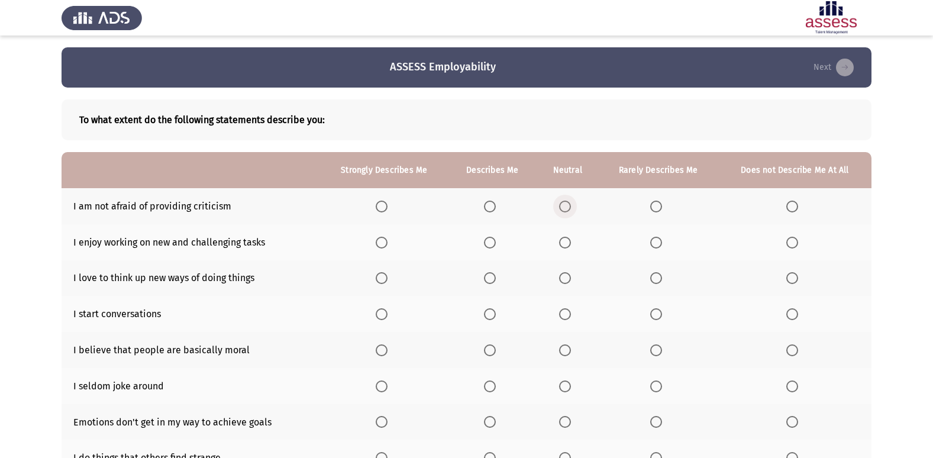
click at [564, 206] on span "Select an option" at bounding box center [565, 207] width 12 height 12
click at [564, 206] on input "Select an option" at bounding box center [565, 207] width 12 height 12
click at [376, 244] on th at bounding box center [384, 242] width 128 height 36
click at [384, 246] on span "Select an option" at bounding box center [382, 243] width 12 height 12
click at [384, 246] on input "Select an option" at bounding box center [382, 243] width 12 height 12
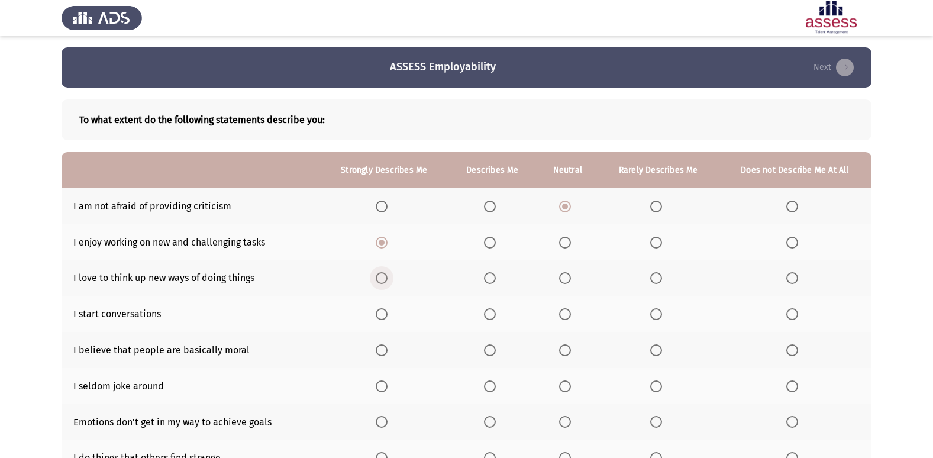
click at [378, 282] on span "Select an option" at bounding box center [382, 278] width 12 height 12
click at [378, 282] on input "Select an option" at bounding box center [382, 278] width 12 height 12
click at [383, 312] on span "Select an option" at bounding box center [382, 314] width 12 height 12
click at [383, 312] on input "Select an option" at bounding box center [382, 314] width 12 height 12
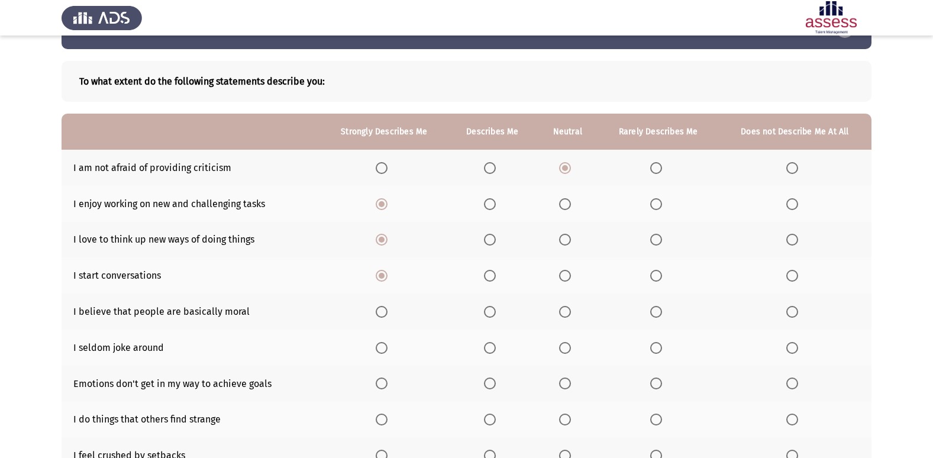
scroll to position [59, 0]
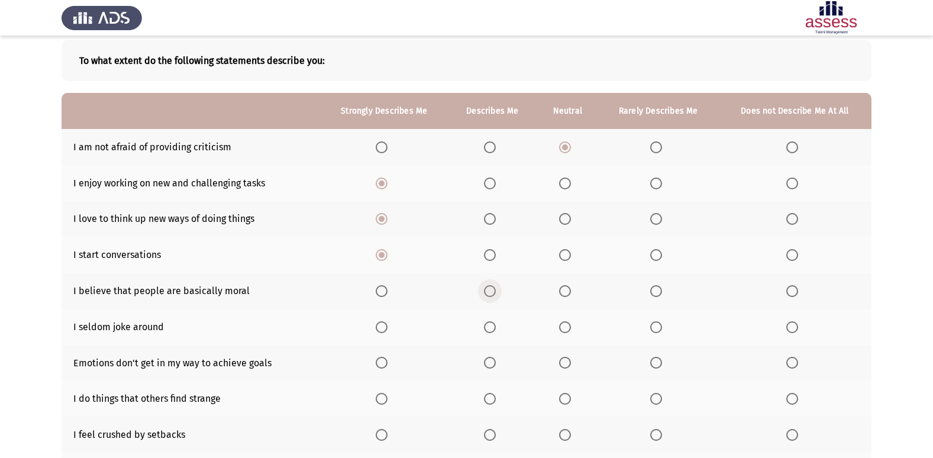
click at [489, 292] on span "Select an option" at bounding box center [490, 291] width 12 height 12
click at [489, 292] on input "Select an option" at bounding box center [490, 291] width 12 height 12
click at [565, 291] on span "Select an option" at bounding box center [565, 291] width 0 height 0
click at [566, 291] on input "Select an option" at bounding box center [565, 291] width 12 height 12
click at [649, 329] on th at bounding box center [657, 327] width 119 height 36
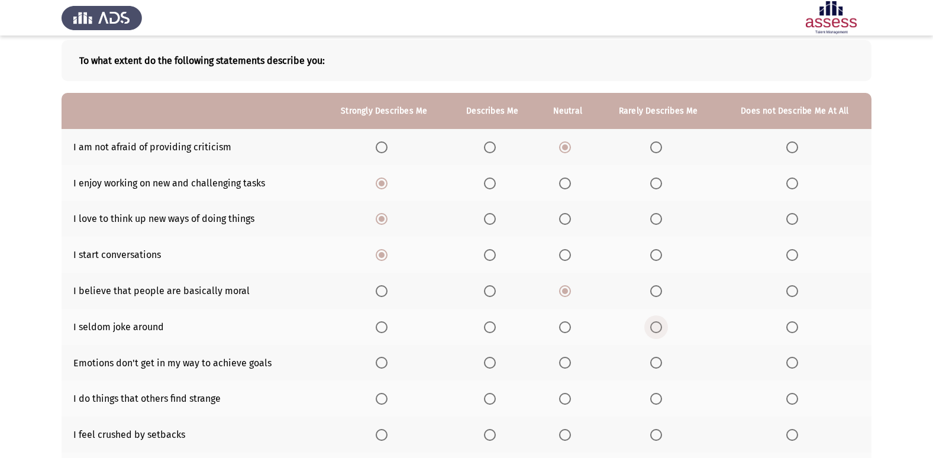
click at [654, 331] on span "Select an option" at bounding box center [656, 327] width 12 height 12
click at [654, 331] on input "Select an option" at bounding box center [656, 327] width 12 height 12
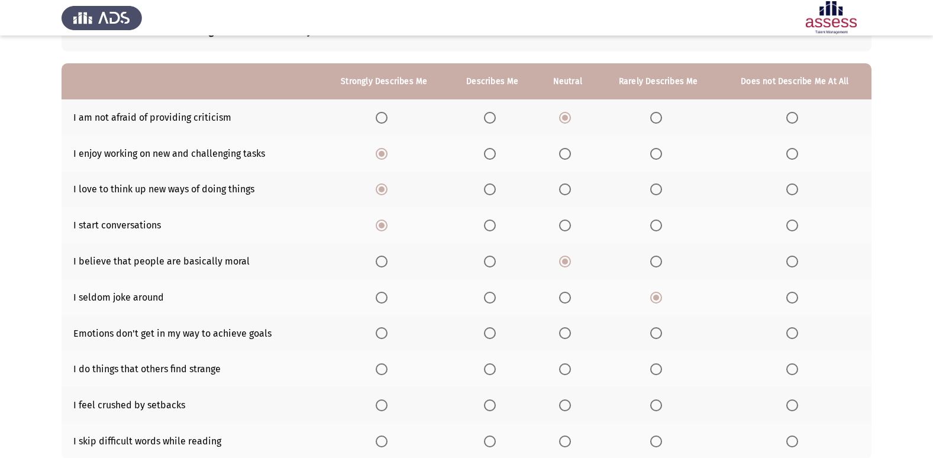
scroll to position [118, 0]
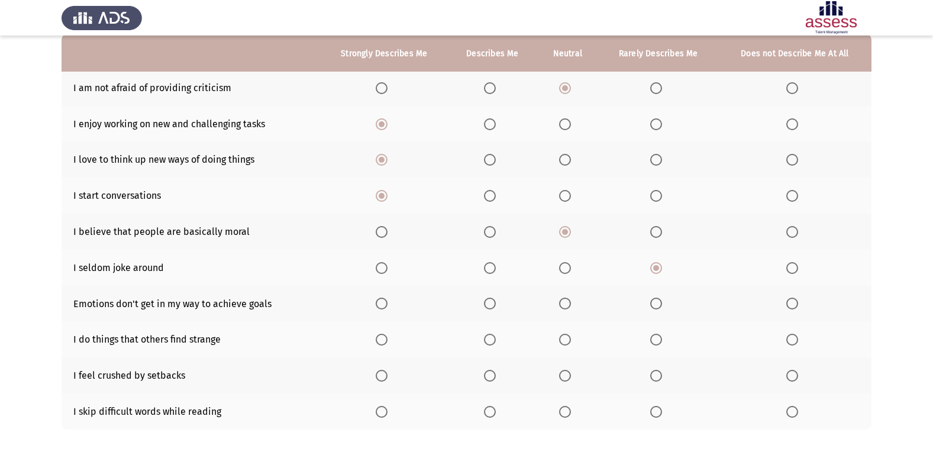
click at [383, 304] on span "Select an option" at bounding box center [382, 304] width 12 height 12
click at [383, 304] on input "Select an option" at bounding box center [382, 304] width 12 height 12
click at [492, 302] on span "Select an option" at bounding box center [490, 304] width 12 height 12
click at [492, 302] on input "Select an option" at bounding box center [490, 304] width 12 height 12
click at [382, 305] on span "Select an option" at bounding box center [382, 304] width 12 height 12
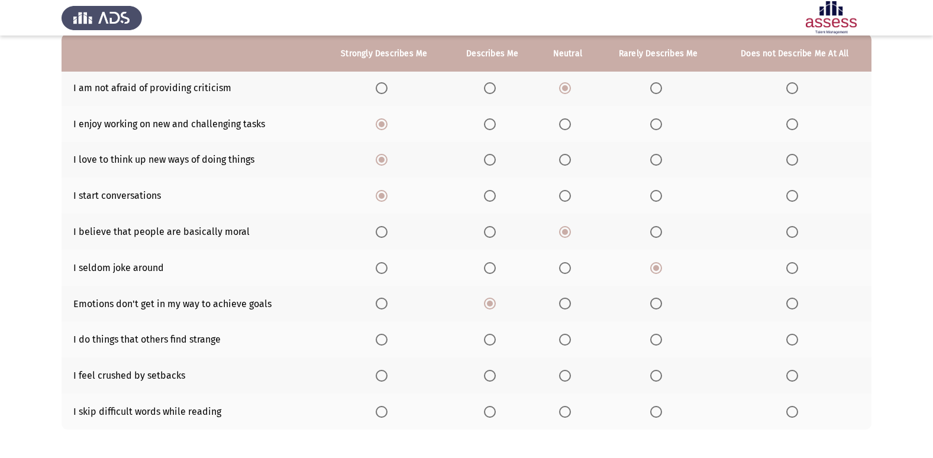
click at [382, 305] on input "Select an option" at bounding box center [382, 304] width 12 height 12
click at [663, 335] on label "Select an option" at bounding box center [658, 340] width 17 height 12
click at [662, 335] on input "Select an option" at bounding box center [656, 340] width 12 height 12
click at [568, 377] on span "Select an option" at bounding box center [565, 376] width 12 height 12
click at [568, 377] on input "Select an option" at bounding box center [565, 376] width 12 height 12
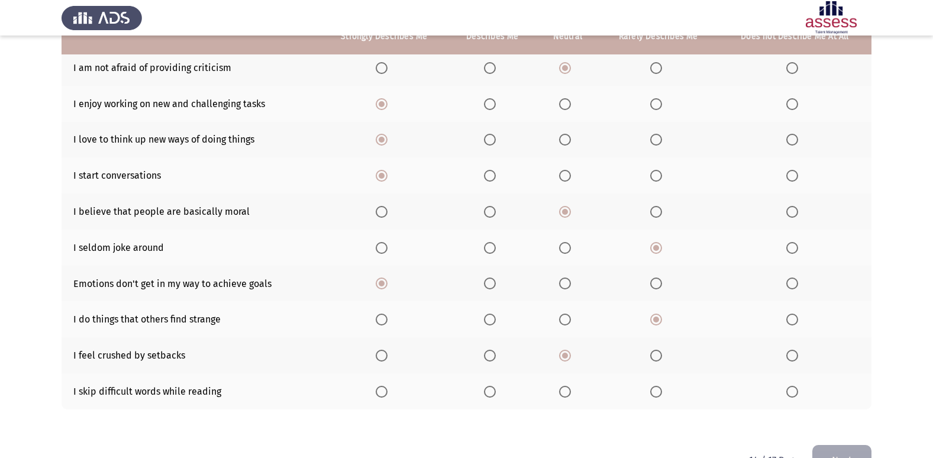
scroll to position [173, 0]
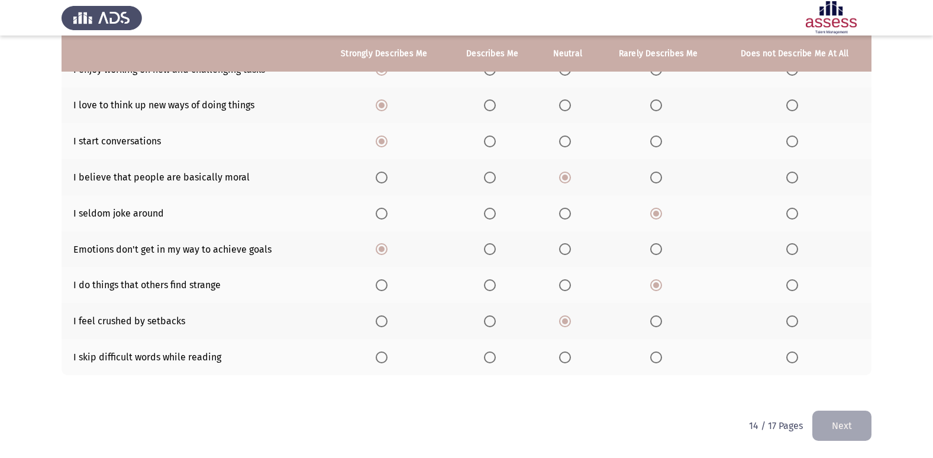
click at [793, 354] on span "Select an option" at bounding box center [792, 357] width 12 height 12
click at [793, 354] on input "Select an option" at bounding box center [792, 357] width 12 height 12
click at [841, 419] on button "Next" at bounding box center [841, 426] width 59 height 30
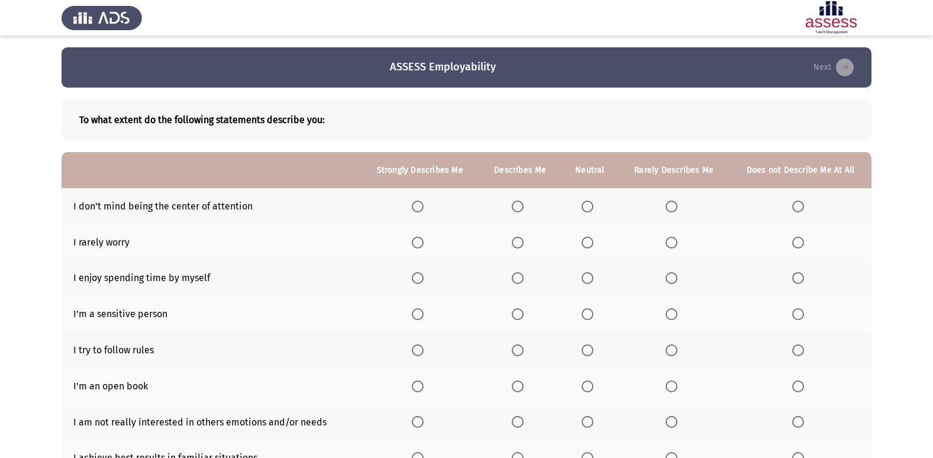
click at [667, 210] on span "Select an option" at bounding box center [671, 207] width 12 height 12
click at [667, 210] on input "Select an option" at bounding box center [671, 207] width 12 height 12
click at [589, 237] on span "Select an option" at bounding box center [587, 243] width 12 height 12
click at [589, 237] on input "Select an option" at bounding box center [587, 243] width 12 height 12
click at [673, 282] on span "Select an option" at bounding box center [671, 278] width 12 height 12
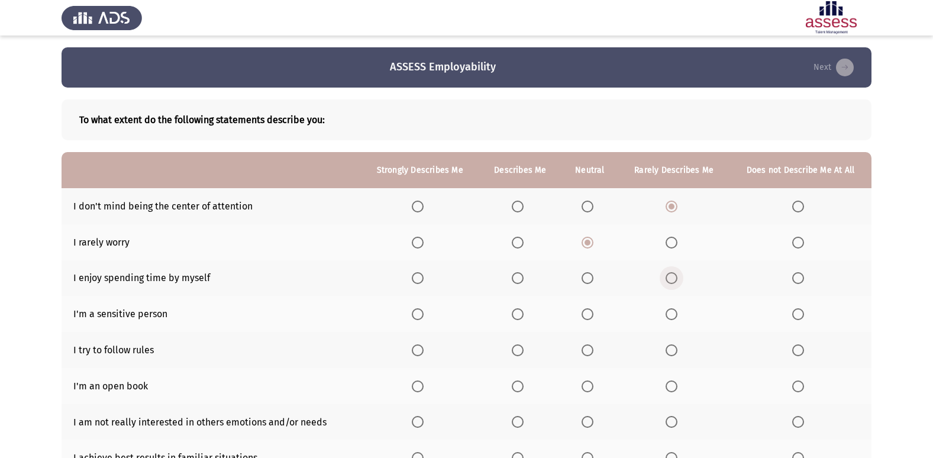
click at [673, 282] on input "Select an option" at bounding box center [671, 278] width 12 height 12
click at [674, 315] on span "Select an option" at bounding box center [671, 314] width 12 height 12
click at [674, 315] on input "Select an option" at bounding box center [671, 314] width 12 height 12
click at [416, 345] on span "Select an option" at bounding box center [418, 350] width 12 height 12
click at [416, 345] on input "Select an option" at bounding box center [418, 350] width 12 height 12
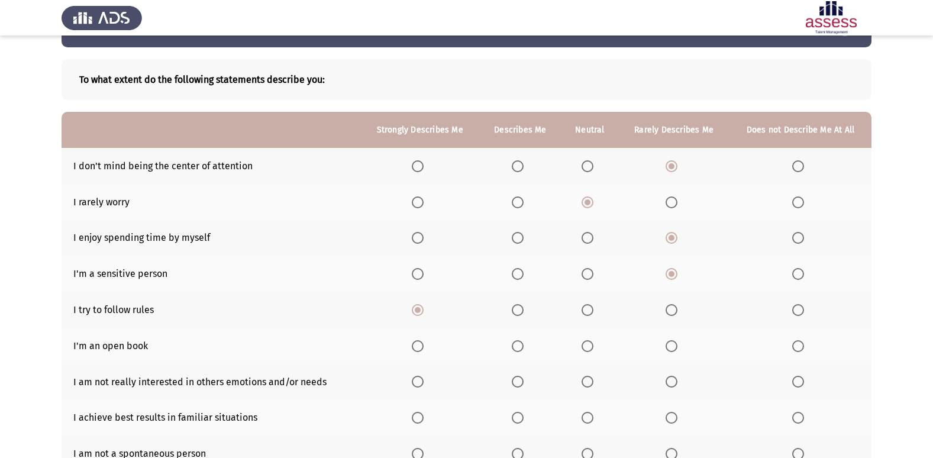
scroll to position [59, 0]
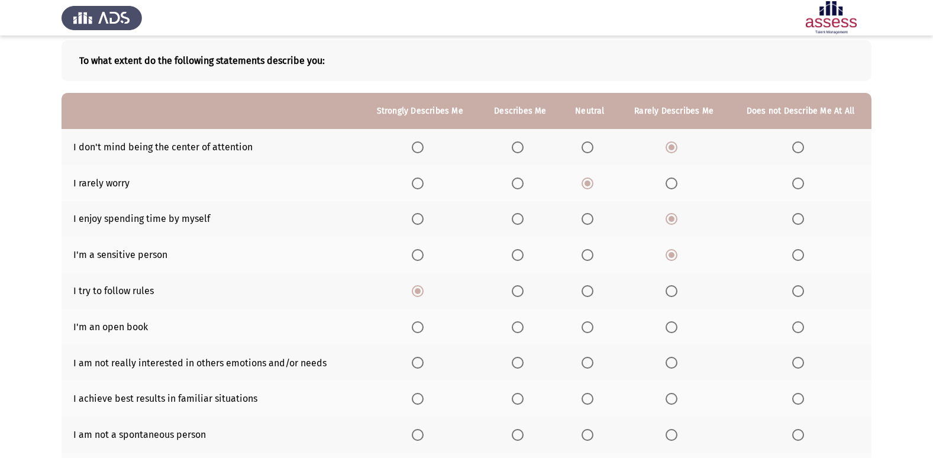
click at [590, 332] on span "Select an option" at bounding box center [587, 327] width 12 height 12
click at [590, 332] on input "Select an option" at bounding box center [587, 327] width 12 height 12
click at [677, 363] on span "Select an option" at bounding box center [671, 363] width 12 height 12
click at [677, 363] on input "Select an option" at bounding box center [671, 363] width 12 height 12
click at [794, 366] on span "Select an option" at bounding box center [798, 363] width 12 height 12
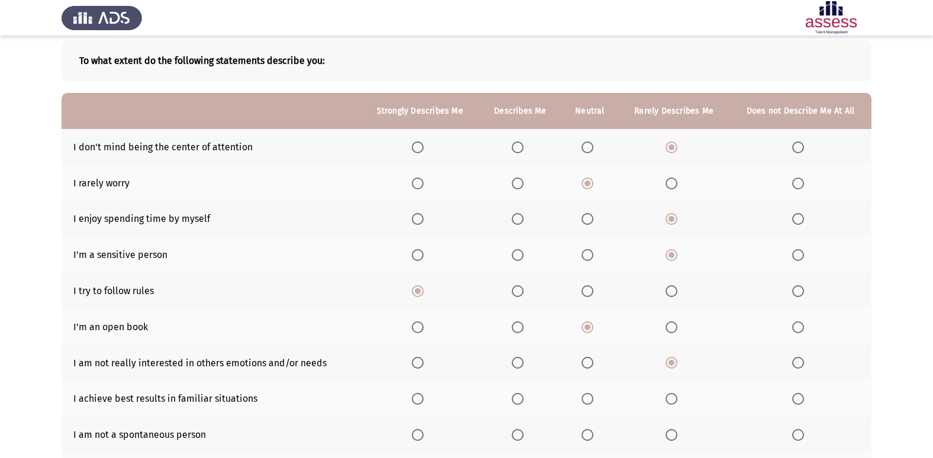
click at [794, 366] on input "Select an option" at bounding box center [798, 363] width 12 height 12
click at [412, 397] on th at bounding box center [419, 398] width 119 height 36
click at [415, 403] on span "Select an option" at bounding box center [418, 399] width 12 height 12
click at [415, 403] on input "Select an option" at bounding box center [418, 399] width 12 height 12
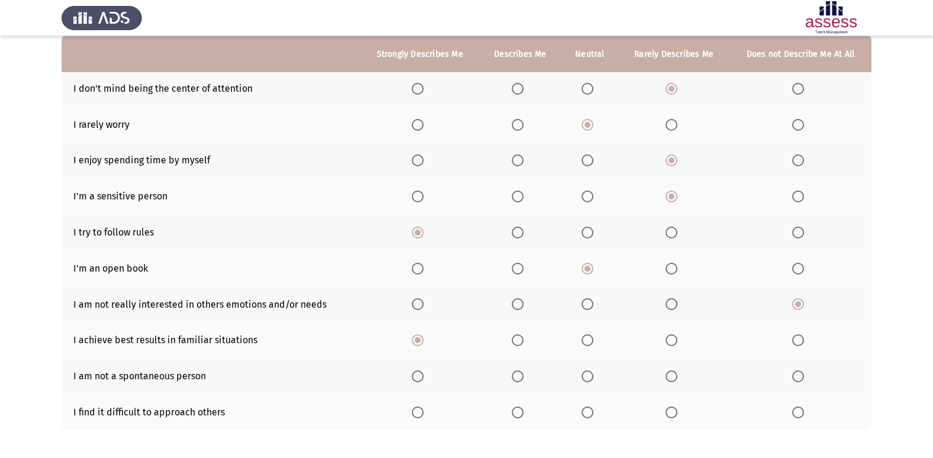
scroll to position [118, 0]
click at [586, 374] on span "Select an option" at bounding box center [587, 376] width 12 height 12
click at [586, 374] on input "Select an option" at bounding box center [587, 376] width 12 height 12
click at [591, 412] on span "Select an option" at bounding box center [587, 412] width 12 height 12
click at [591, 412] on input "Select an option" at bounding box center [587, 412] width 12 height 12
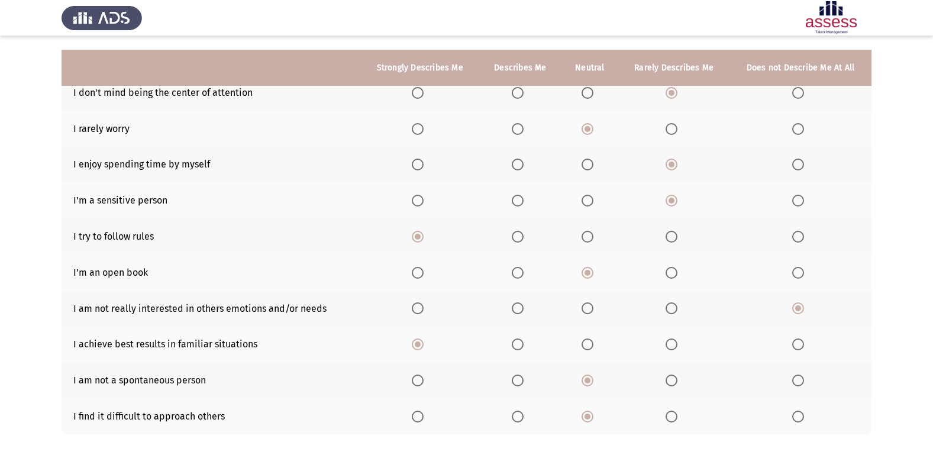
scroll to position [173, 0]
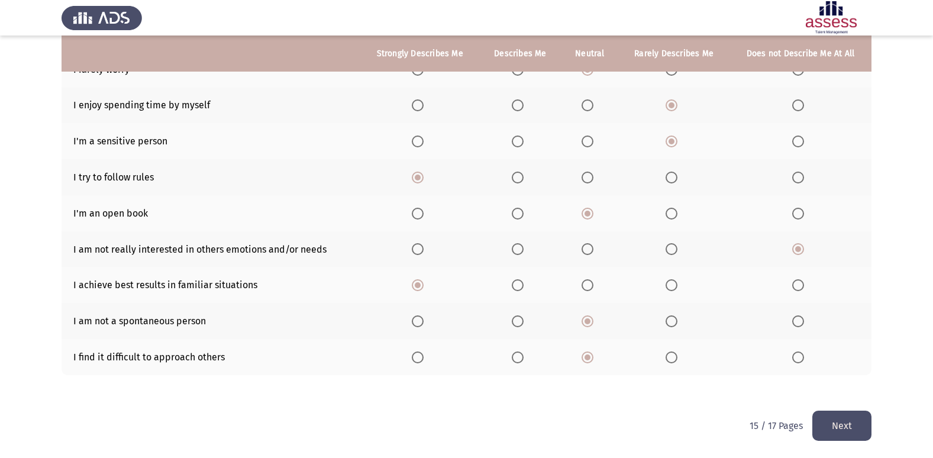
click at [830, 426] on button "Next" at bounding box center [841, 426] width 59 height 30
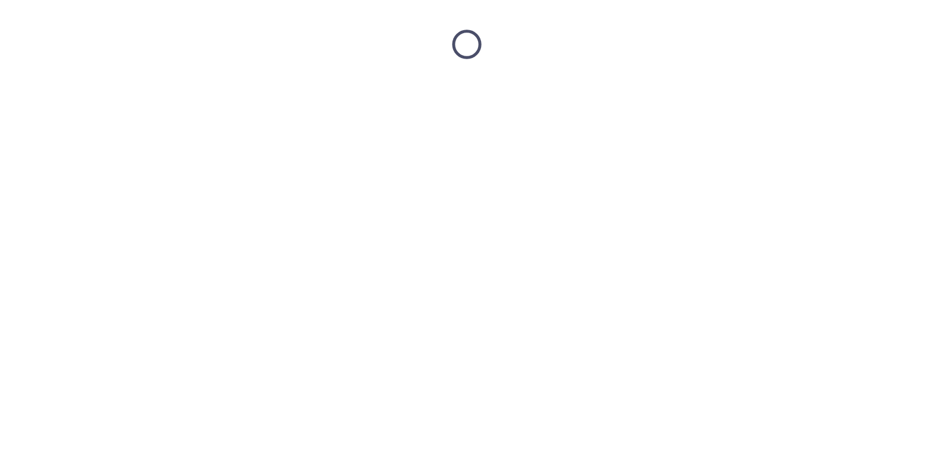
scroll to position [0, 0]
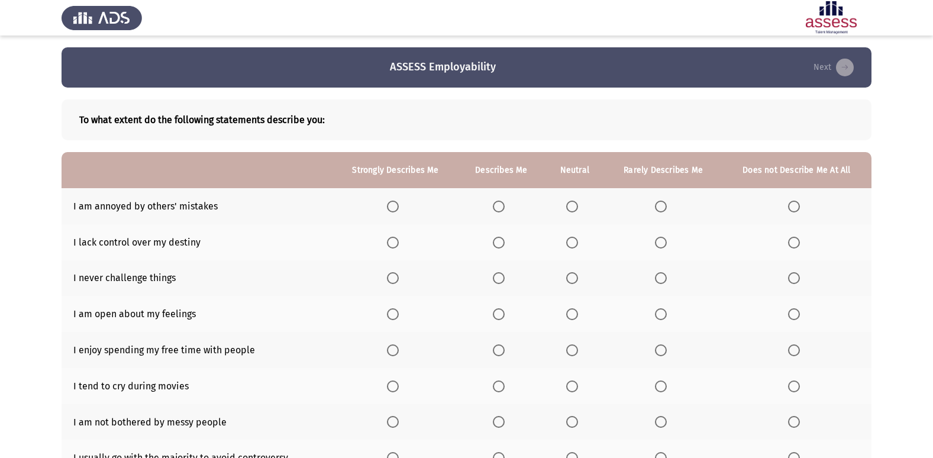
click at [577, 204] on span "Select an option" at bounding box center [572, 207] width 12 height 12
click at [577, 204] on input "Select an option" at bounding box center [572, 207] width 12 height 12
click at [578, 241] on span "Select an option" at bounding box center [572, 243] width 12 height 12
click at [578, 241] on input "Select an option" at bounding box center [572, 243] width 12 height 12
click at [795, 279] on span "Select an option" at bounding box center [794, 278] width 12 height 12
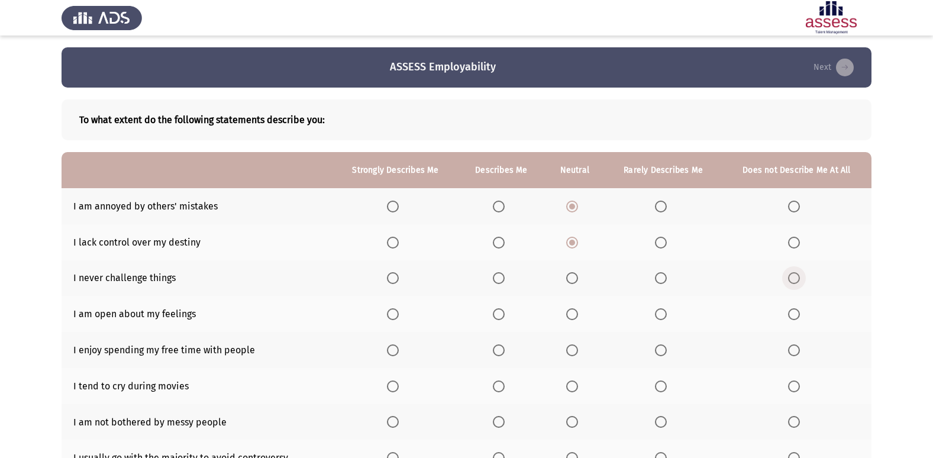
click at [795, 279] on input "Select an option" at bounding box center [794, 278] width 12 height 12
click at [582, 319] on label "Select an option" at bounding box center [574, 314] width 17 height 12
click at [578, 319] on input "Select an option" at bounding box center [572, 314] width 12 height 12
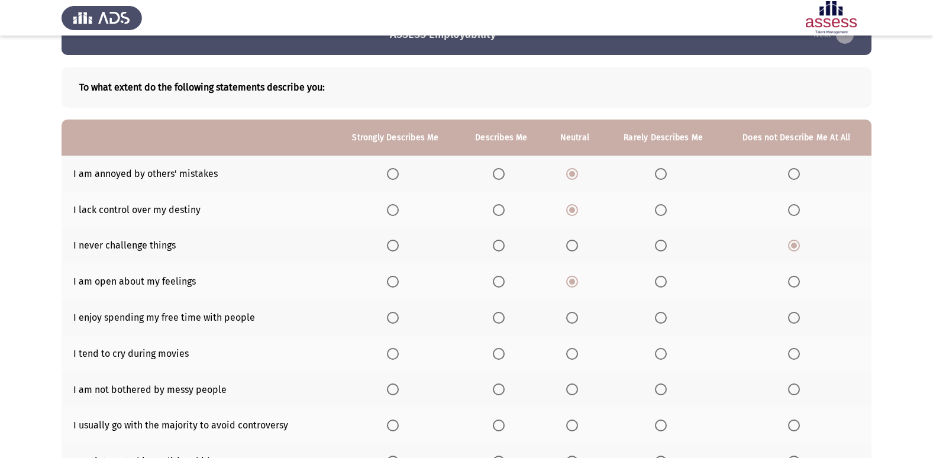
scroll to position [59, 0]
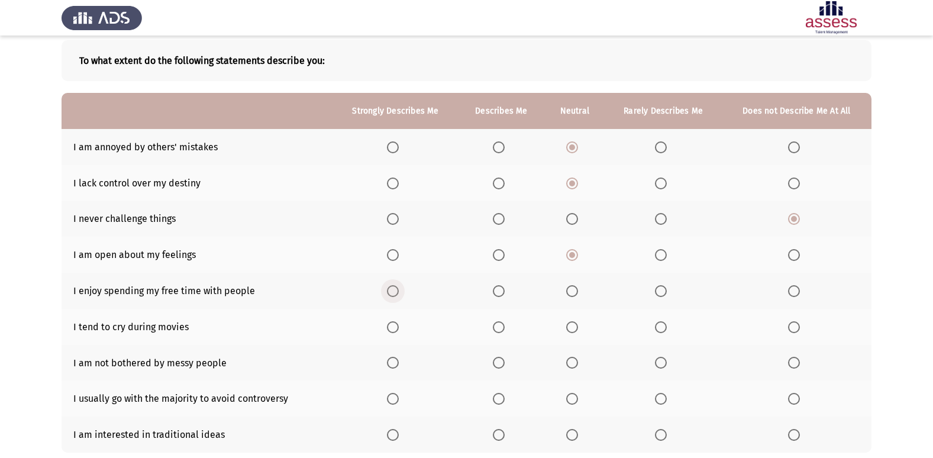
click at [390, 292] on span "Select an option" at bounding box center [393, 291] width 12 height 12
click at [390, 292] on input "Select an option" at bounding box center [393, 291] width 12 height 12
click at [796, 292] on span "Select an option" at bounding box center [794, 291] width 12 height 12
click at [796, 292] on input "Select an option" at bounding box center [794, 291] width 12 height 12
click at [392, 290] on span "Select an option" at bounding box center [393, 291] width 12 height 12
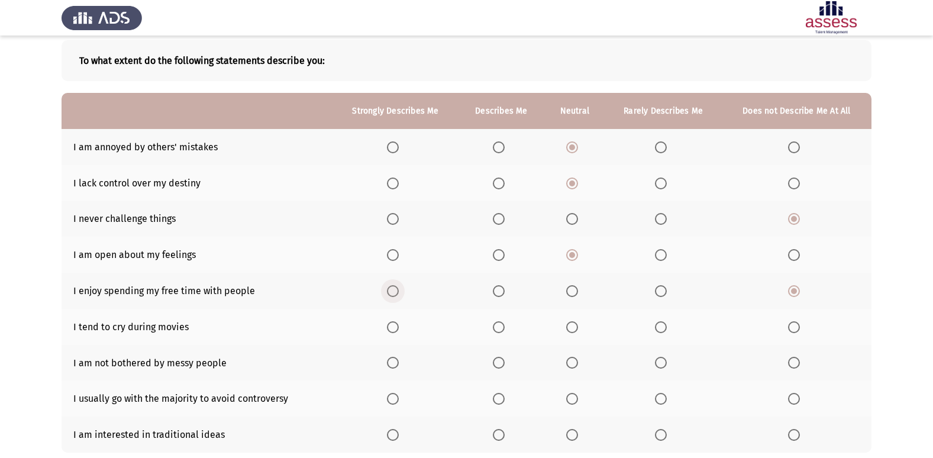
click at [392, 290] on input "Select an option" at bounding box center [393, 291] width 12 height 12
click at [794, 329] on span "Select an option" at bounding box center [794, 327] width 12 height 12
click at [794, 329] on input "Select an option" at bounding box center [794, 327] width 12 height 12
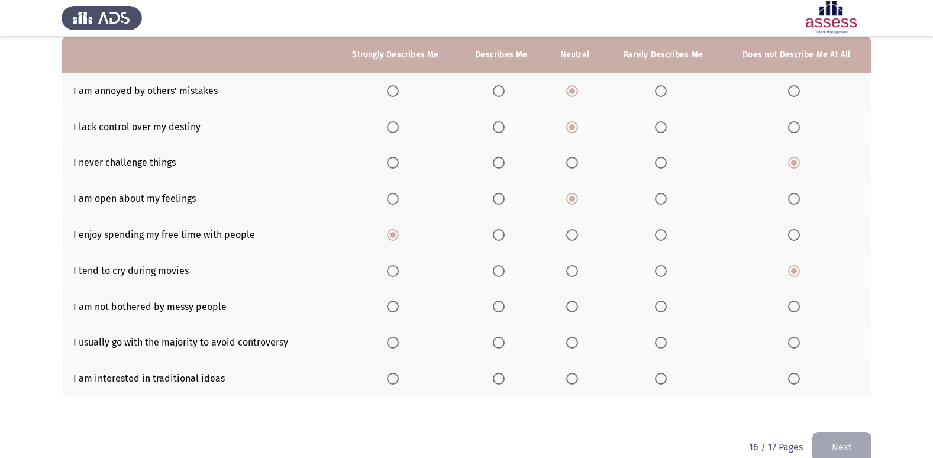
scroll to position [118, 0]
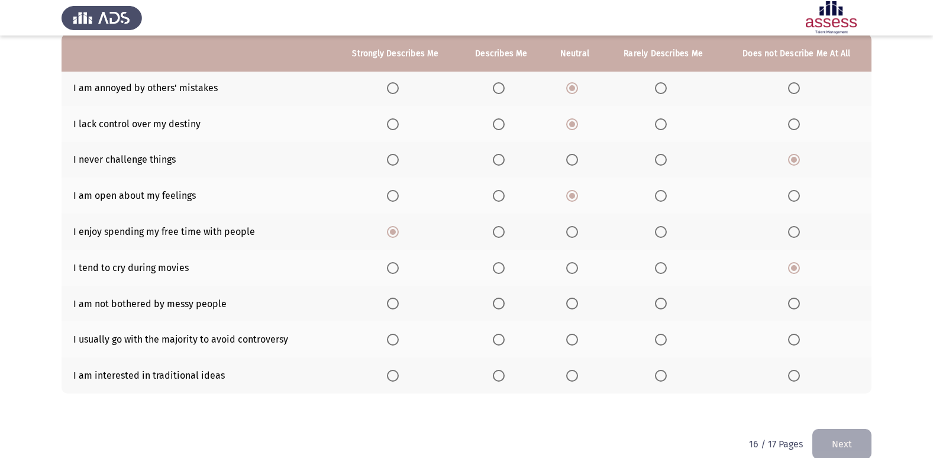
click at [568, 303] on span "Select an option" at bounding box center [572, 304] width 12 height 12
click at [568, 303] on input "Select an option" at bounding box center [572, 304] width 12 height 12
click at [655, 340] on span "Select an option" at bounding box center [661, 340] width 12 height 12
click at [655, 340] on input "Select an option" at bounding box center [661, 340] width 12 height 12
click at [574, 376] on span "Select an option" at bounding box center [572, 376] width 12 height 12
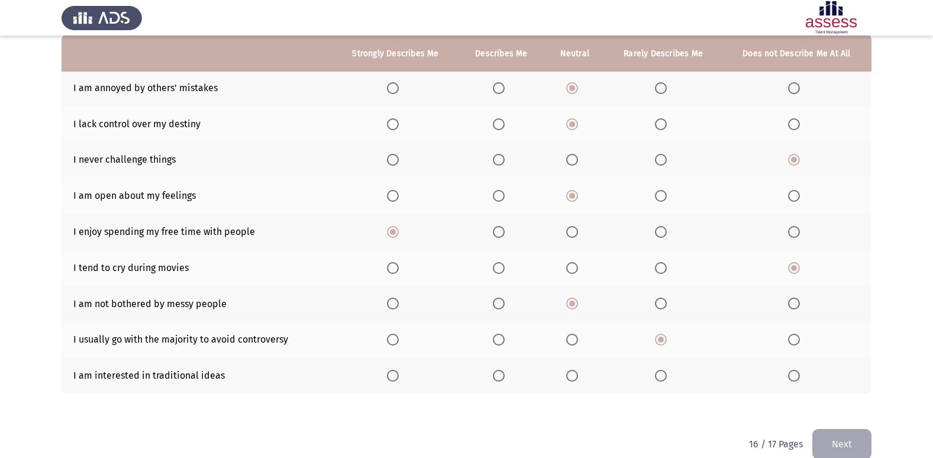
click at [574, 376] on input "Select an option" at bounding box center [572, 376] width 12 height 12
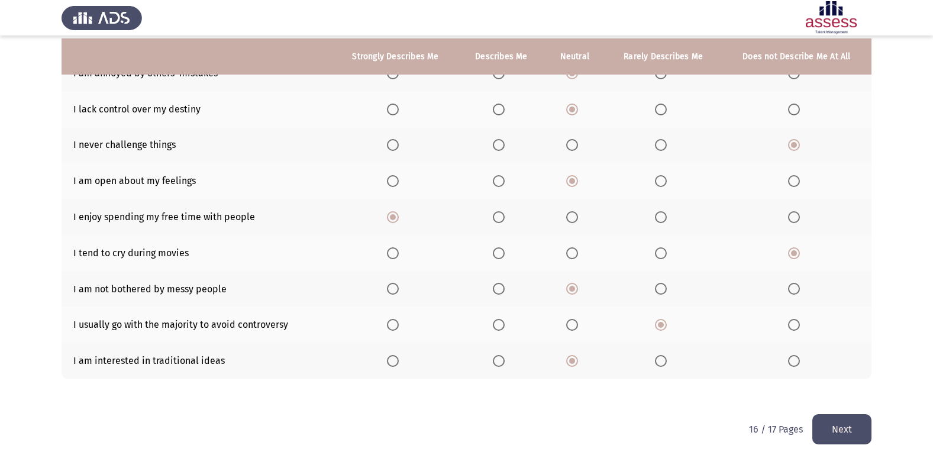
scroll to position [137, 0]
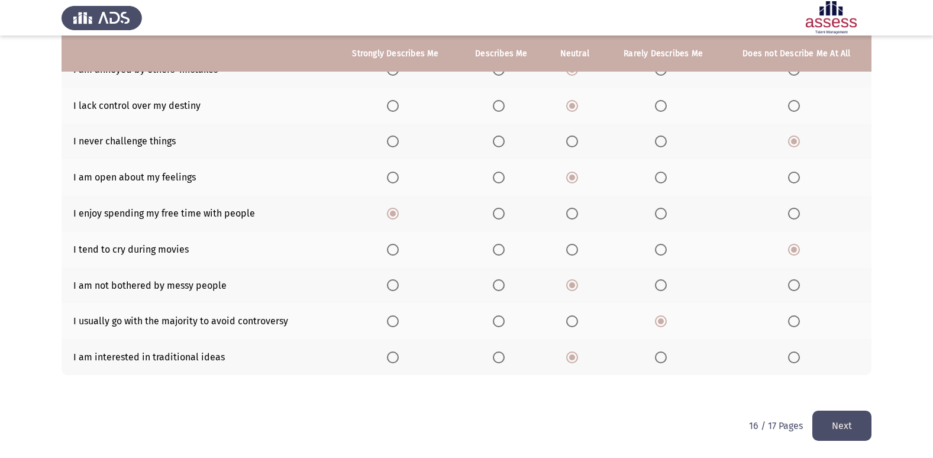
click at [844, 413] on button "Next" at bounding box center [841, 426] width 59 height 30
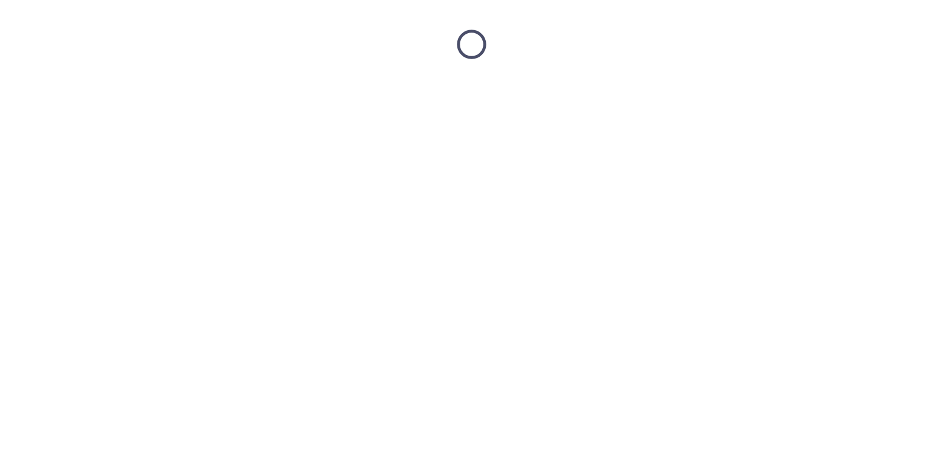
scroll to position [0, 0]
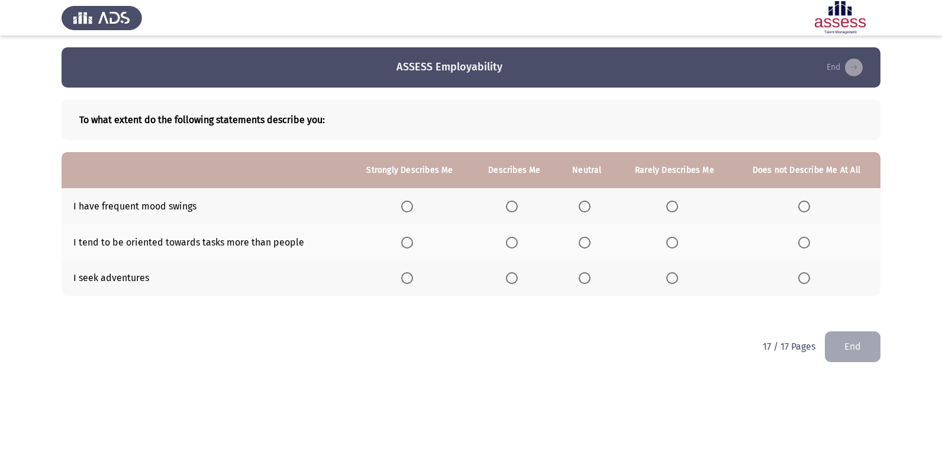
click at [668, 206] on span "Select an option" at bounding box center [672, 207] width 12 height 12
click at [668, 206] on input "Select an option" at bounding box center [672, 207] width 12 height 12
click at [584, 243] on span "Select an option" at bounding box center [585, 243] width 12 height 12
click at [584, 243] on input "Select an option" at bounding box center [585, 243] width 12 height 12
click at [584, 275] on span "Select an option" at bounding box center [585, 278] width 12 height 12
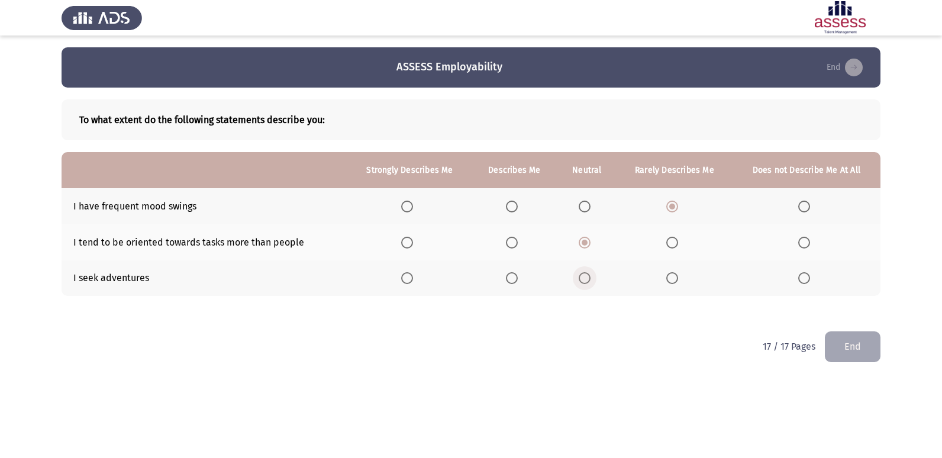
click at [584, 275] on input "Select an option" at bounding box center [585, 278] width 12 height 12
click at [848, 356] on button "End" at bounding box center [853, 346] width 56 height 30
